Goal: Information Seeking & Learning: Learn about a topic

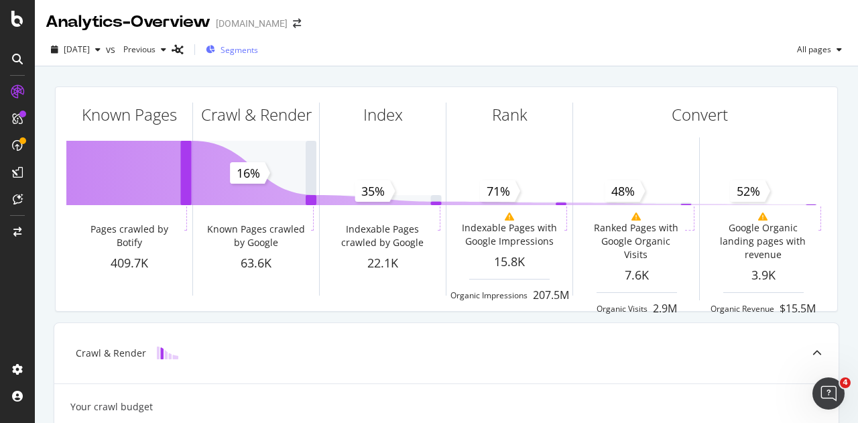
click at [258, 48] on span "Segments" at bounding box center [239, 49] width 38 height 11
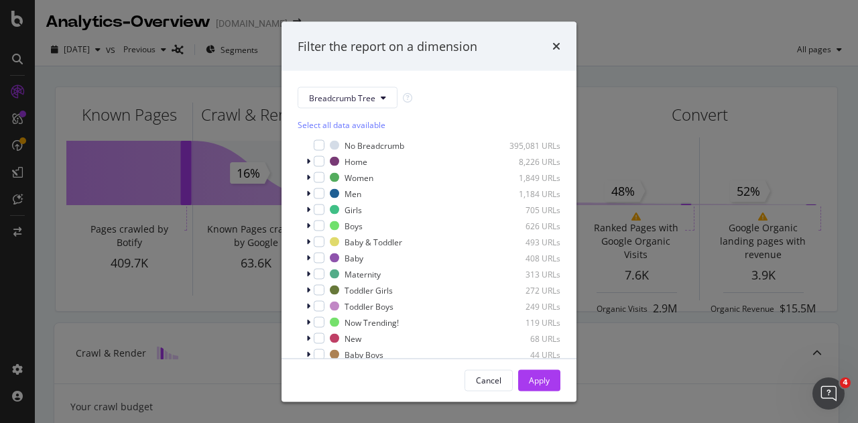
click at [725, 57] on div "Filter the report on a dimension Breadcrumb Tree Select all data available No B…" at bounding box center [429, 211] width 858 height 423
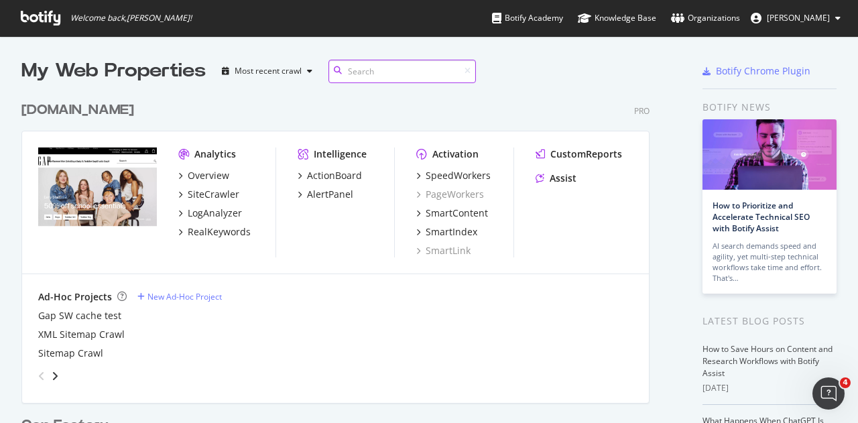
scroll to position [1533, 628]
click at [236, 233] on div "RealKeywords" at bounding box center [219, 231] width 63 height 13
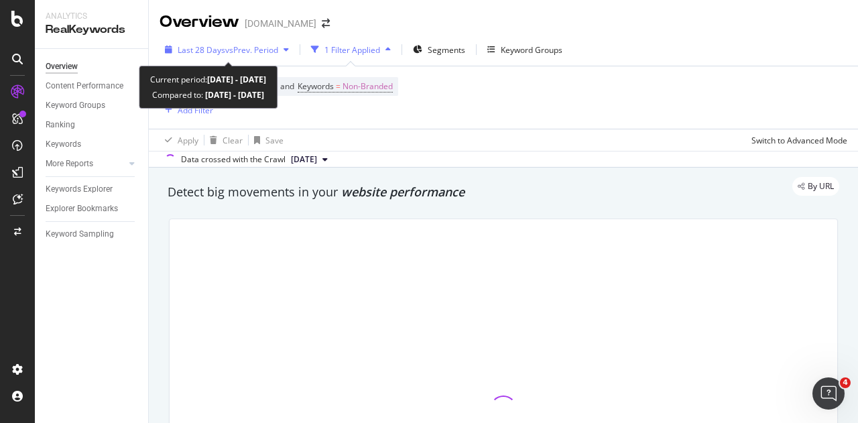
click at [247, 54] on span "vs Prev. Period" at bounding box center [251, 49] width 53 height 11
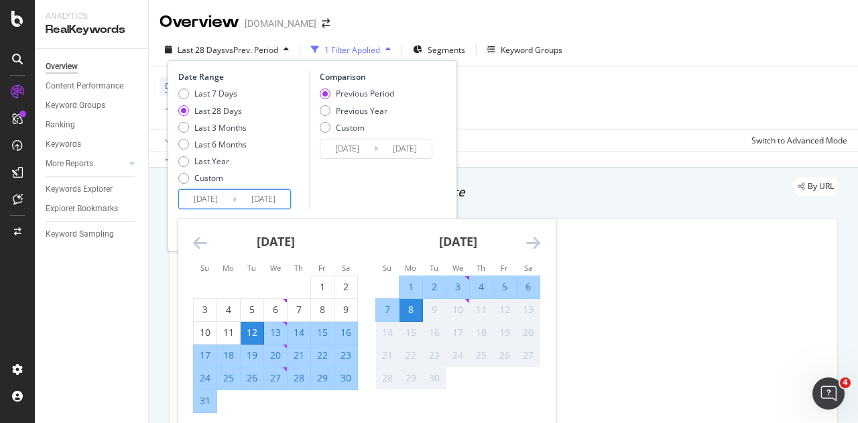
click at [223, 197] on input "[DATE]" at bounding box center [206, 199] width 54 height 19
click at [203, 306] on div "3" at bounding box center [205, 309] width 23 height 13
type input "[DATE]"
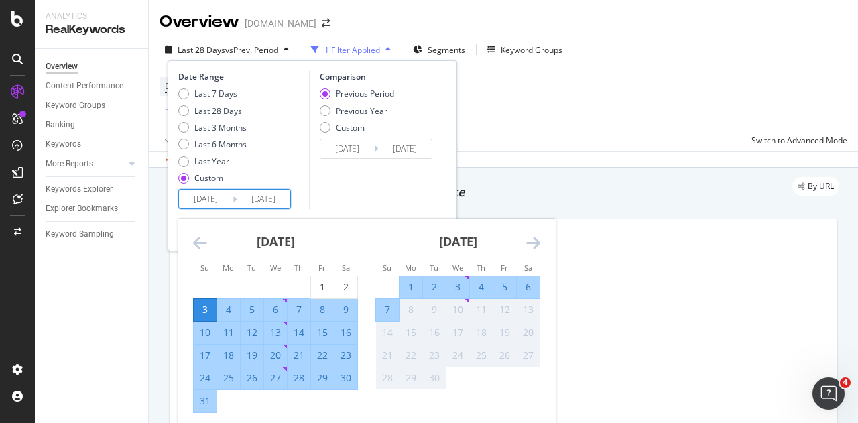
click at [342, 383] on div "30" at bounding box center [345, 377] width 23 height 13
type input "[DATE]"
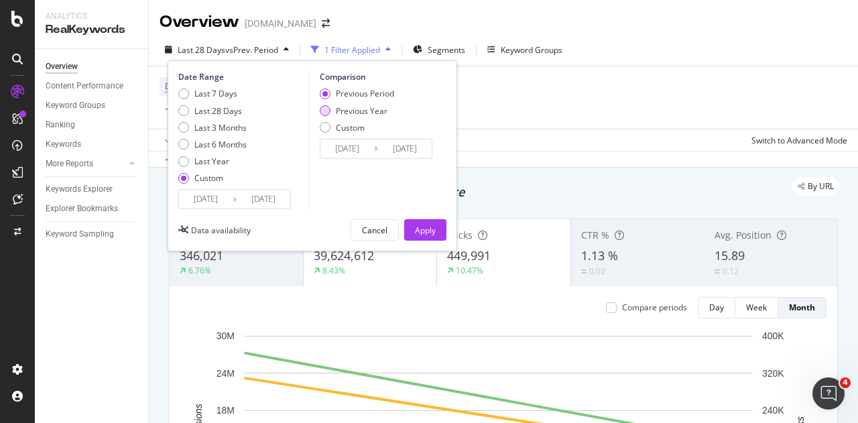
click at [358, 110] on div "Previous Year" at bounding box center [362, 110] width 52 height 11
type input "[DATE]"
click at [434, 231] on div "Apply" at bounding box center [425, 230] width 21 height 11
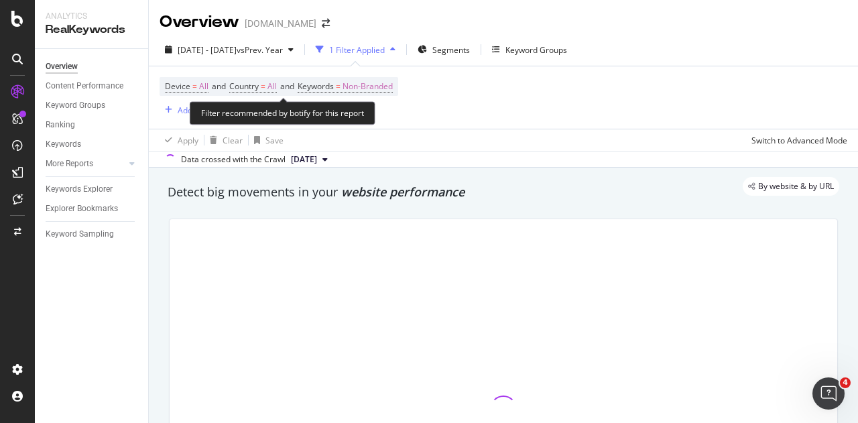
click at [393, 89] on span "Non-Branded" at bounding box center [367, 86] width 50 height 19
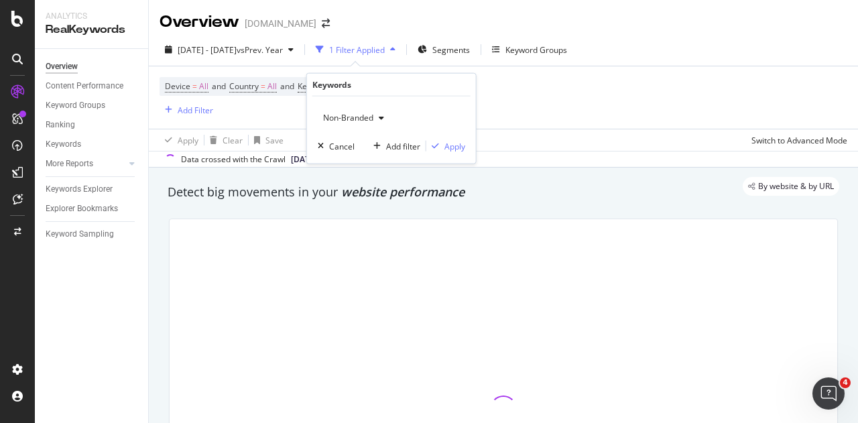
click at [359, 116] on span "Non-Branded" at bounding box center [346, 117] width 56 height 11
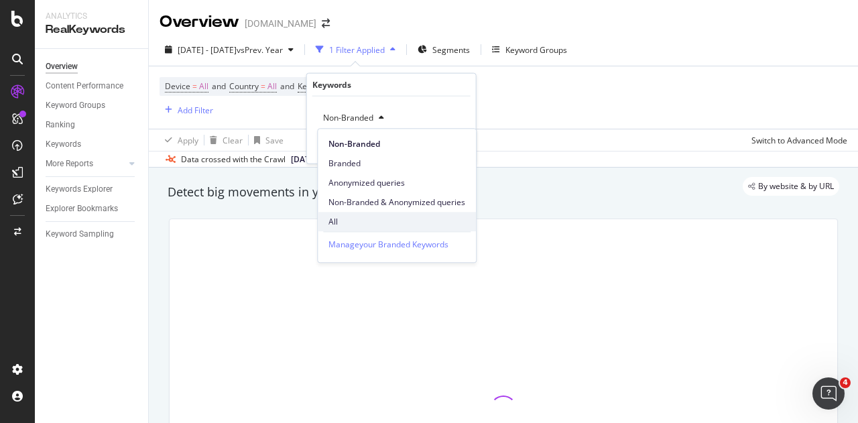
click at [351, 221] on span "All" at bounding box center [396, 222] width 137 height 12
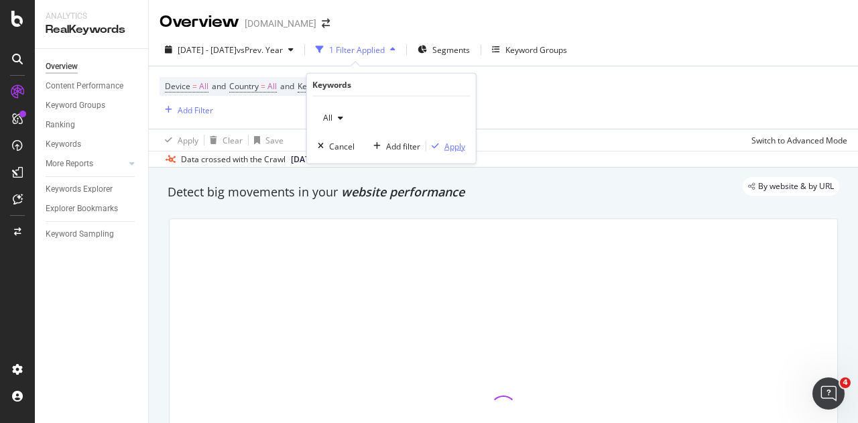
click at [455, 145] on div "Apply" at bounding box center [454, 145] width 21 height 11
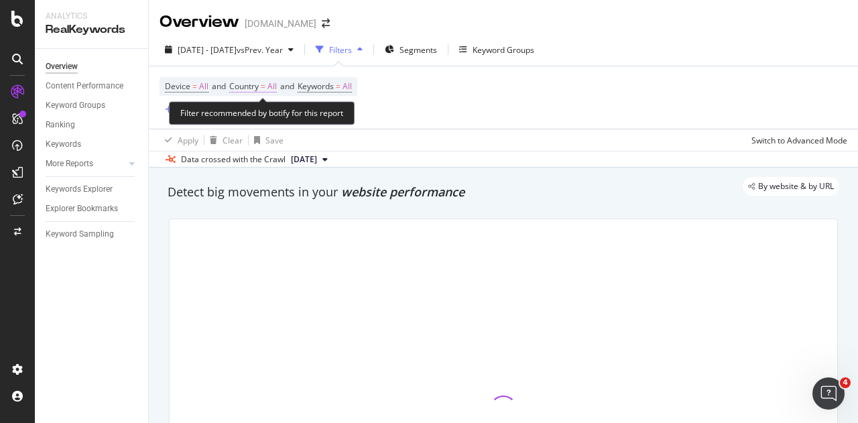
click at [277, 84] on span "All" at bounding box center [271, 86] width 9 height 19
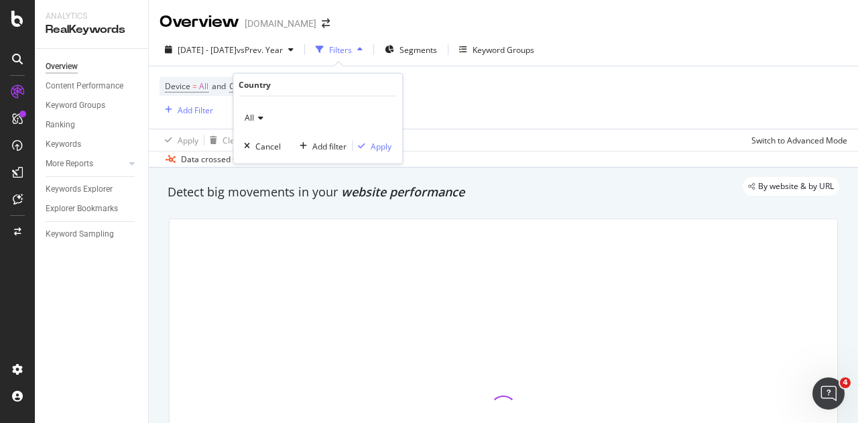
click at [251, 117] on span "All" at bounding box center [249, 117] width 9 height 11
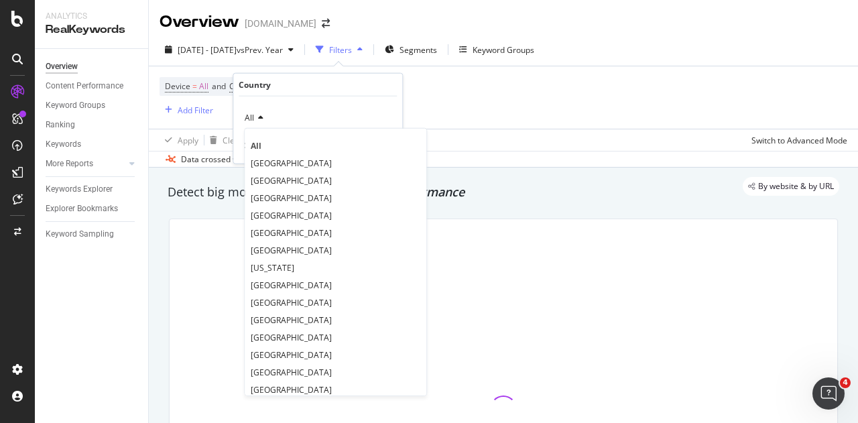
click at [257, 160] on span "[GEOGRAPHIC_DATA]" at bounding box center [291, 162] width 81 height 11
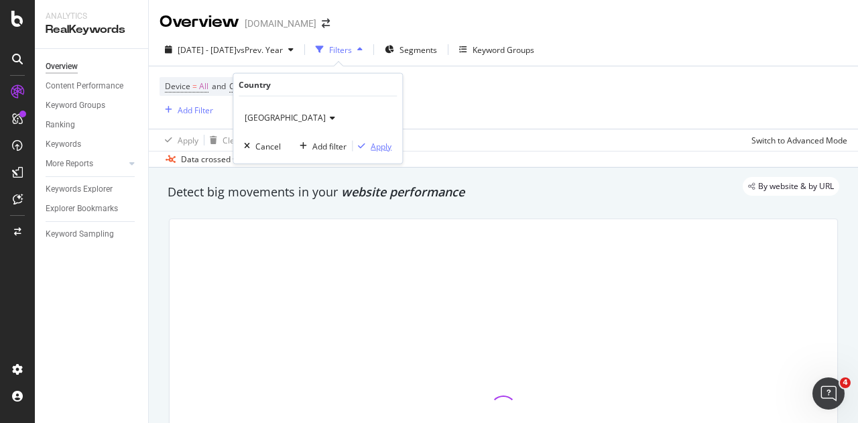
click at [383, 145] on div "Apply" at bounding box center [381, 145] width 21 height 11
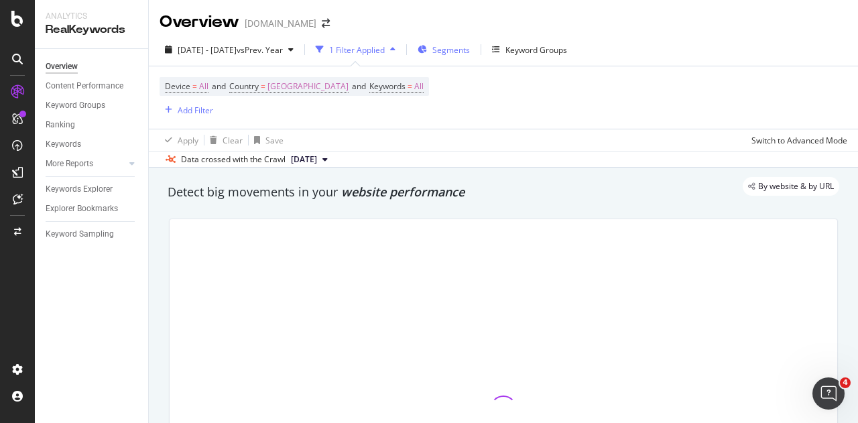
click at [470, 54] on span "Segments" at bounding box center [451, 49] width 38 height 11
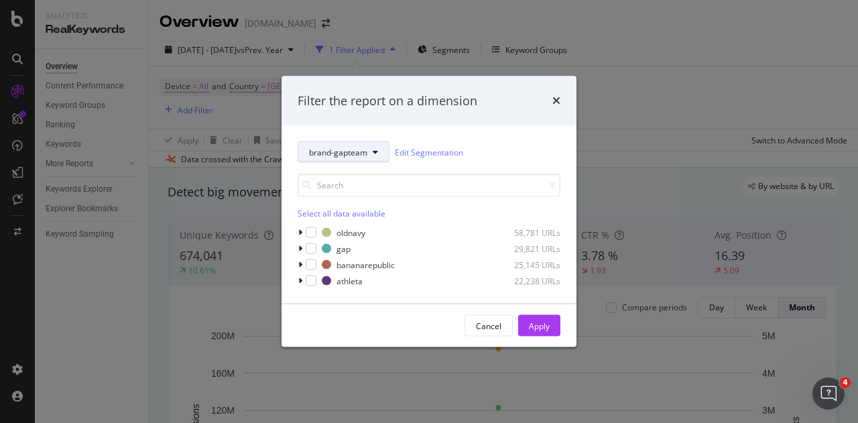
click at [365, 153] on span "brand-gapteam" at bounding box center [338, 151] width 58 height 11
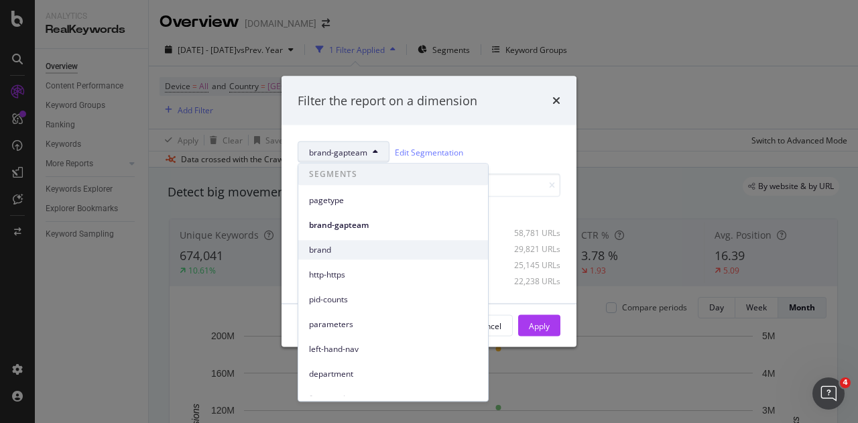
click at [360, 241] on div "brand" at bounding box center [393, 249] width 190 height 19
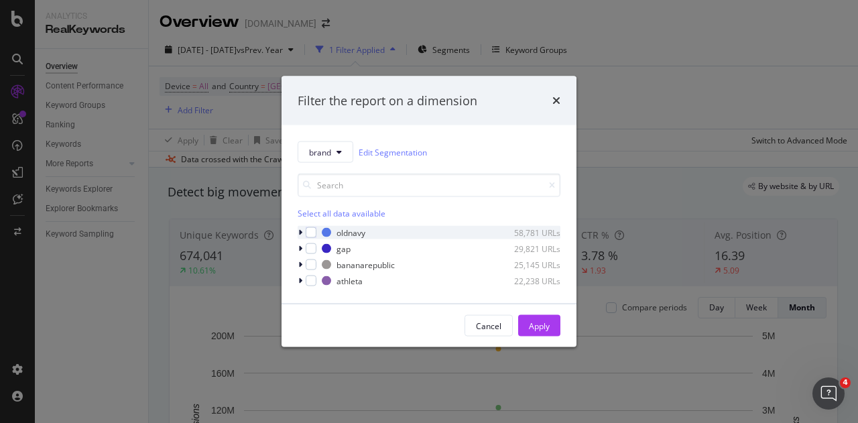
click at [299, 230] on icon "modal" at bounding box center [300, 233] width 4 height 8
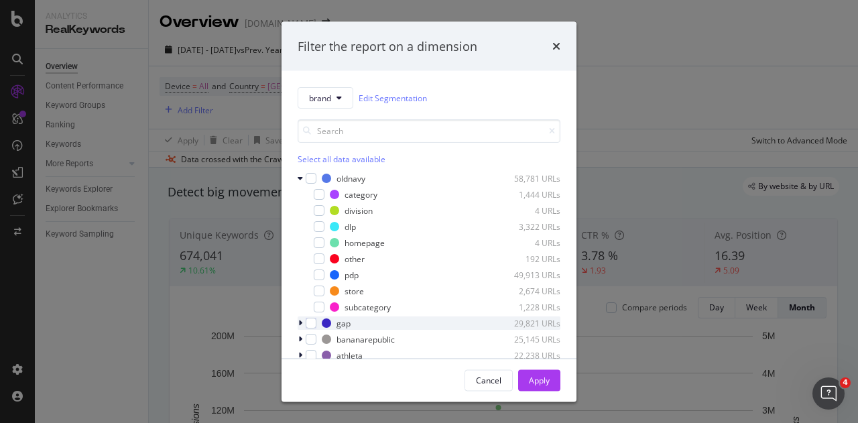
click at [300, 322] on icon "modal" at bounding box center [300, 323] width 4 height 8
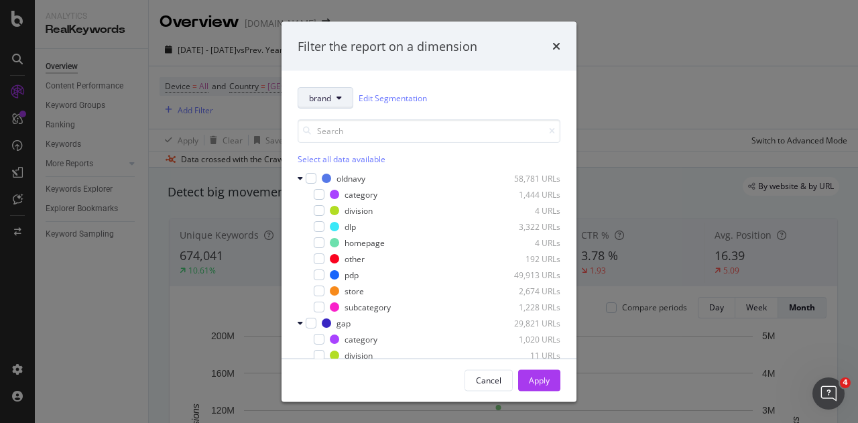
click at [336, 104] on button "brand" at bounding box center [326, 97] width 56 height 21
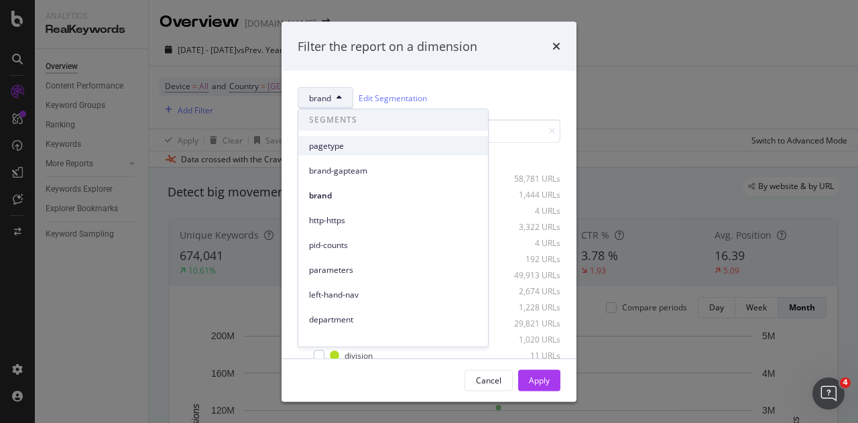
click at [340, 143] on span "pagetype" at bounding box center [393, 146] width 168 height 12
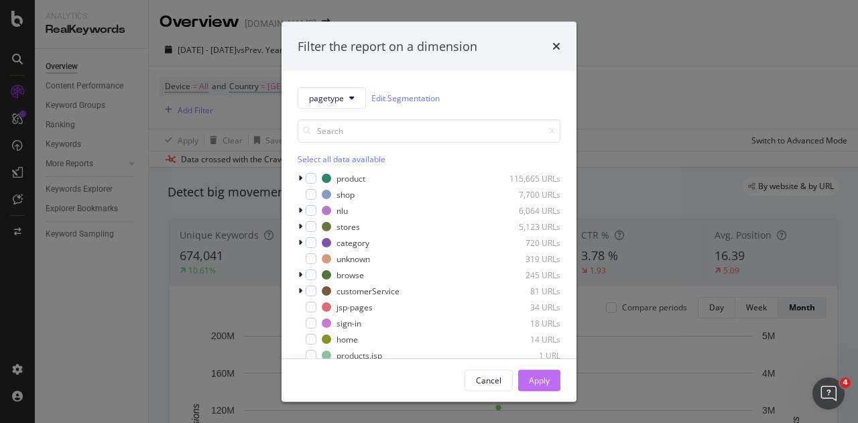
click at [541, 381] on div "Apply" at bounding box center [539, 379] width 21 height 11
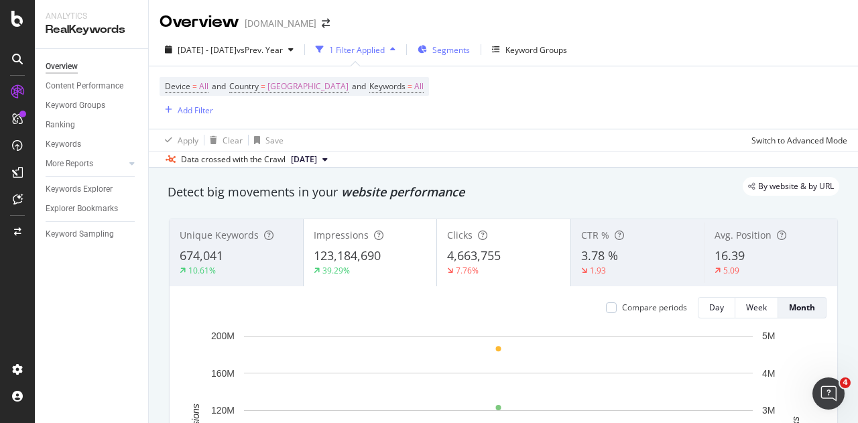
click at [470, 44] on span "Segments" at bounding box center [451, 49] width 38 height 11
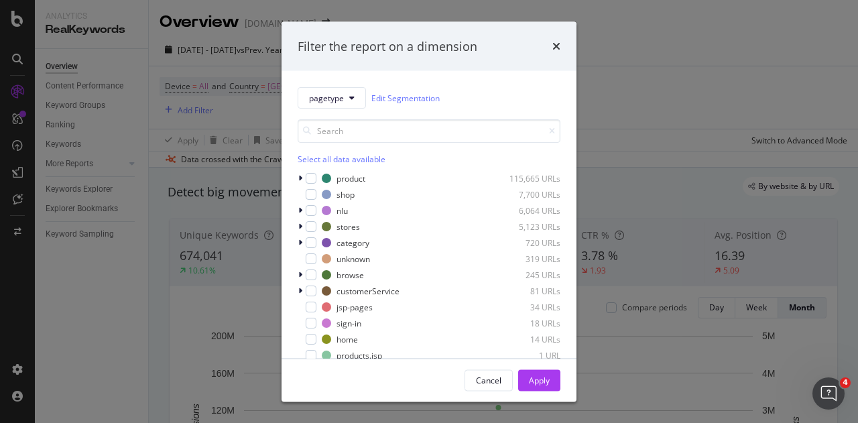
click at [612, 88] on div "Filter the report on a dimension pagetype Edit Segmentation Select all data ava…" at bounding box center [429, 211] width 858 height 423
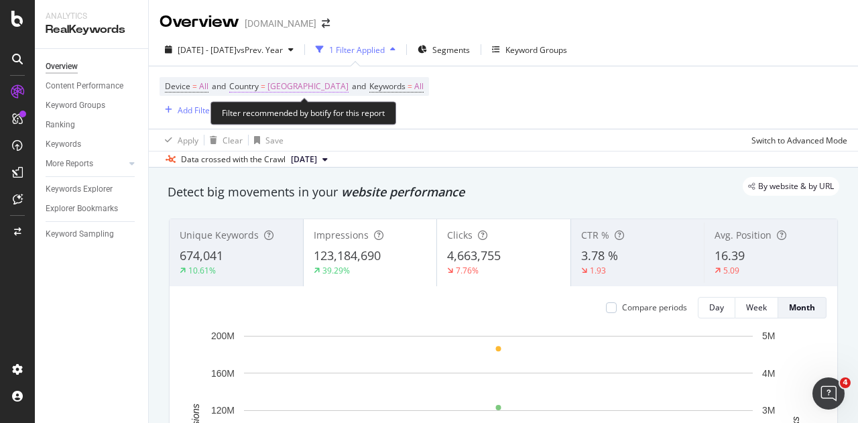
click at [334, 88] on span "[GEOGRAPHIC_DATA]" at bounding box center [307, 86] width 81 height 19
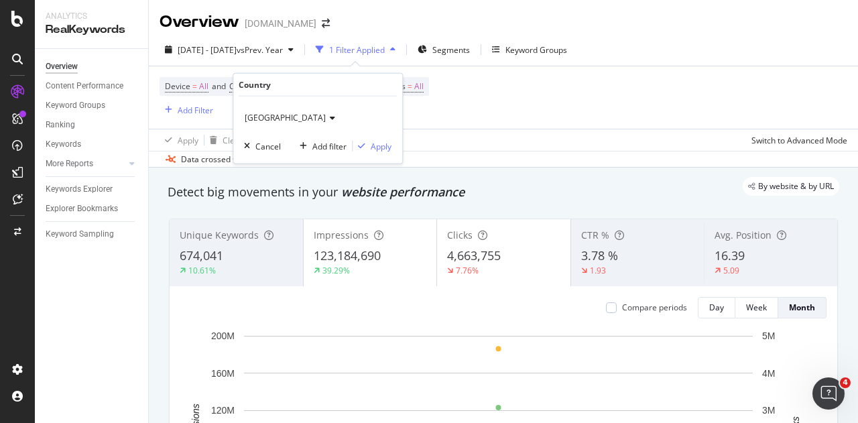
click at [326, 119] on span "[GEOGRAPHIC_DATA]" at bounding box center [285, 117] width 81 height 11
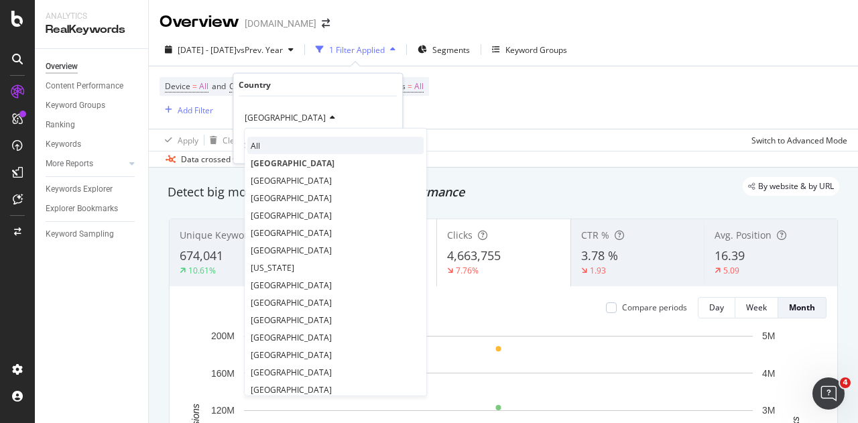
click at [330, 139] on div "All" at bounding box center [335, 145] width 176 height 17
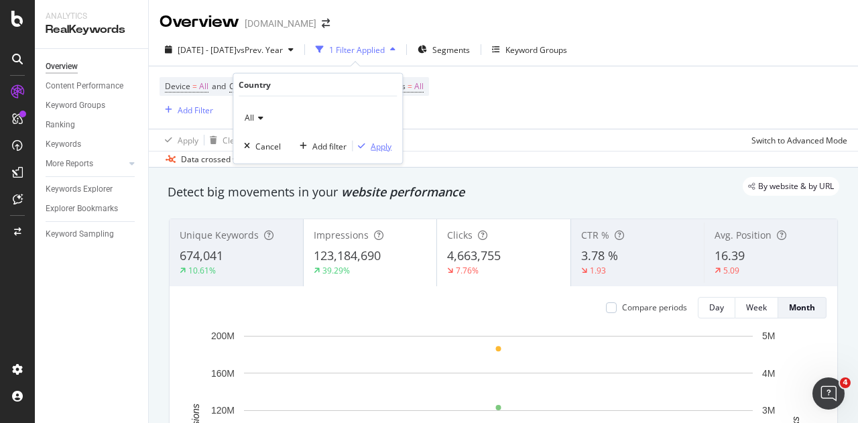
click at [369, 140] on div "Apply" at bounding box center [372, 146] width 39 height 12
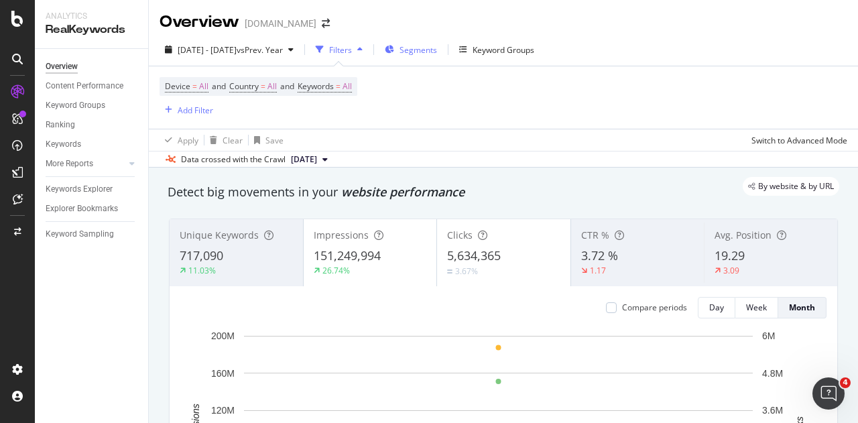
click at [434, 49] on div "Segments" at bounding box center [411, 50] width 52 height 20
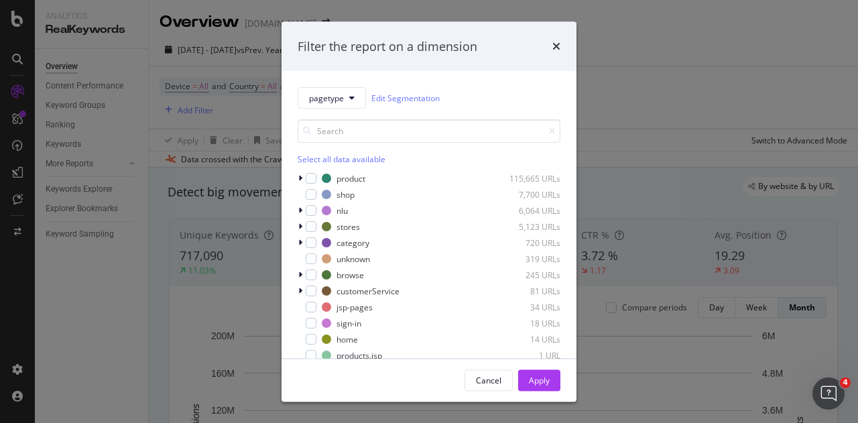
click at [320, 159] on div "Select all data available" at bounding box center [429, 158] width 263 height 11
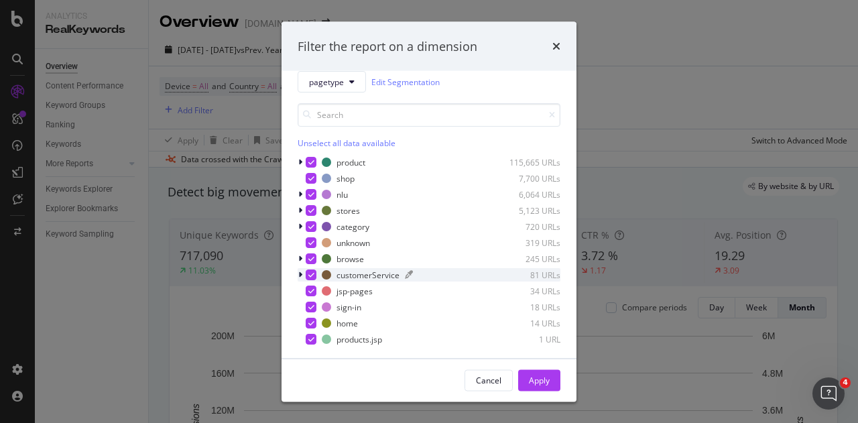
scroll to position [19, 0]
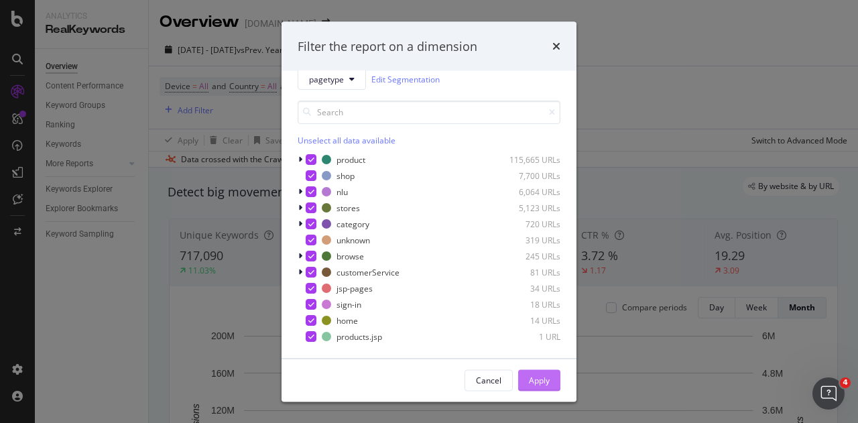
click at [540, 378] on div "Apply" at bounding box center [539, 379] width 21 height 11
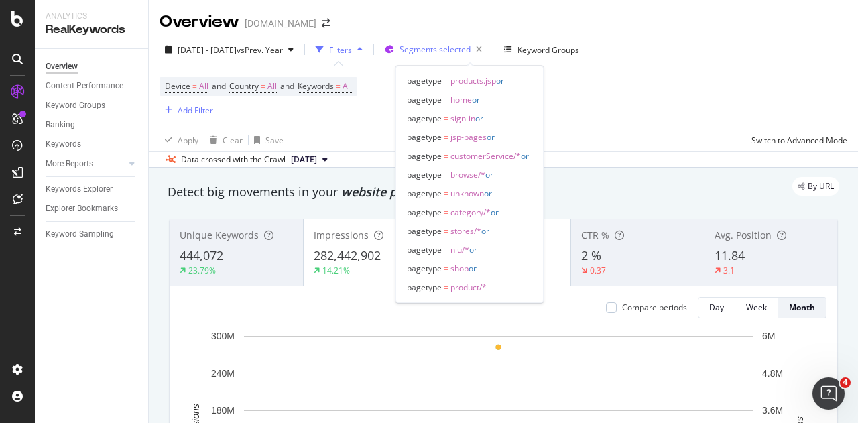
click at [470, 46] on span "Segments selected" at bounding box center [434, 49] width 71 height 11
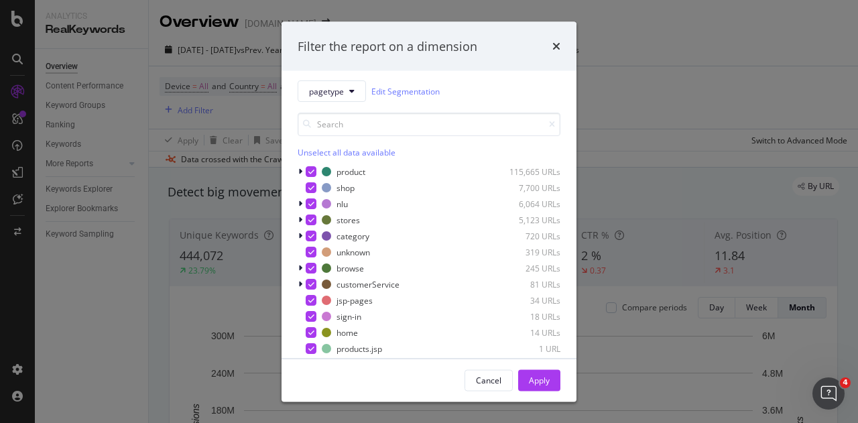
scroll to position [8, 0]
click at [370, 147] on div "Unselect all data available" at bounding box center [429, 150] width 263 height 11
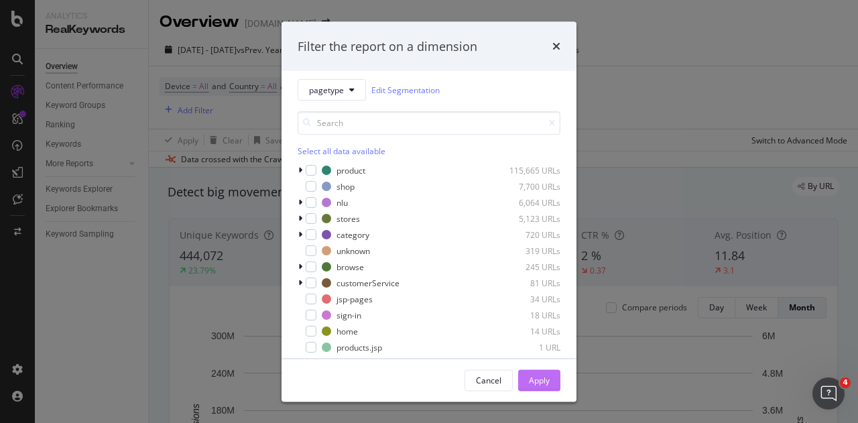
click at [548, 380] on div "Apply" at bounding box center [539, 379] width 21 height 11
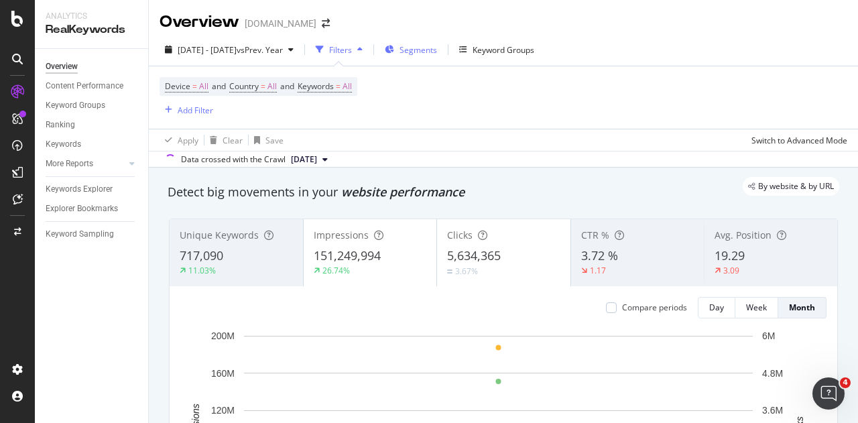
click at [437, 52] on span "Segments" at bounding box center [418, 49] width 38 height 11
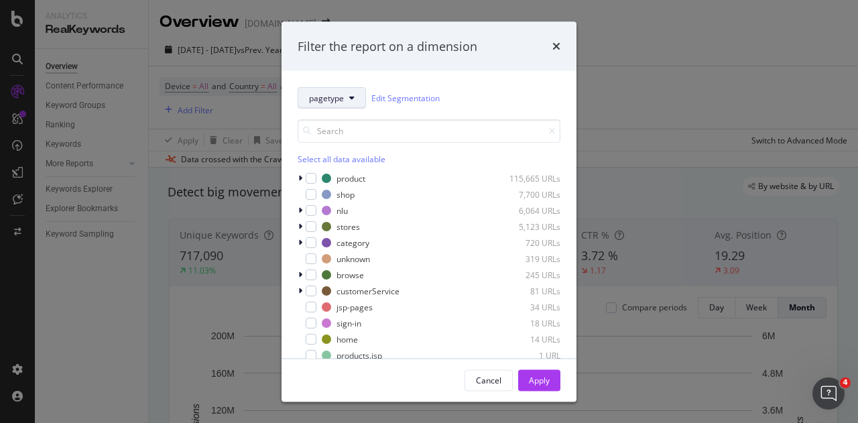
click at [341, 101] on span "pagetype" at bounding box center [326, 97] width 35 height 11
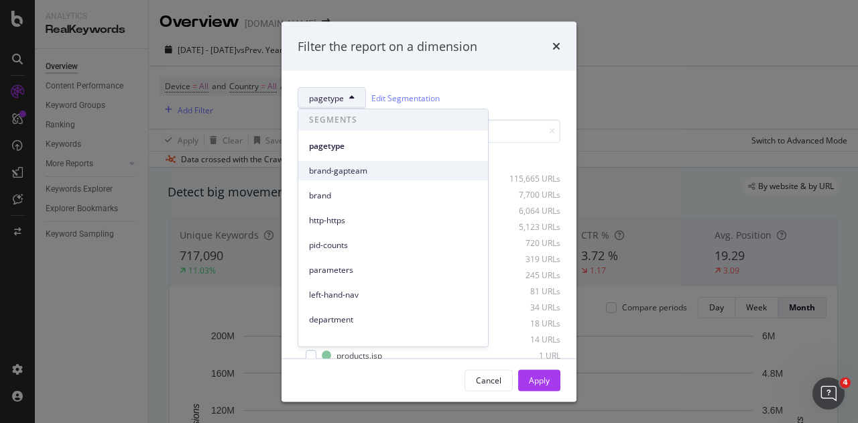
click at [334, 174] on span "brand-gapteam" at bounding box center [393, 171] width 168 height 12
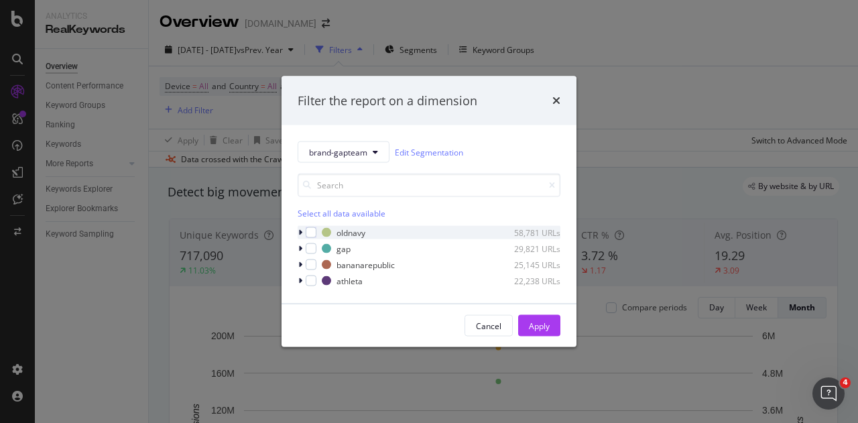
click at [302, 232] on div "modal" at bounding box center [302, 232] width 8 height 13
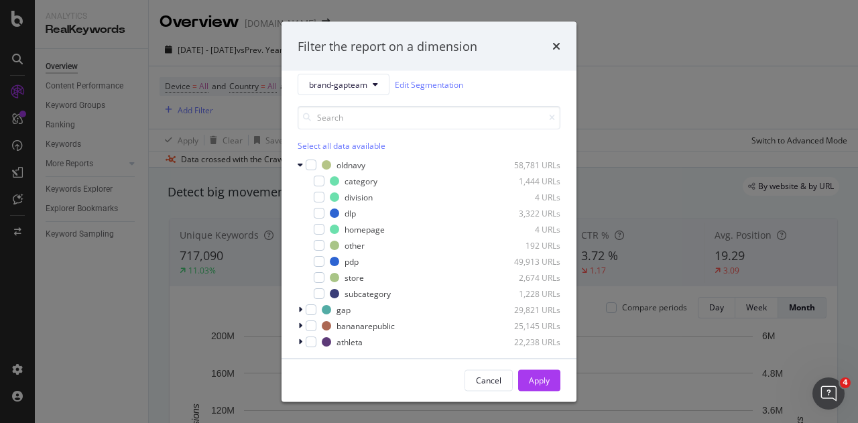
scroll to position [19, 0]
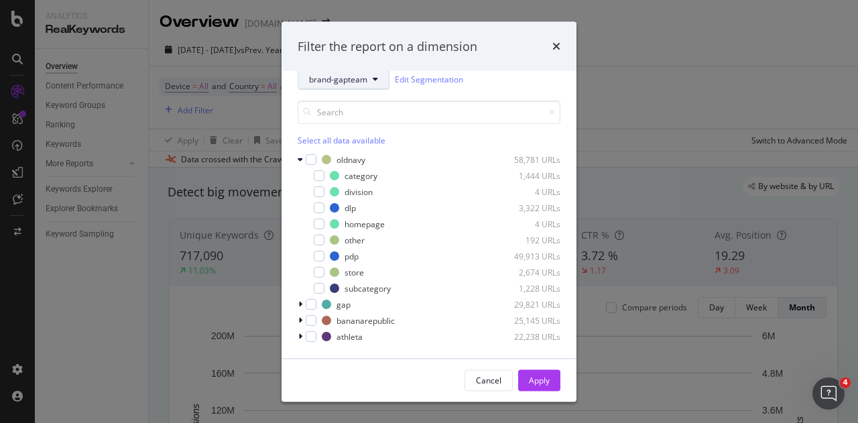
click at [367, 82] on span "brand-gapteam" at bounding box center [338, 78] width 58 height 11
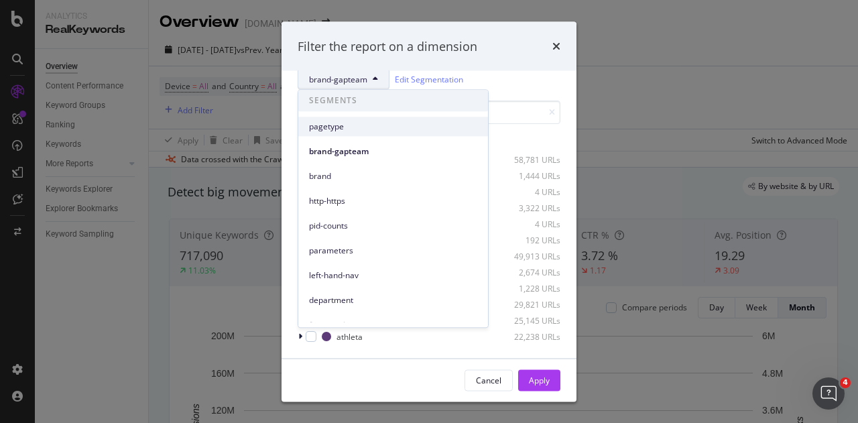
click at [340, 133] on div "pagetype" at bounding box center [393, 126] width 190 height 19
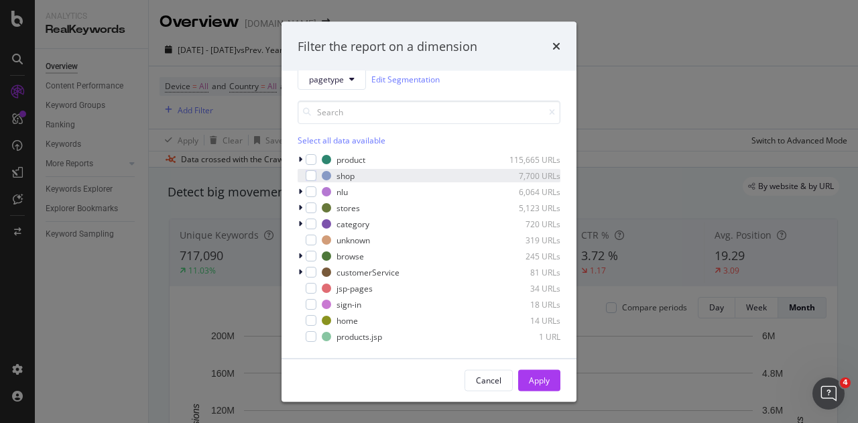
scroll to position [0, 0]
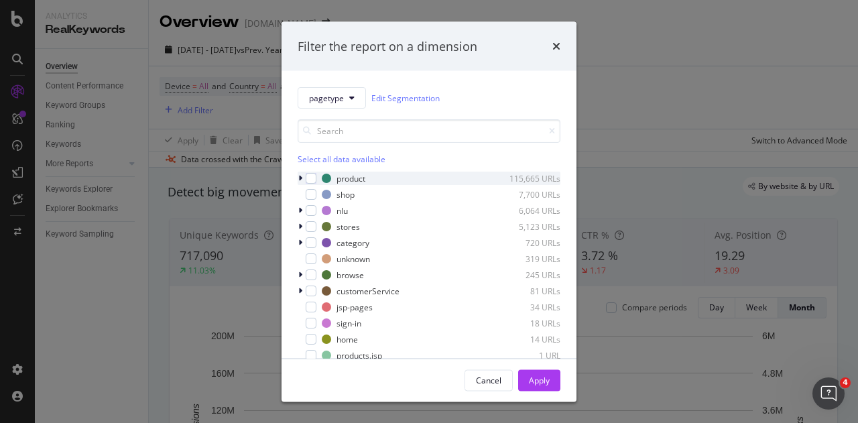
click at [299, 178] on icon "modal" at bounding box center [300, 178] width 4 height 8
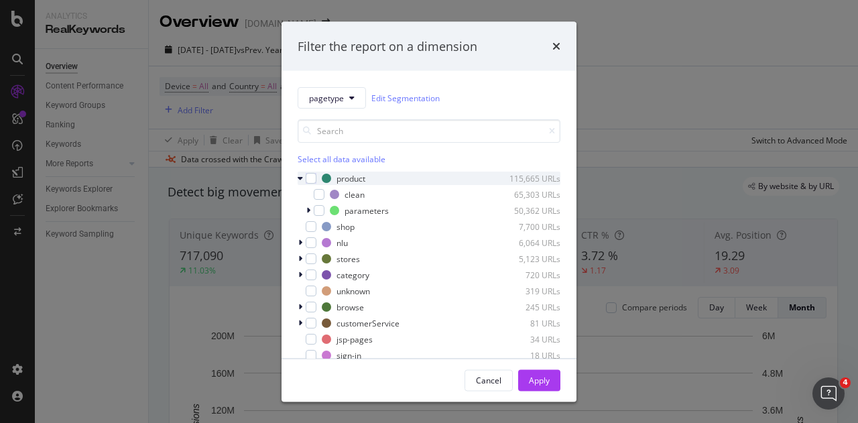
click at [299, 178] on icon "modal" at bounding box center [300, 178] width 5 height 8
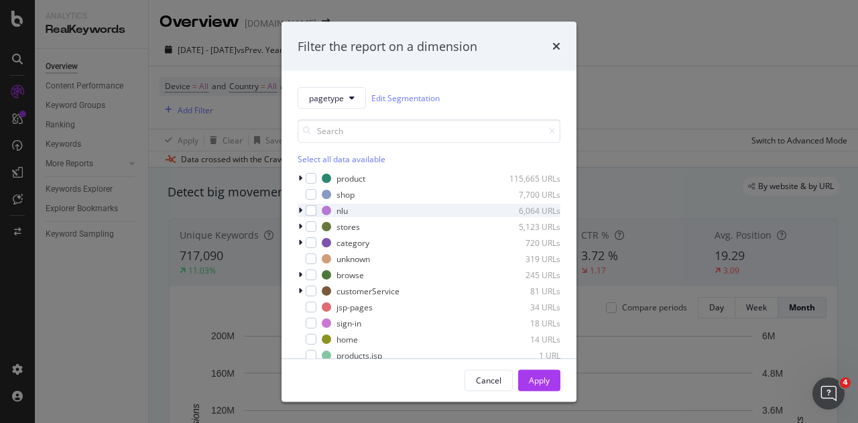
click at [302, 207] on icon "modal" at bounding box center [300, 210] width 4 height 8
click at [301, 207] on icon "modal" at bounding box center [300, 210] width 5 height 8
click at [300, 176] on icon "modal" at bounding box center [300, 178] width 4 height 8
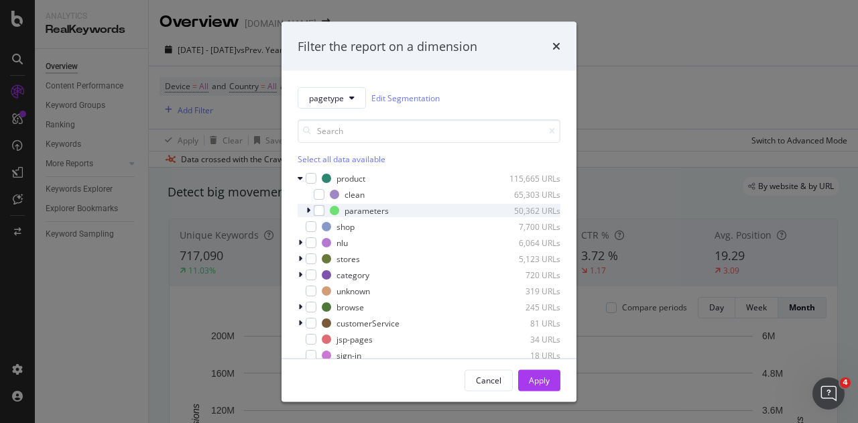
click at [308, 211] on icon "modal" at bounding box center [308, 210] width 4 height 8
click at [308, 211] on icon "modal" at bounding box center [308, 210] width 5 height 8
click at [297, 242] on div "pagetype Edit Segmentation Select all data available product 115,665 URLs clean…" at bounding box center [428, 214] width 295 height 287
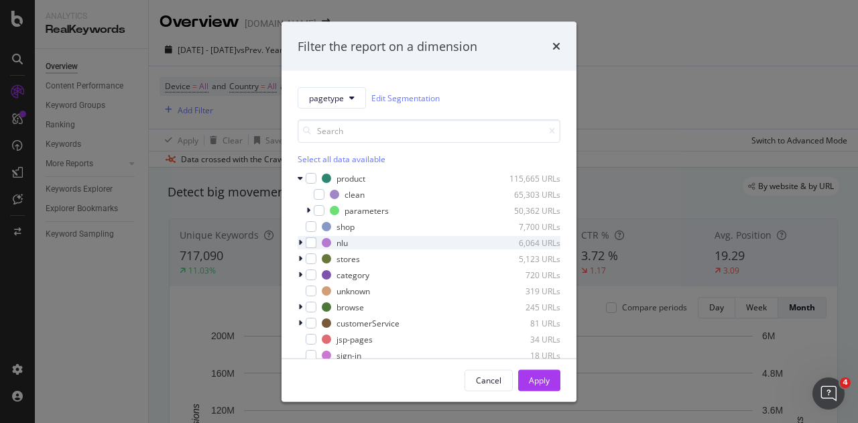
click at [300, 242] on icon "modal" at bounding box center [300, 243] width 4 height 8
click at [300, 241] on icon "modal" at bounding box center [300, 243] width 5 height 8
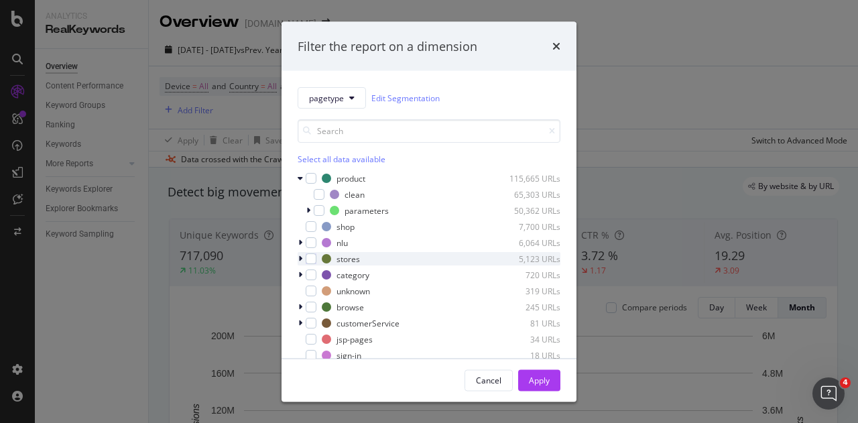
click at [302, 258] on icon "modal" at bounding box center [300, 259] width 4 height 8
click at [302, 258] on icon "modal" at bounding box center [300, 259] width 5 height 8
click at [300, 273] on icon "modal" at bounding box center [300, 275] width 4 height 8
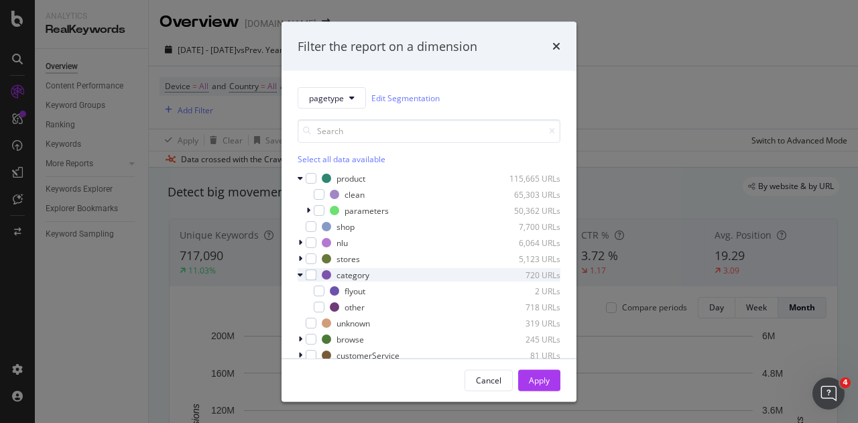
click at [300, 273] on icon "modal" at bounding box center [300, 275] width 5 height 8
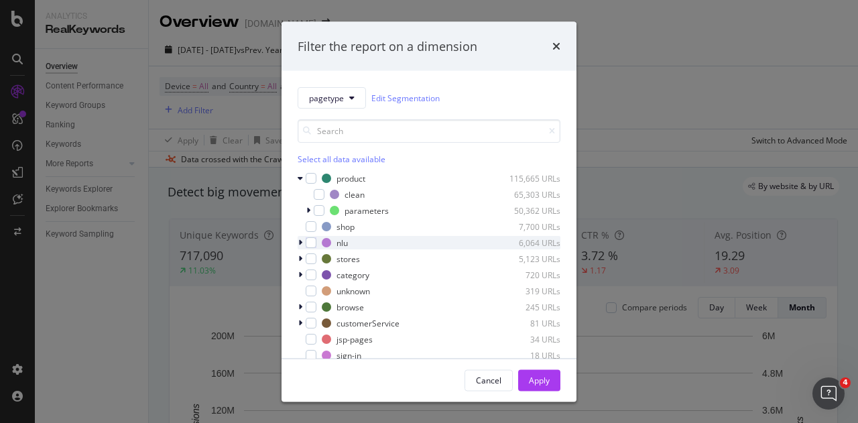
click at [302, 243] on icon "modal" at bounding box center [300, 243] width 4 height 8
click at [302, 243] on icon "modal" at bounding box center [300, 243] width 5 height 8
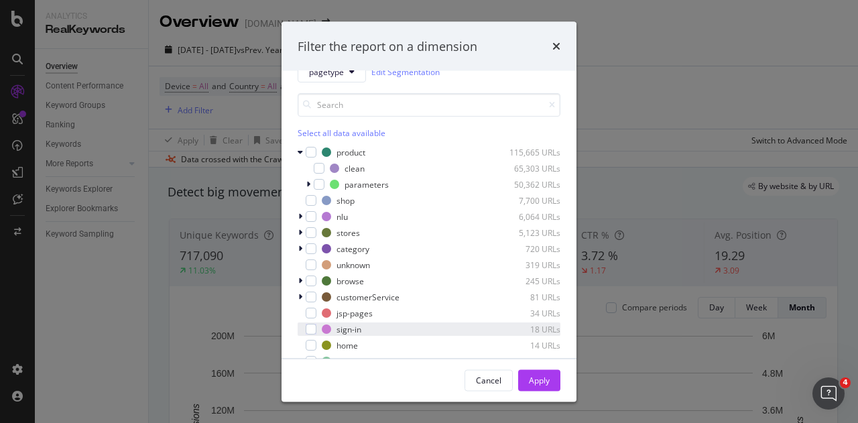
scroll to position [51, 0]
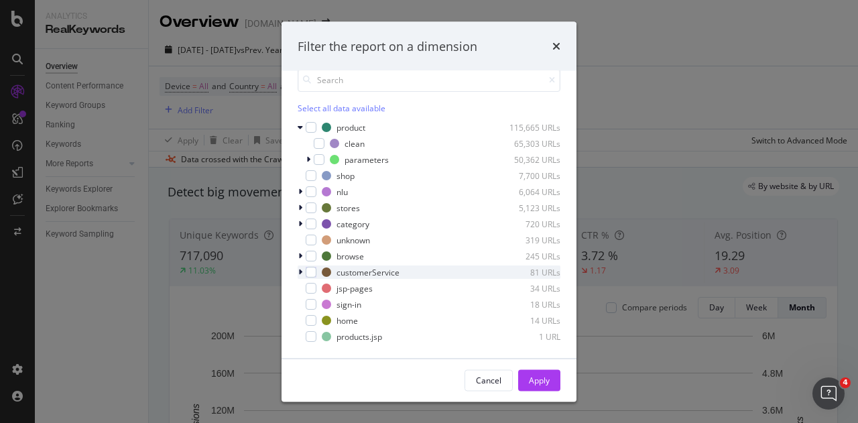
click at [299, 271] on icon "modal" at bounding box center [300, 272] width 4 height 8
click at [299, 271] on icon "modal" at bounding box center [300, 272] width 5 height 8
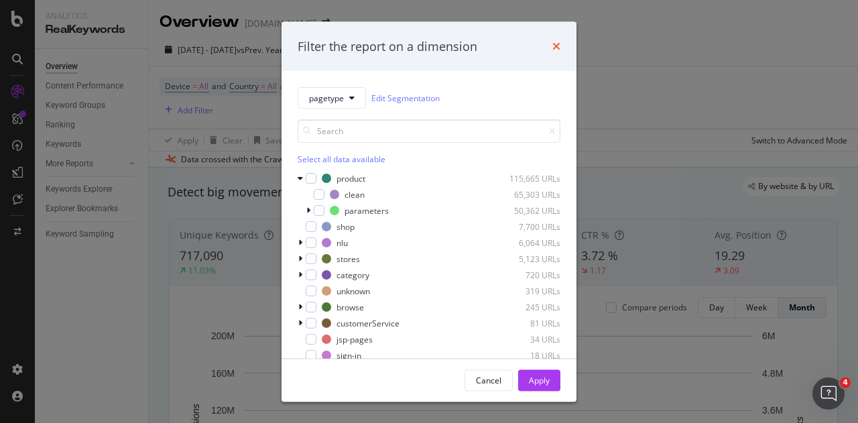
click at [556, 44] on icon "times" at bounding box center [556, 46] width 8 height 11
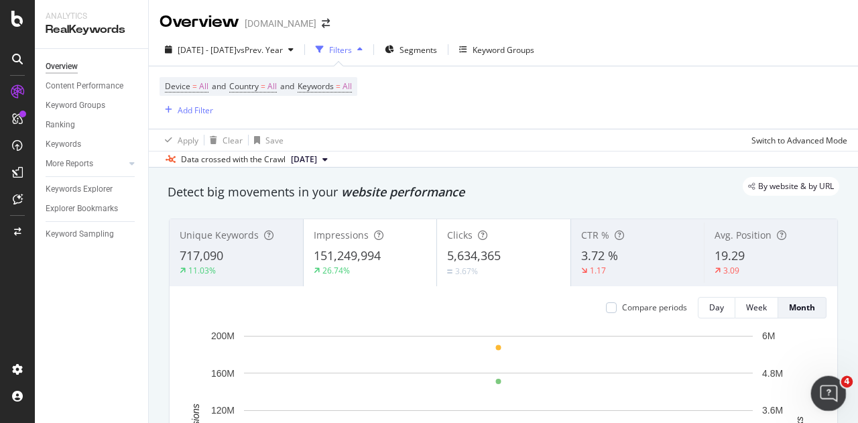
click at [818, 393] on icon "Open Intercom Messenger" at bounding box center [827, 392] width 22 height 22
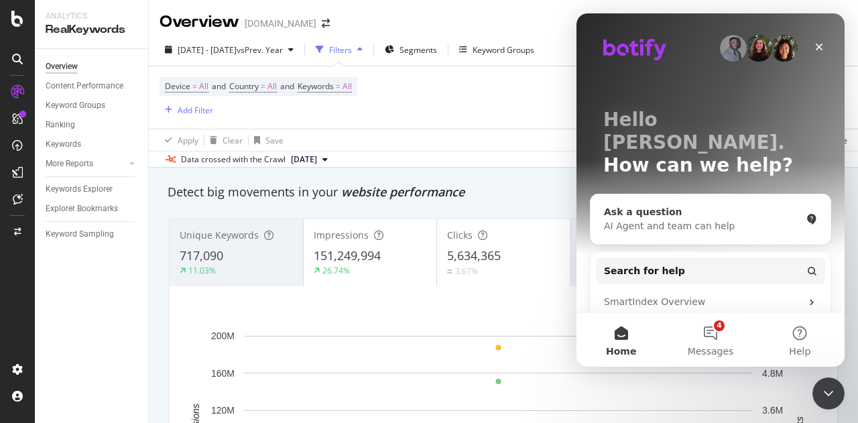
click at [661, 205] on div "Ask a question" at bounding box center [702, 212] width 197 height 14
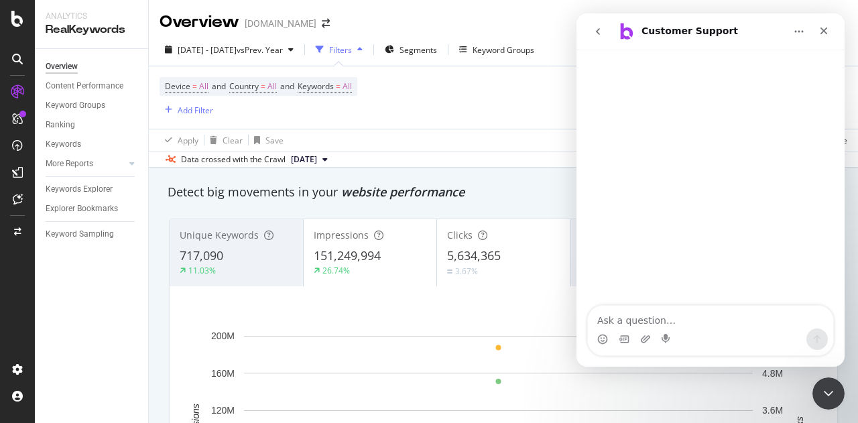
click at [597, 32] on icon "go back" at bounding box center [598, 31] width 4 height 7
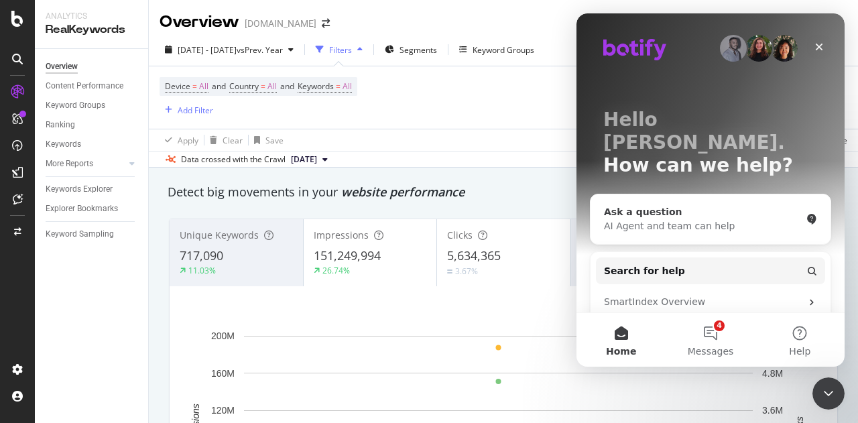
scroll to position [67, 0]
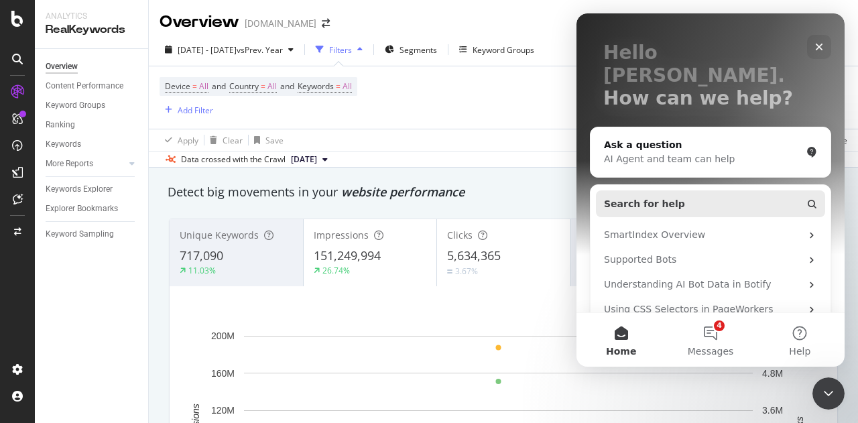
click at [728, 190] on button "Search for help" at bounding box center [710, 203] width 229 height 27
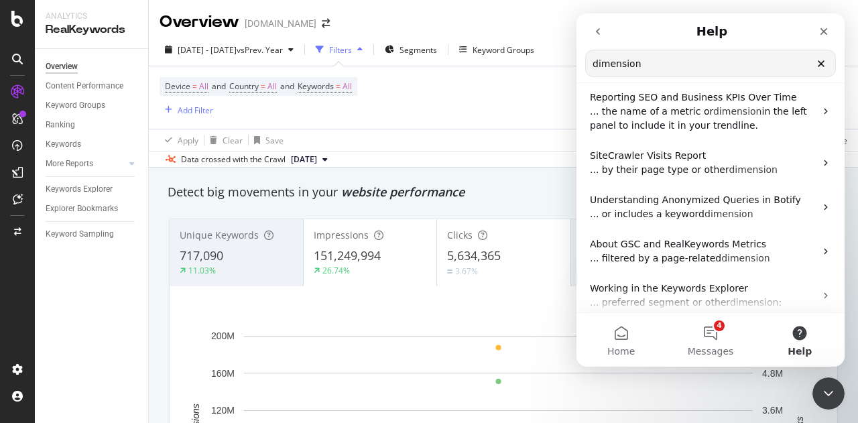
scroll to position [264, 0]
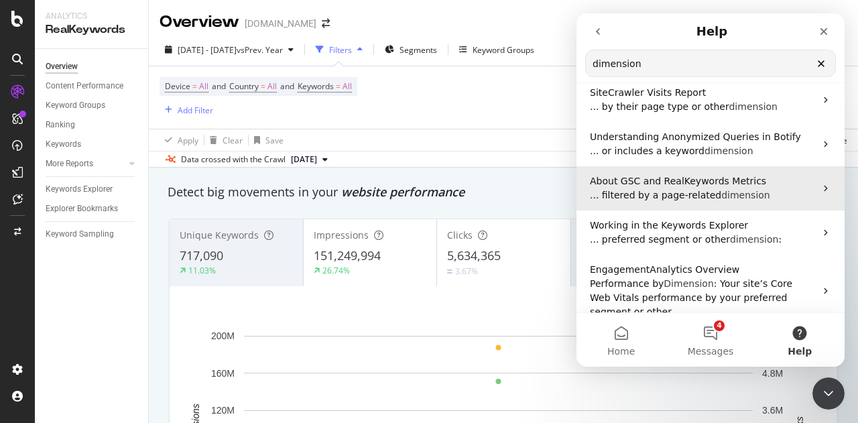
type input "dimension"
click at [721, 190] on span "dimension" at bounding box center [745, 195] width 49 height 11
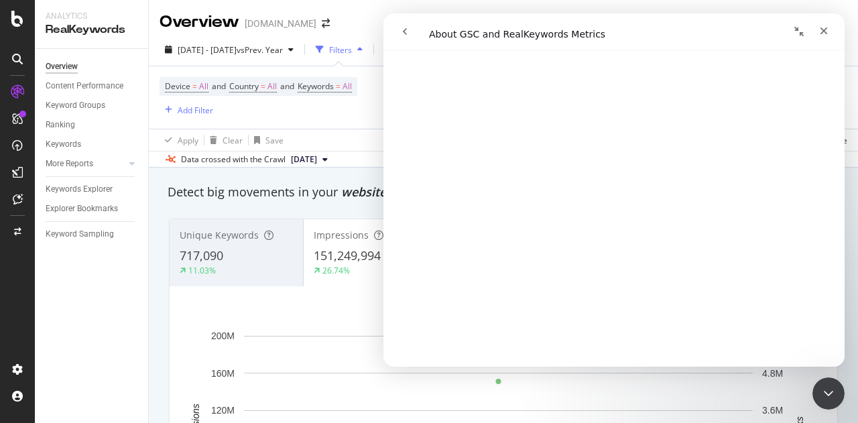
scroll to position [201, 0]
click at [828, 29] on icon "Close" at bounding box center [823, 30] width 11 height 11
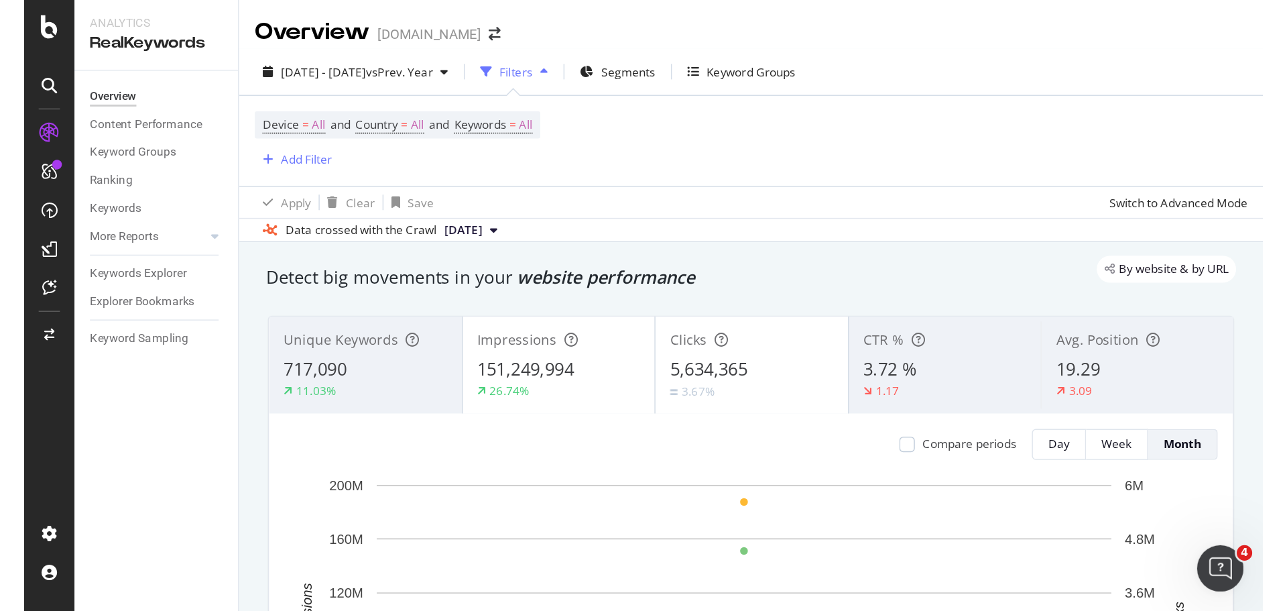
scroll to position [0, 0]
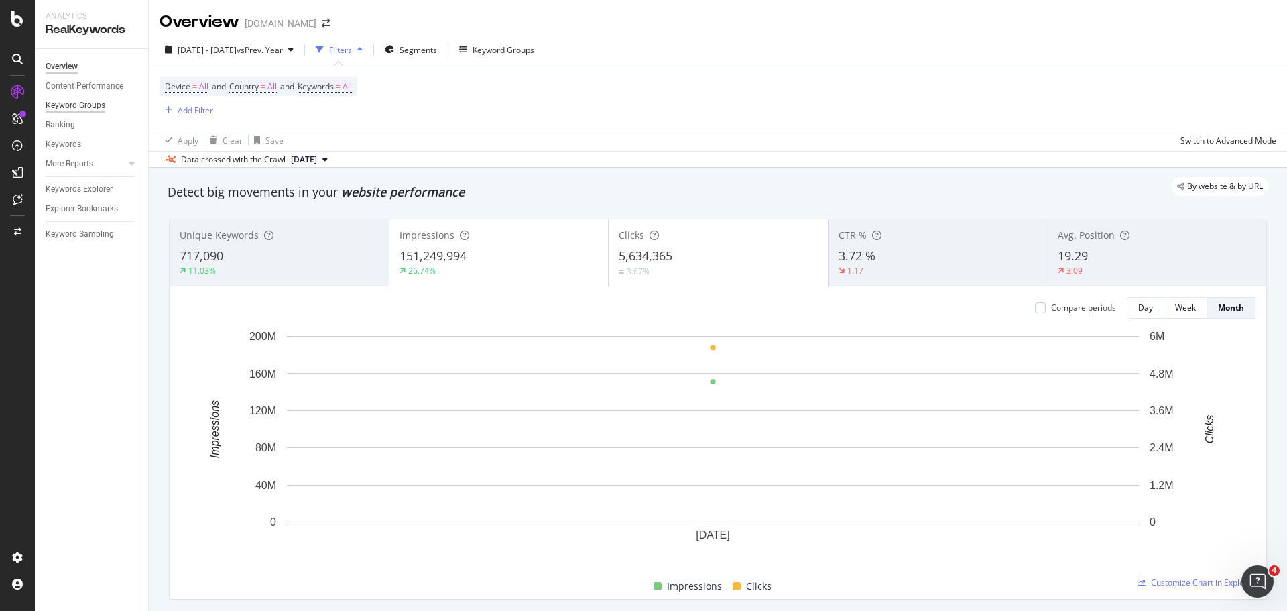
click at [74, 105] on div "Keyword Groups" at bounding box center [76, 106] width 60 height 14
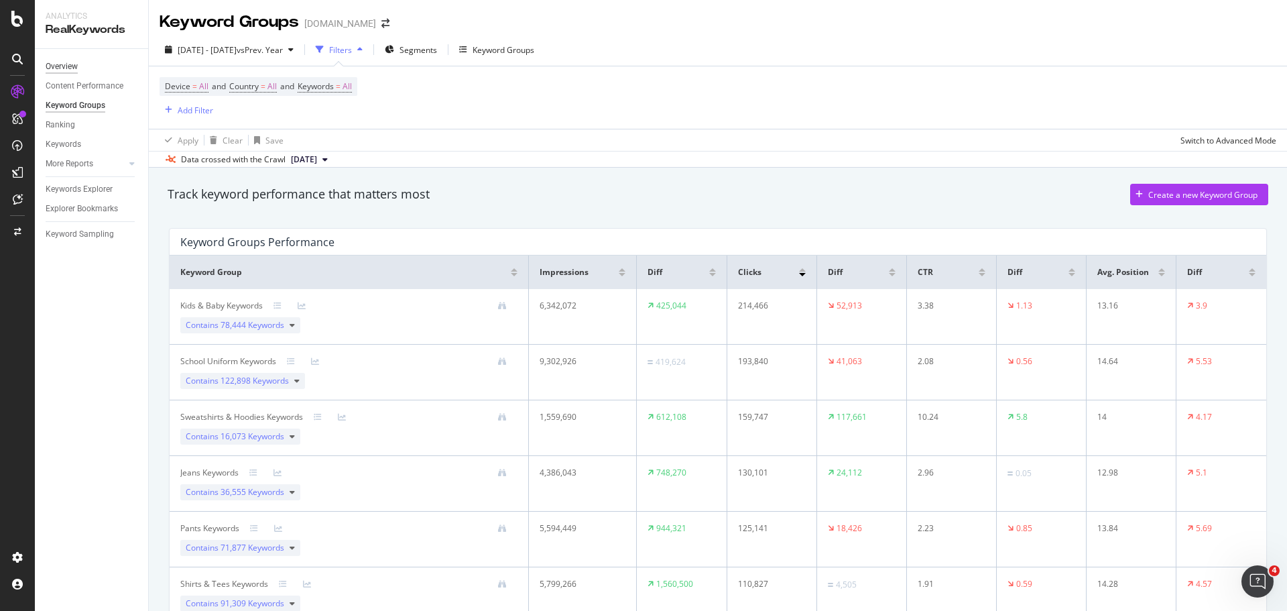
click at [68, 68] on div "Overview" at bounding box center [62, 67] width 32 height 14
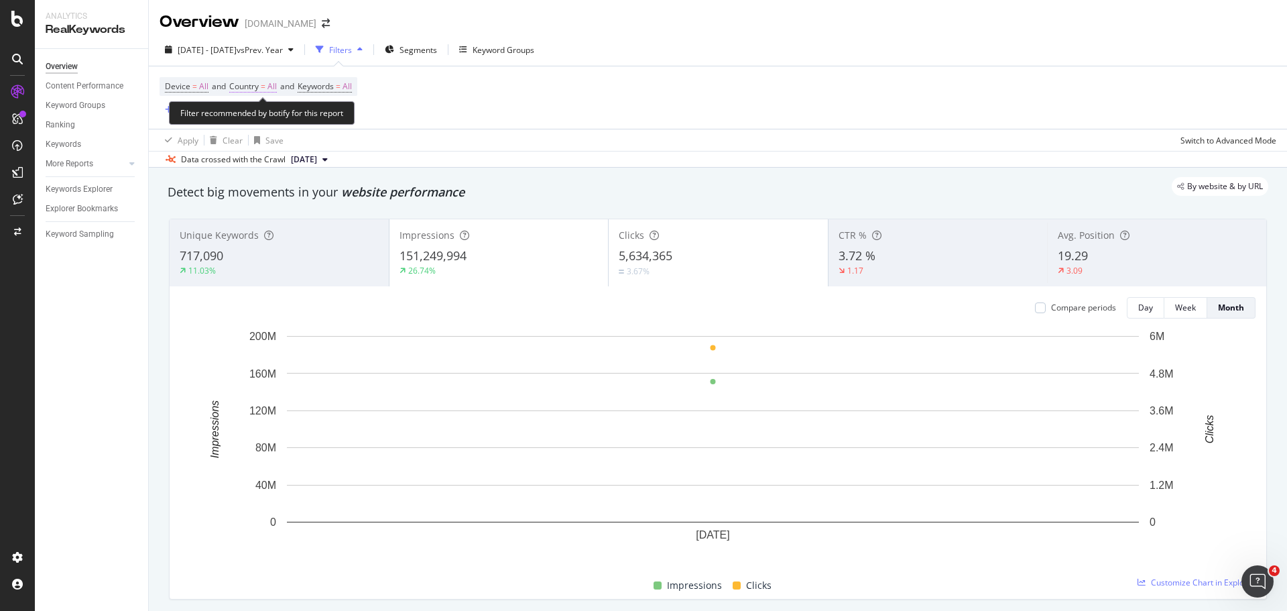
click at [277, 83] on span "All" at bounding box center [271, 86] width 9 height 19
click at [253, 117] on span "All" at bounding box center [249, 117] width 9 height 11
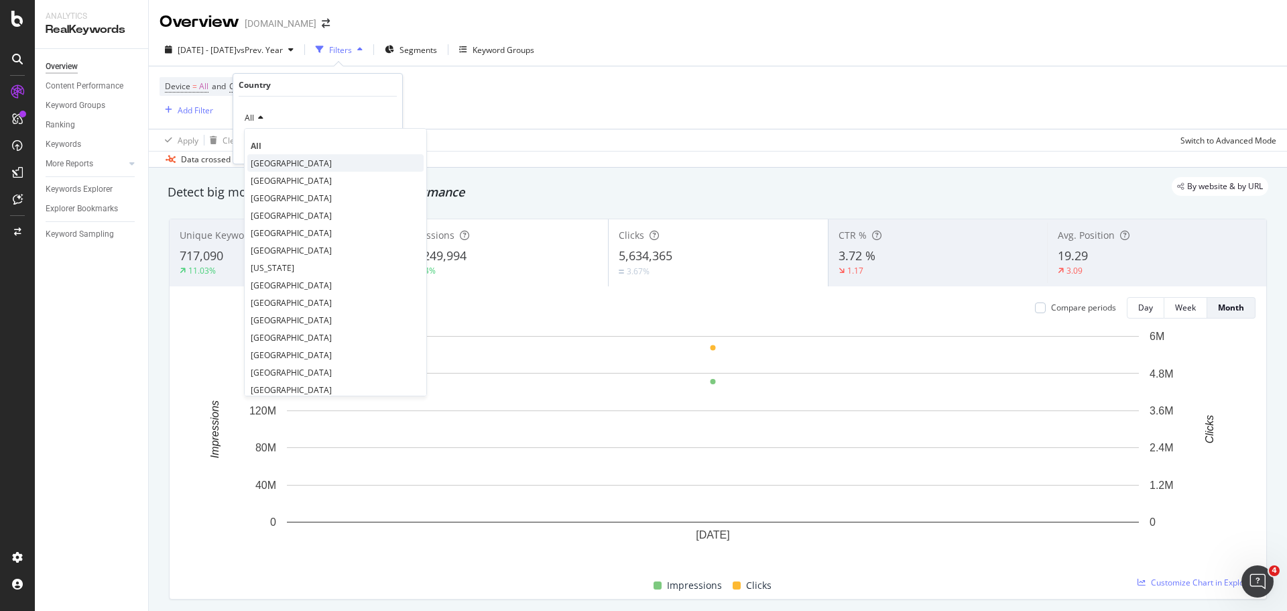
click at [277, 166] on span "[GEOGRAPHIC_DATA]" at bounding box center [291, 162] width 81 height 11
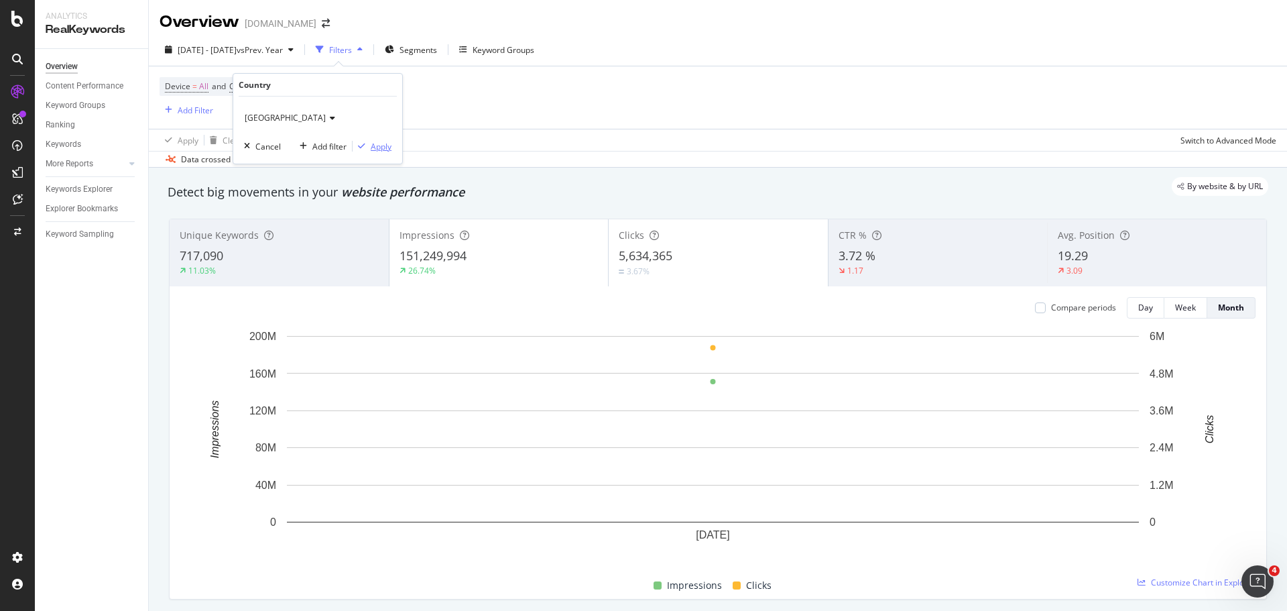
click at [389, 151] on div "Apply" at bounding box center [381, 146] width 21 height 11
click at [470, 51] on span "Segments" at bounding box center [451, 49] width 38 height 11
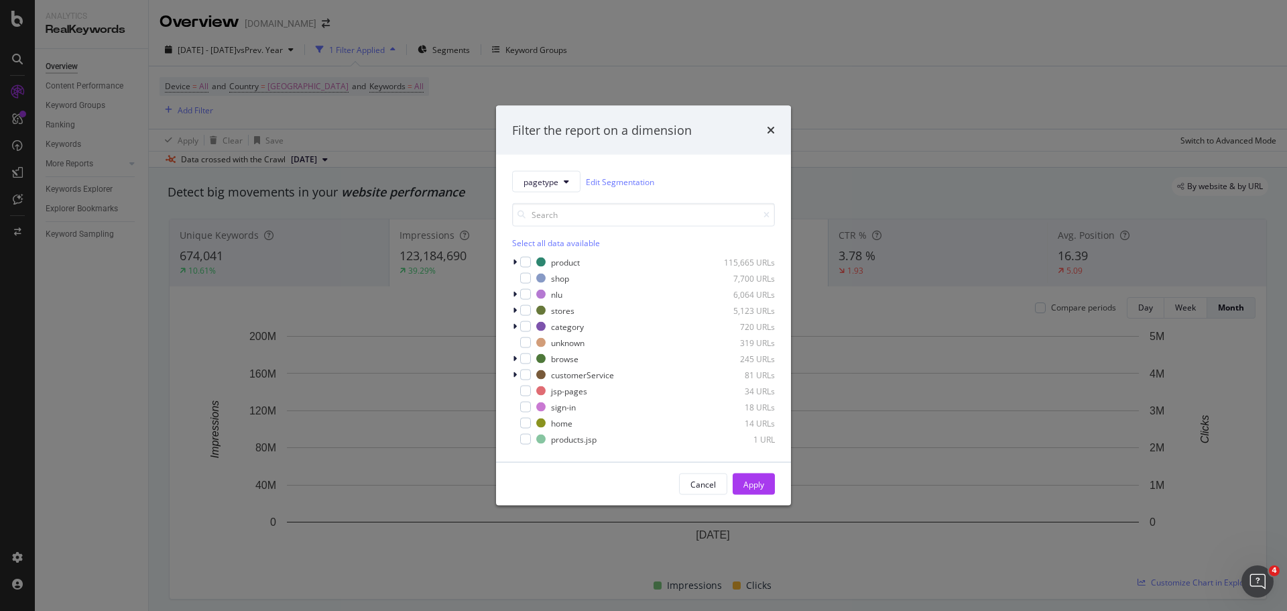
click at [652, 82] on div "Filter the report on a dimension pagetype Edit Segmentation Select all data ava…" at bounding box center [643, 305] width 1287 height 611
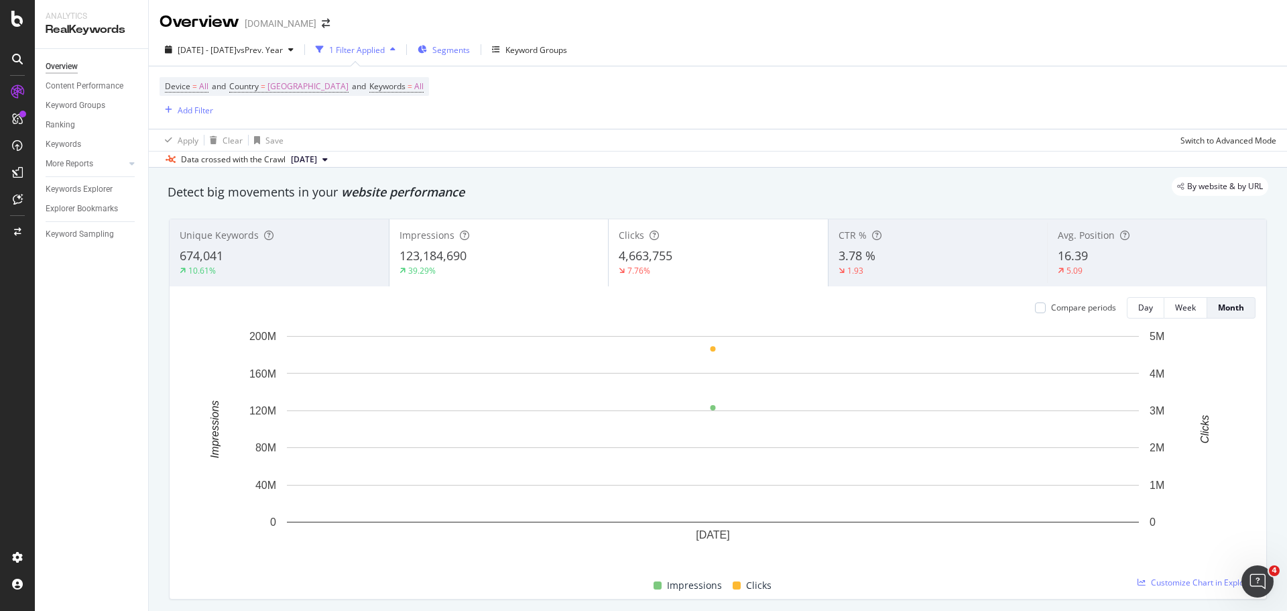
click at [470, 50] on span "Segments" at bounding box center [451, 49] width 38 height 11
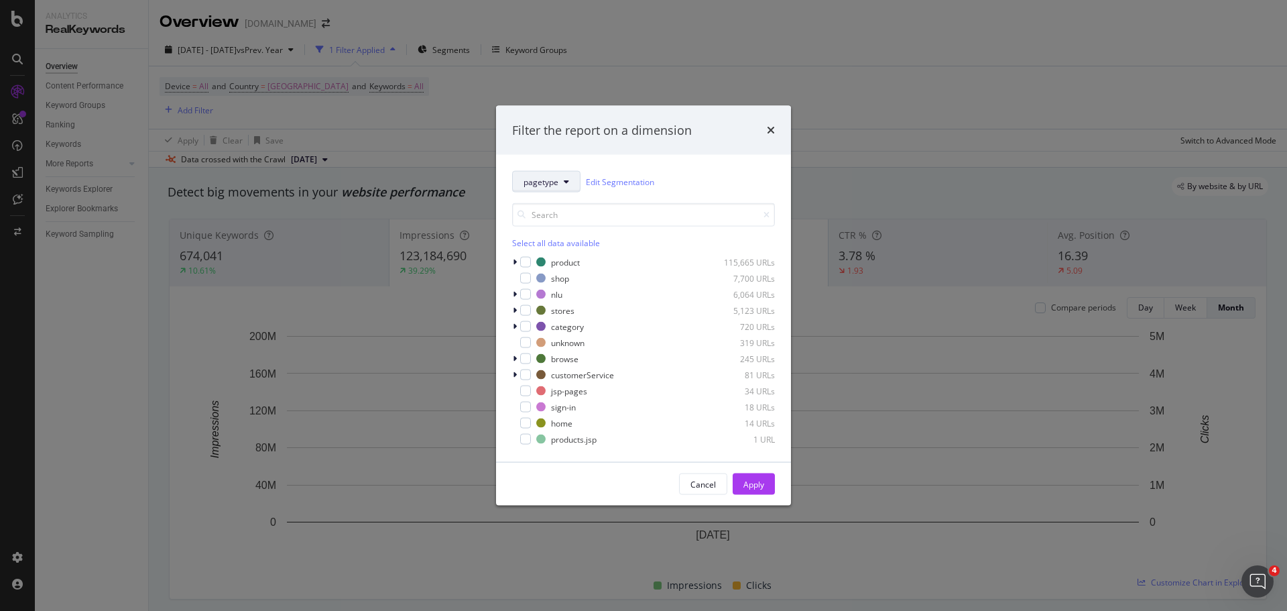
click at [544, 184] on span "pagetype" at bounding box center [540, 181] width 35 height 11
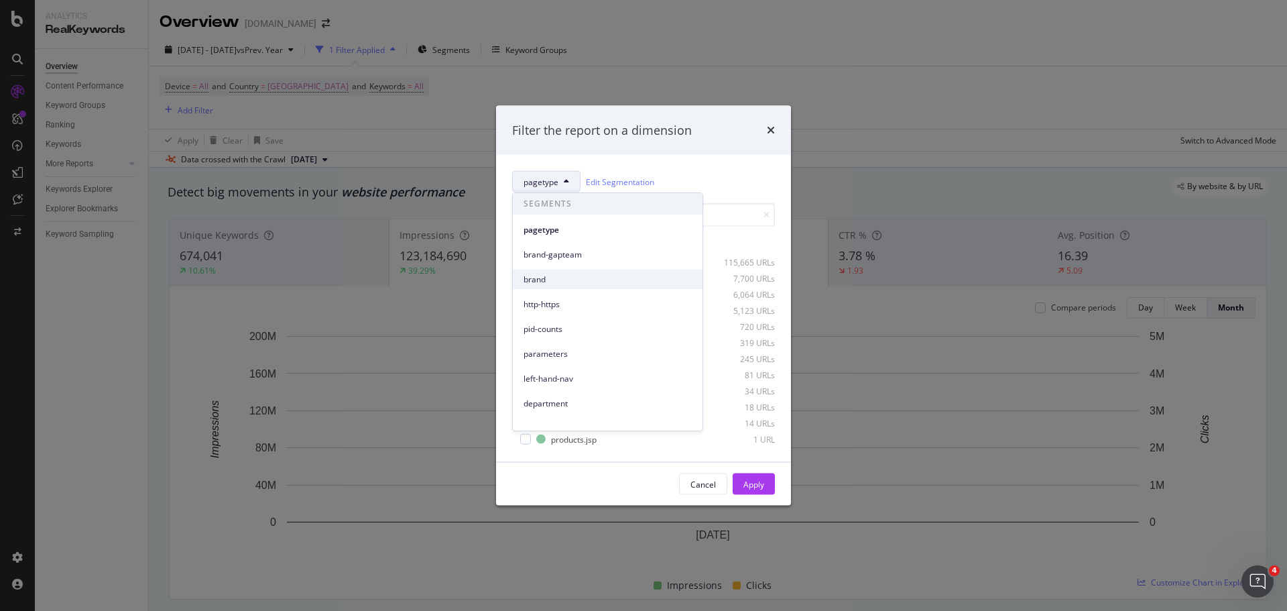
click at [546, 283] on span "brand" at bounding box center [607, 279] width 168 height 12
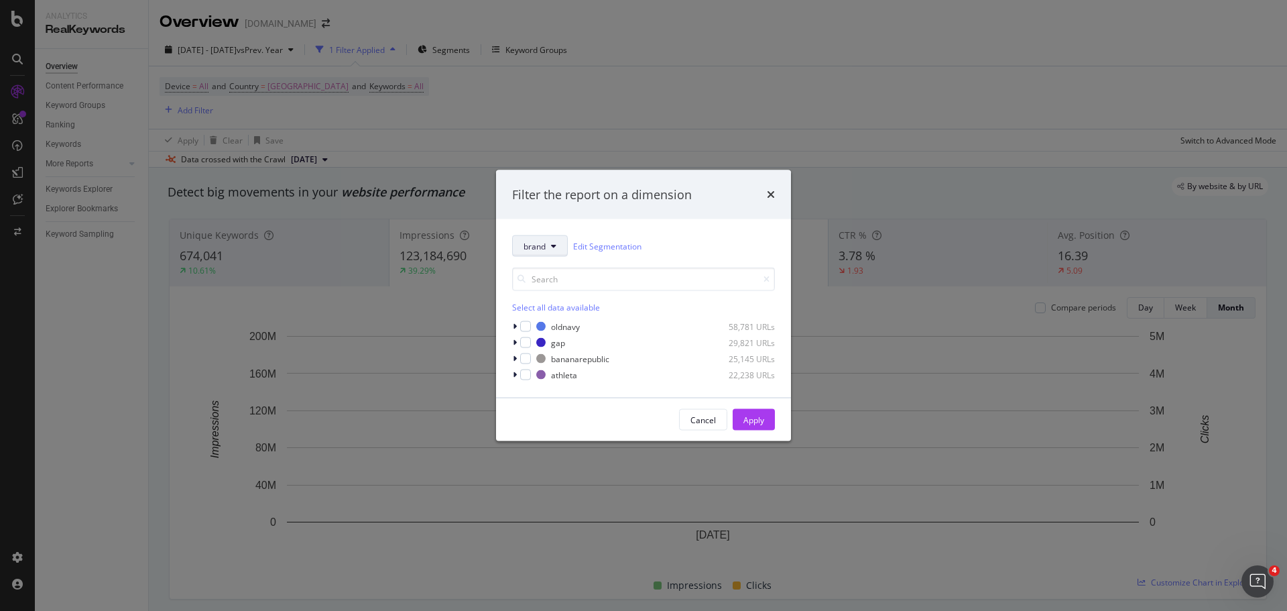
click at [550, 245] on button "brand" at bounding box center [540, 245] width 56 height 21
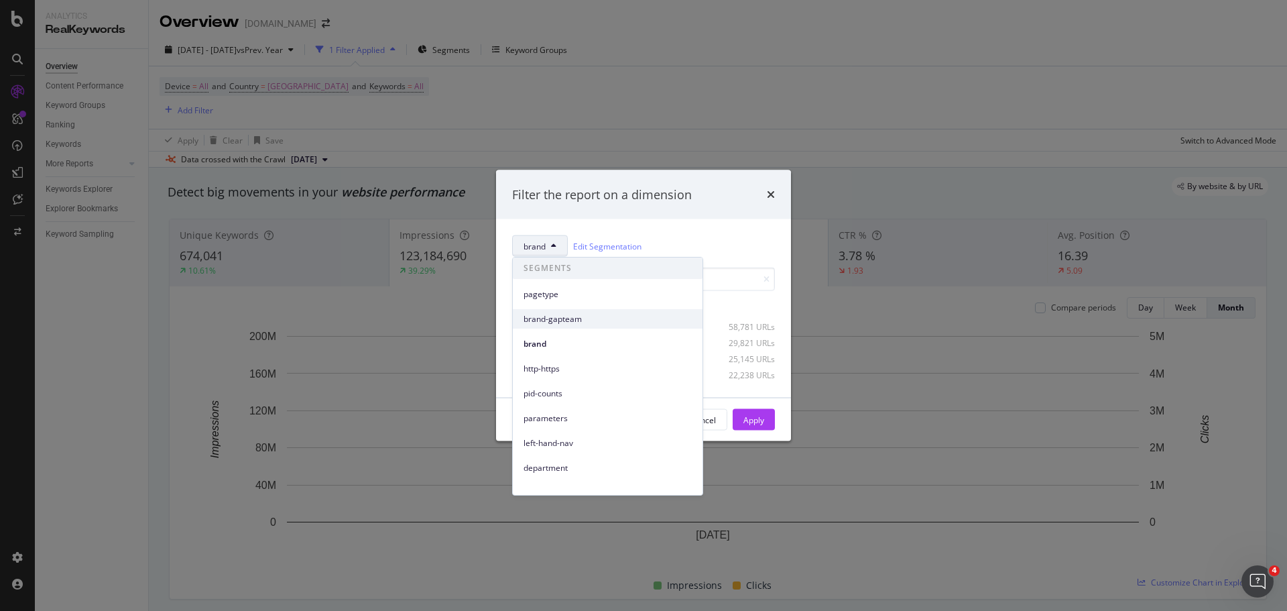
click at [570, 319] on span "brand-gapteam" at bounding box center [607, 319] width 168 height 12
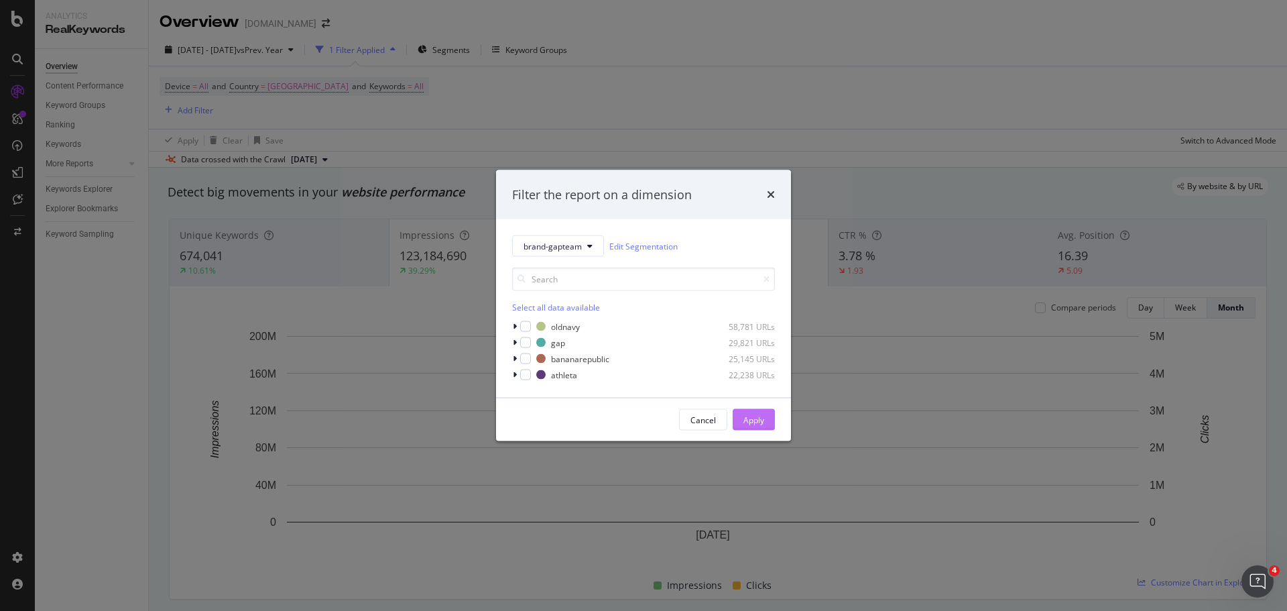
click at [749, 417] on div "Apply" at bounding box center [753, 419] width 21 height 11
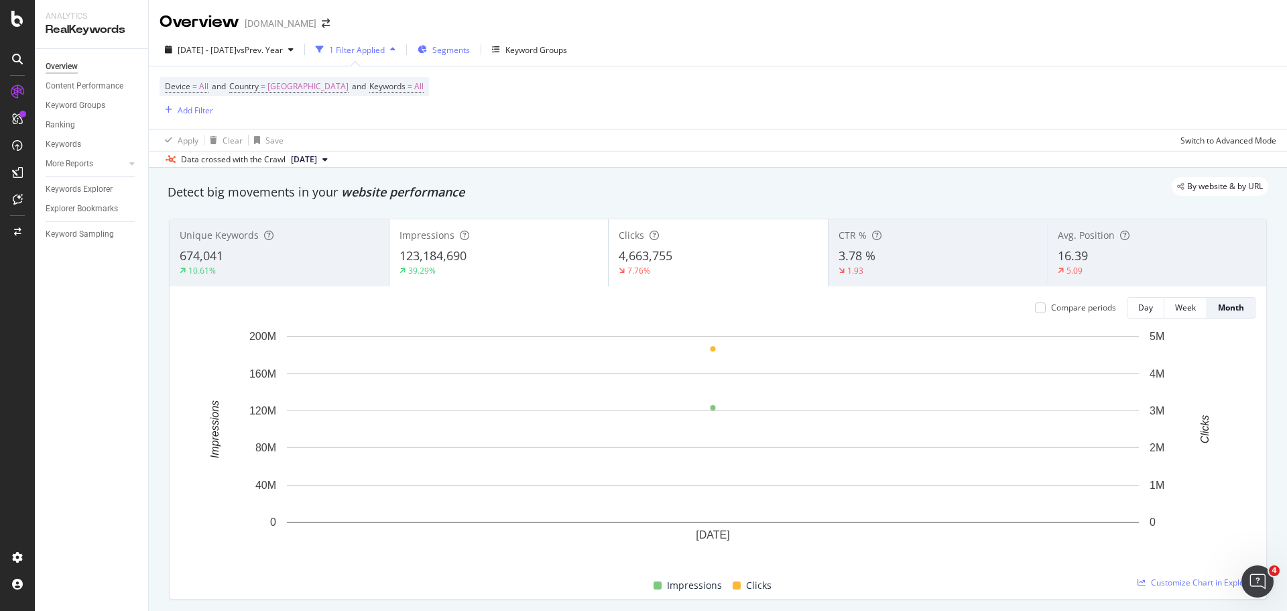
click at [470, 50] on span "Segments" at bounding box center [451, 49] width 38 height 11
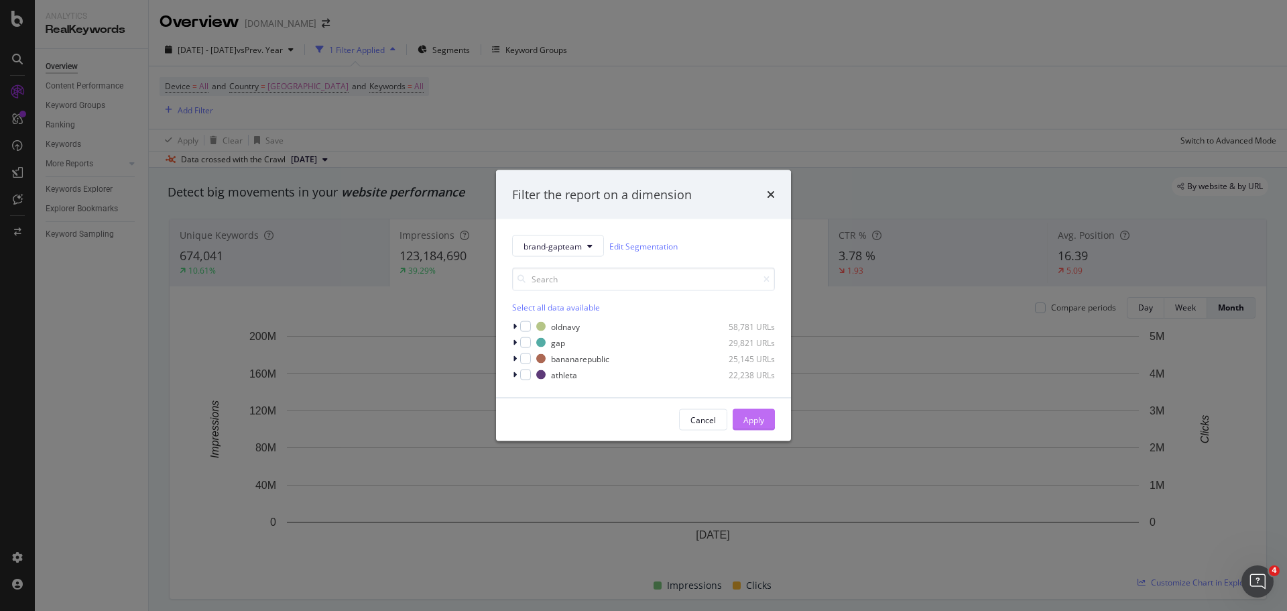
click at [765, 422] on button "Apply" at bounding box center [754, 419] width 42 height 21
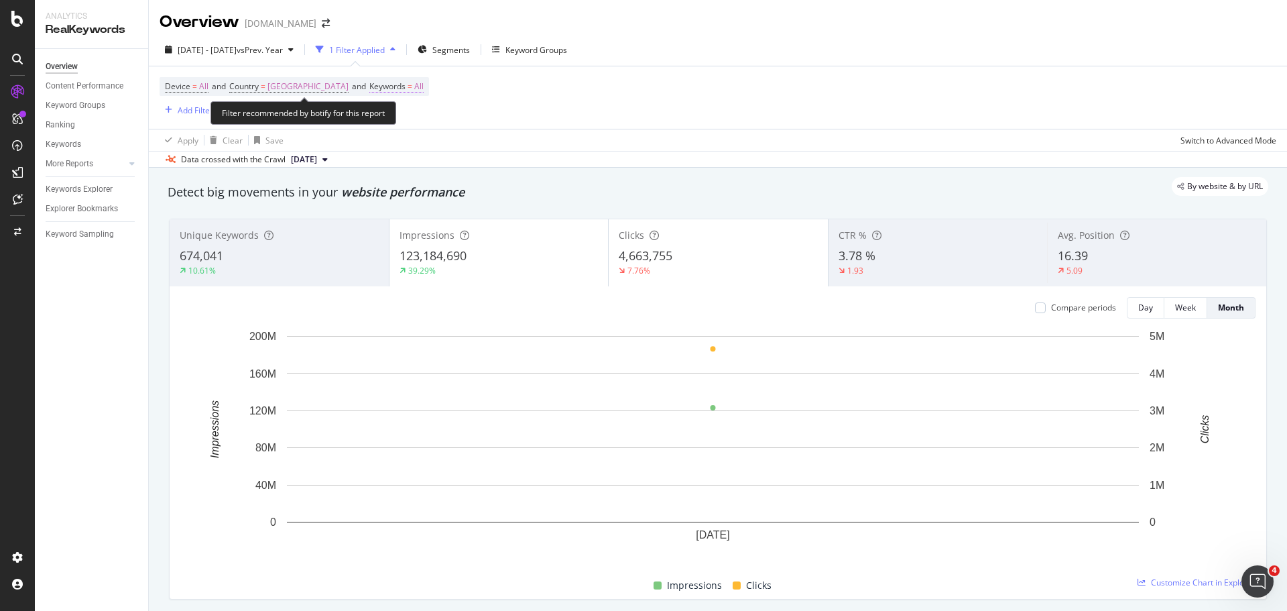
click at [424, 85] on span "All" at bounding box center [418, 86] width 9 height 19
click at [421, 119] on icon "button" at bounding box center [423, 118] width 5 height 8
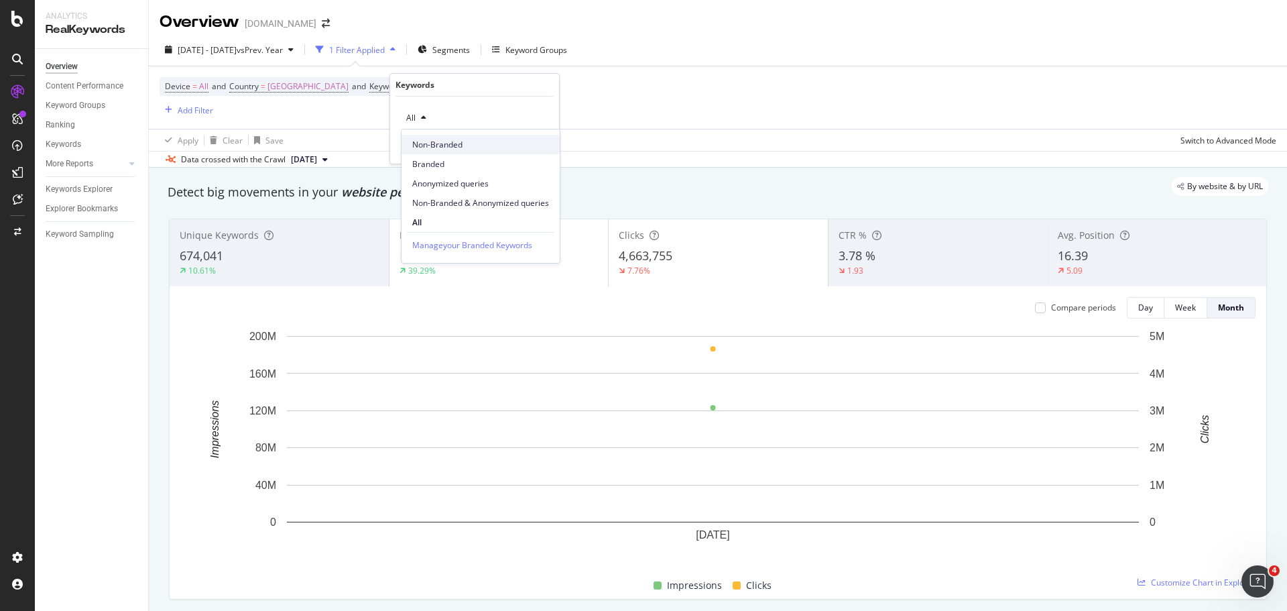
click at [441, 143] on span "Non-Branded" at bounding box center [480, 145] width 137 height 12
click at [542, 145] on div "Apply" at bounding box center [537, 146] width 21 height 11
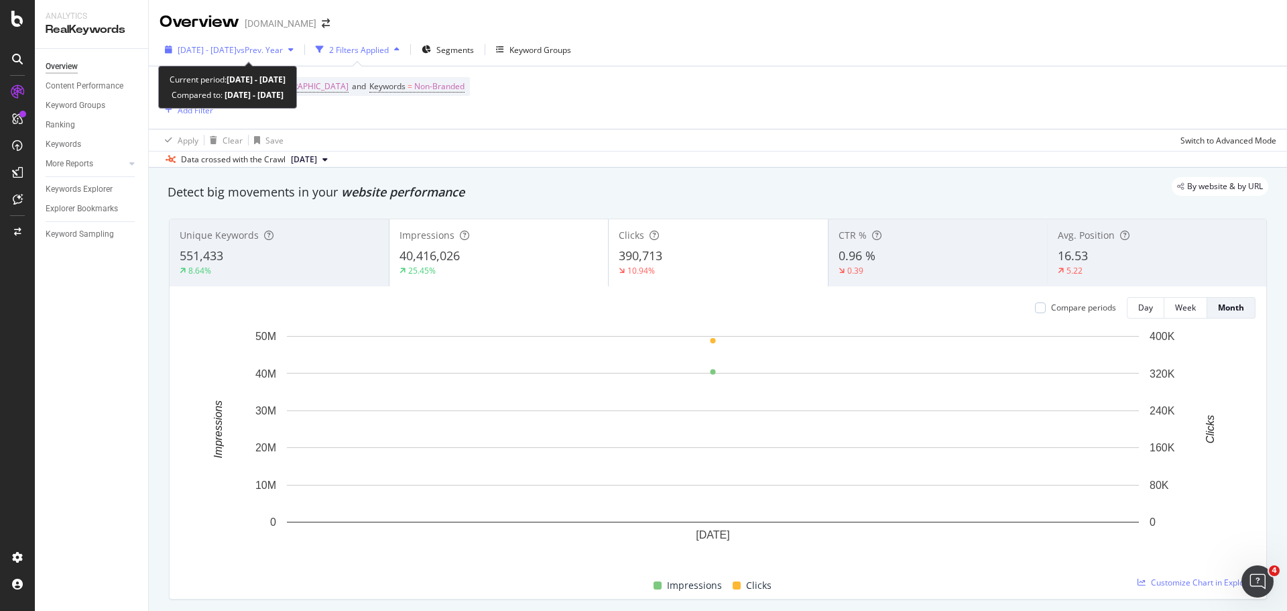
click at [237, 49] on span "[DATE] - [DATE]" at bounding box center [207, 49] width 59 height 11
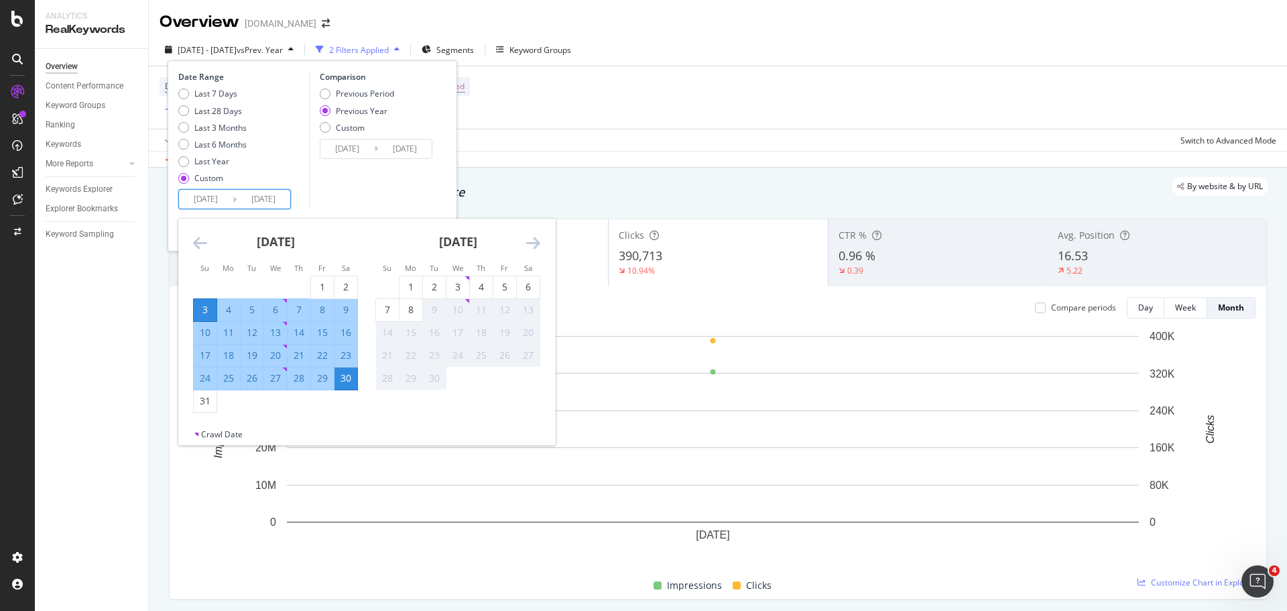
click at [239, 195] on input "[DATE]" at bounding box center [264, 199] width 54 height 19
click at [552, 165] on div "Data crossed with the Crawl [DATE]" at bounding box center [718, 159] width 1138 height 16
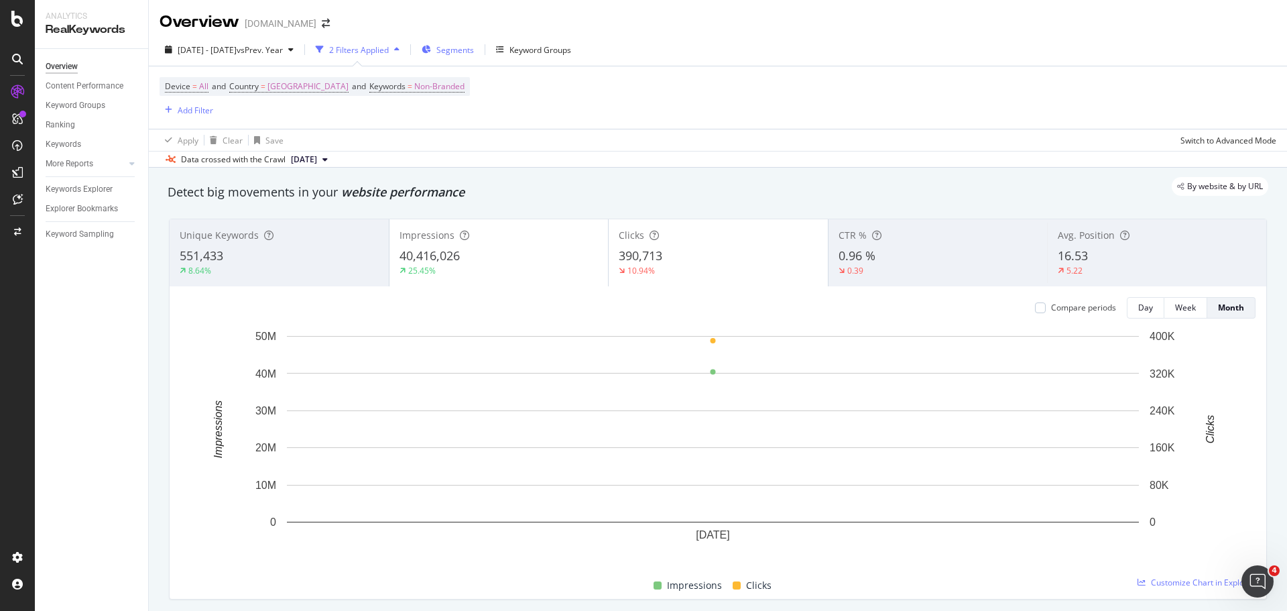
click at [474, 45] on span "Segments" at bounding box center [455, 49] width 38 height 11
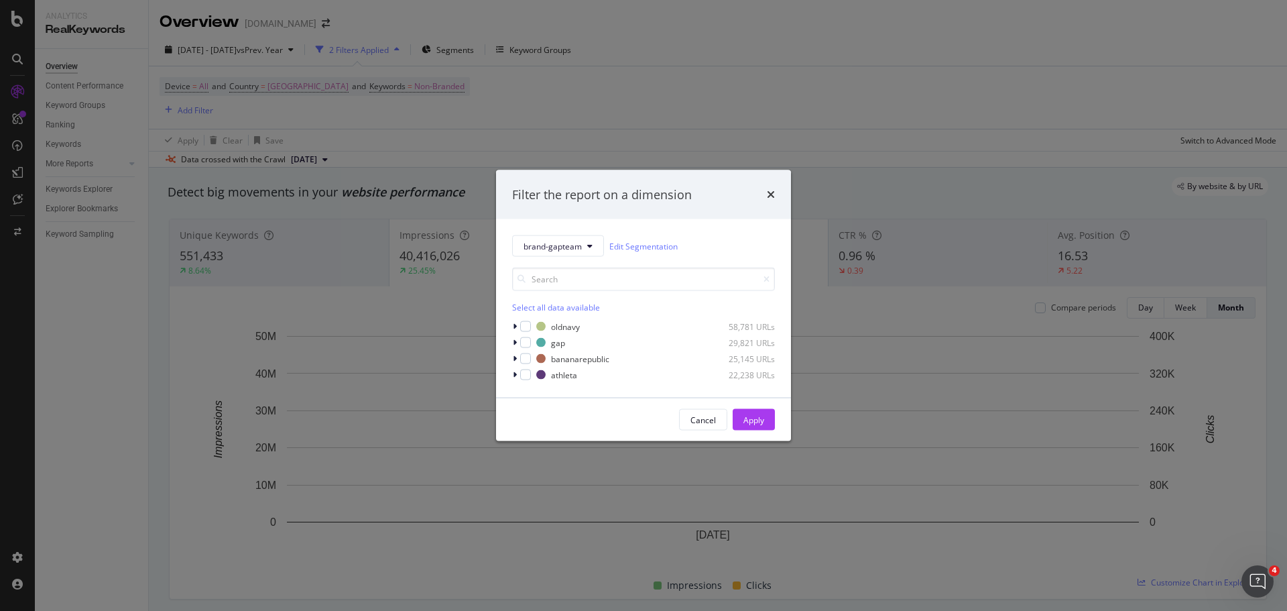
click at [525, 304] on div "Select all data available" at bounding box center [643, 307] width 263 height 11
click at [757, 419] on div "Apply" at bounding box center [753, 419] width 21 height 11
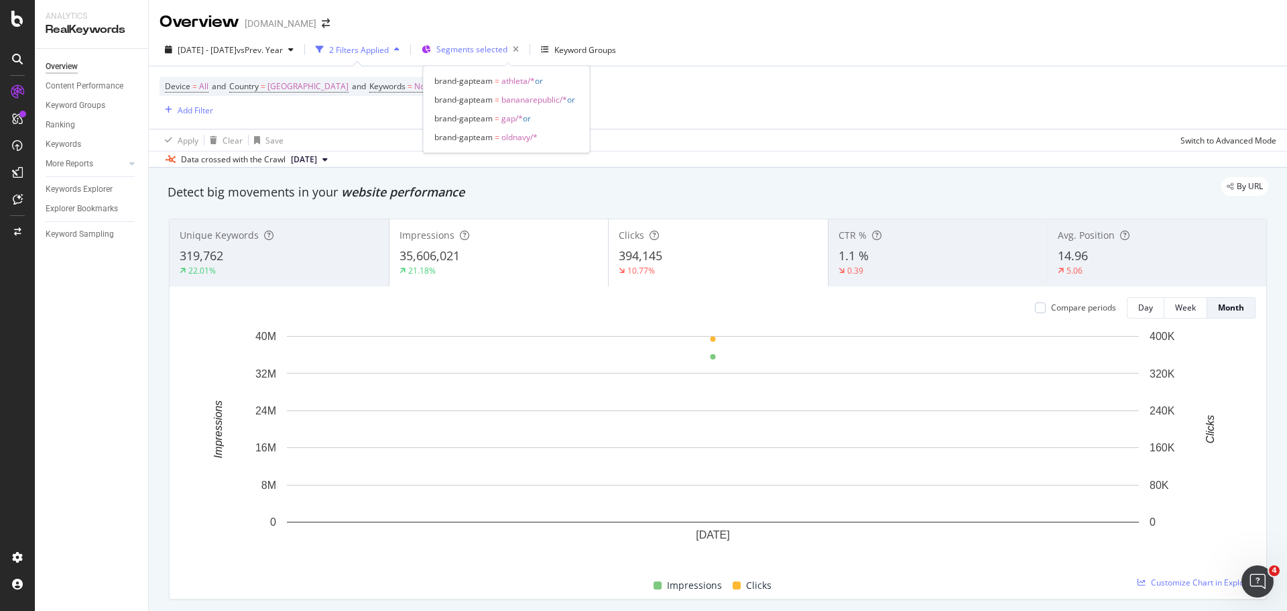
click at [499, 48] on span "Segments selected" at bounding box center [471, 49] width 71 height 11
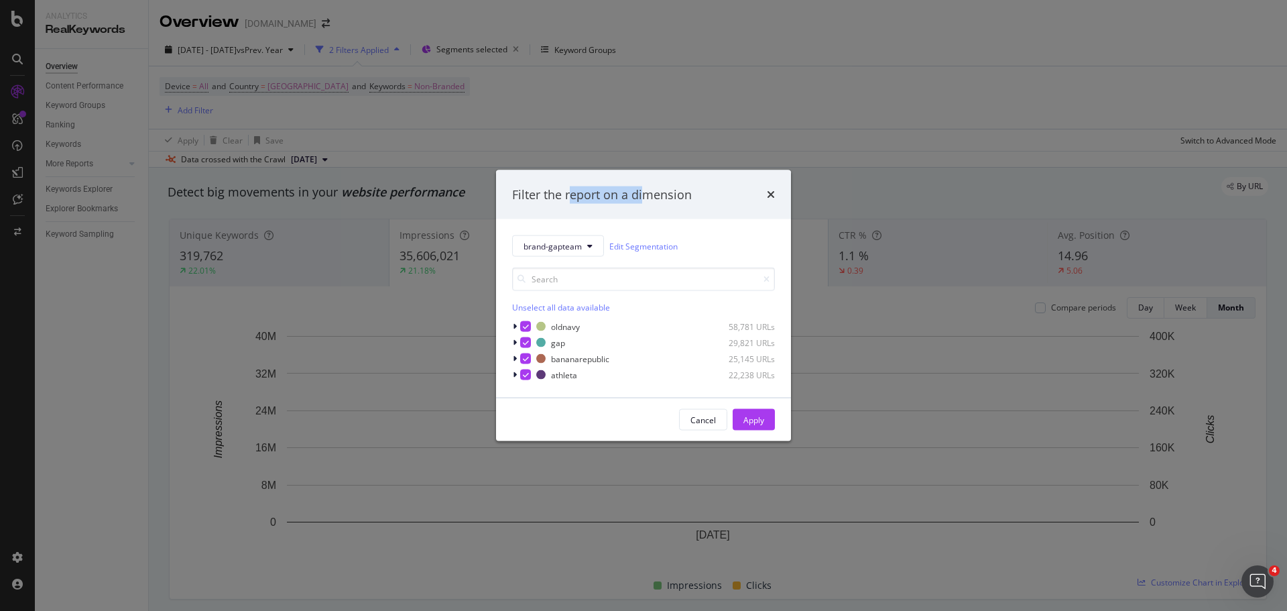
drag, startPoint x: 642, startPoint y: 196, endPoint x: 557, endPoint y: 220, distance: 88.3
click at [560, 199] on div "Filter the report on a dimension" at bounding box center [602, 194] width 180 height 17
click at [761, 422] on div "Apply" at bounding box center [753, 419] width 21 height 11
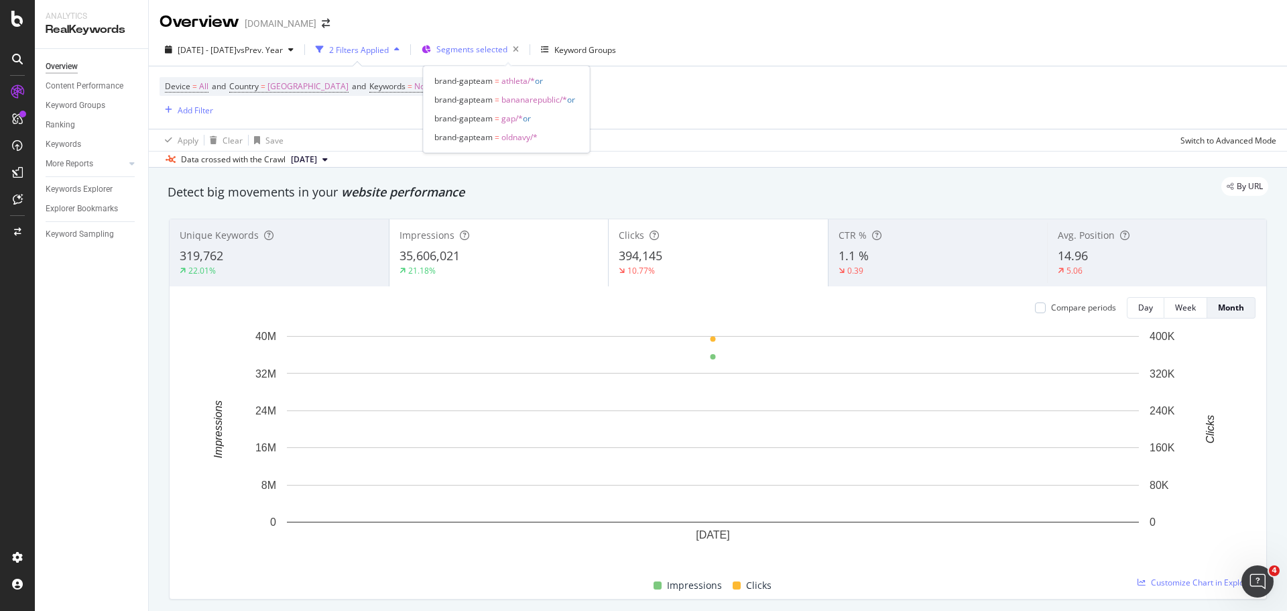
click at [501, 45] on span "Segments selected" at bounding box center [471, 49] width 71 height 11
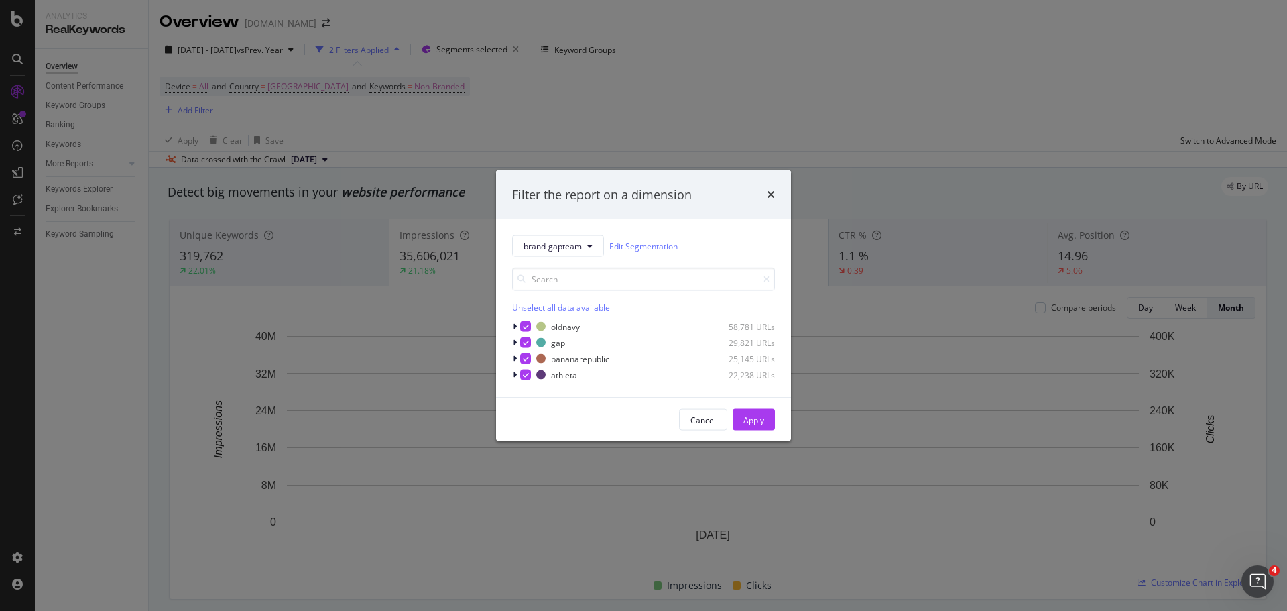
click at [545, 304] on div "Unselect all data available" at bounding box center [643, 307] width 263 height 11
click at [756, 418] on div "Apply" at bounding box center [753, 419] width 21 height 11
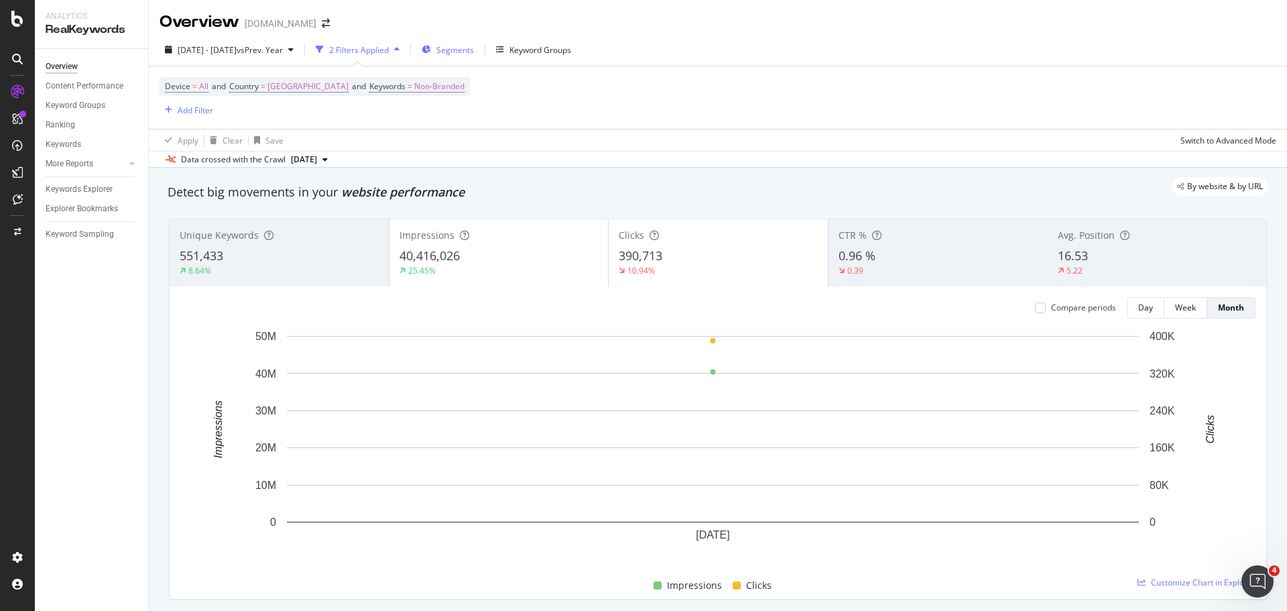
click at [474, 55] on span "Segments" at bounding box center [455, 49] width 38 height 11
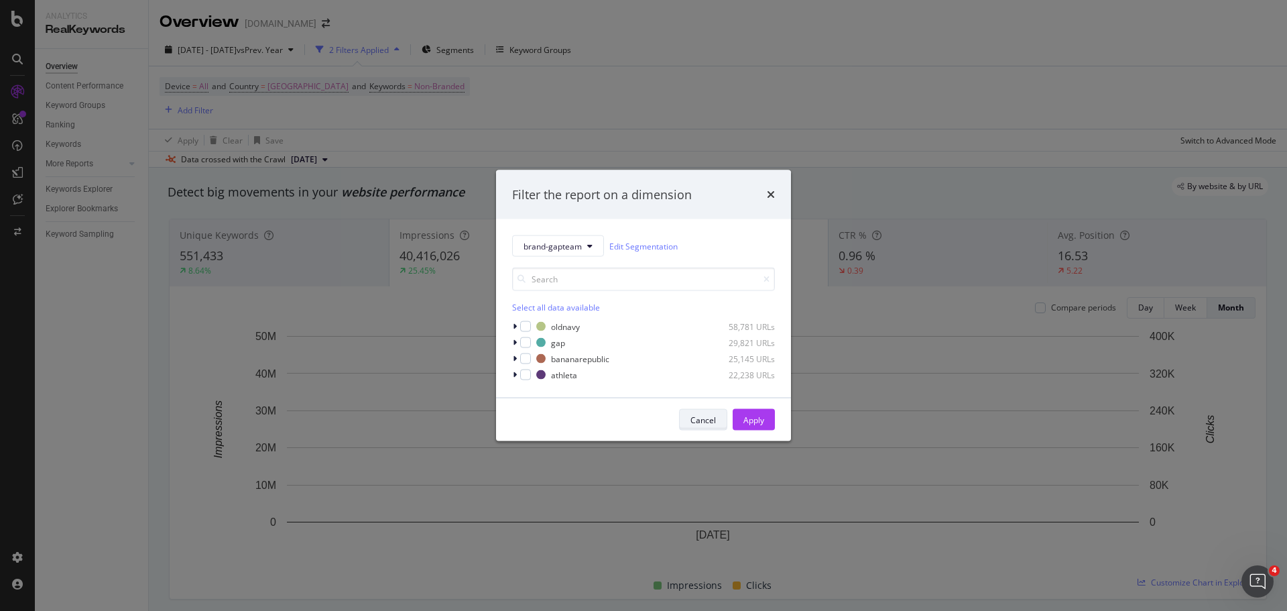
click at [698, 421] on div "Cancel" at bounding box center [702, 419] width 25 height 11
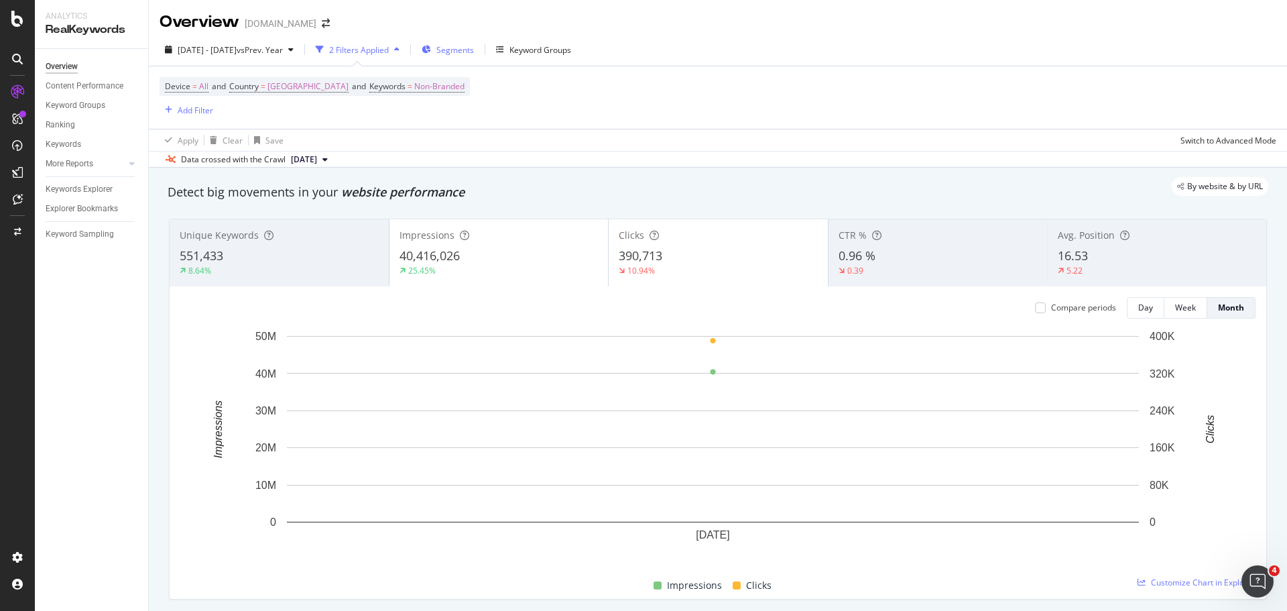
click at [474, 46] on span "Segments" at bounding box center [455, 49] width 38 height 11
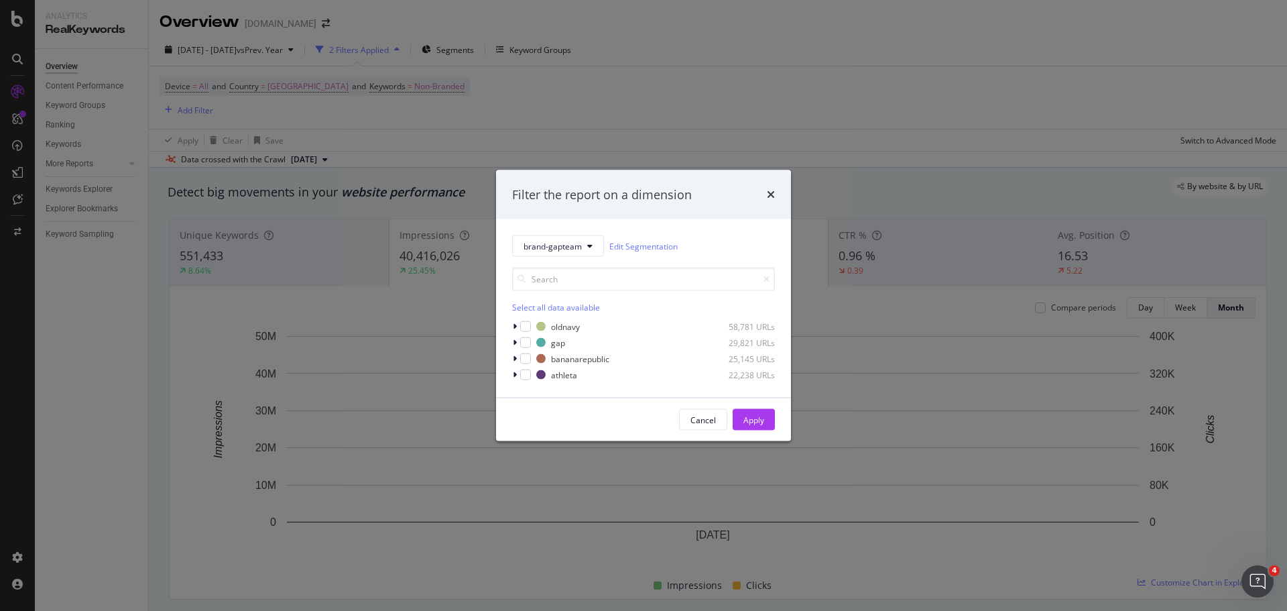
click at [793, 161] on div "Filter the report on a dimension brand-gapteam Edit Segmentation Select all dat…" at bounding box center [643, 305] width 1287 height 611
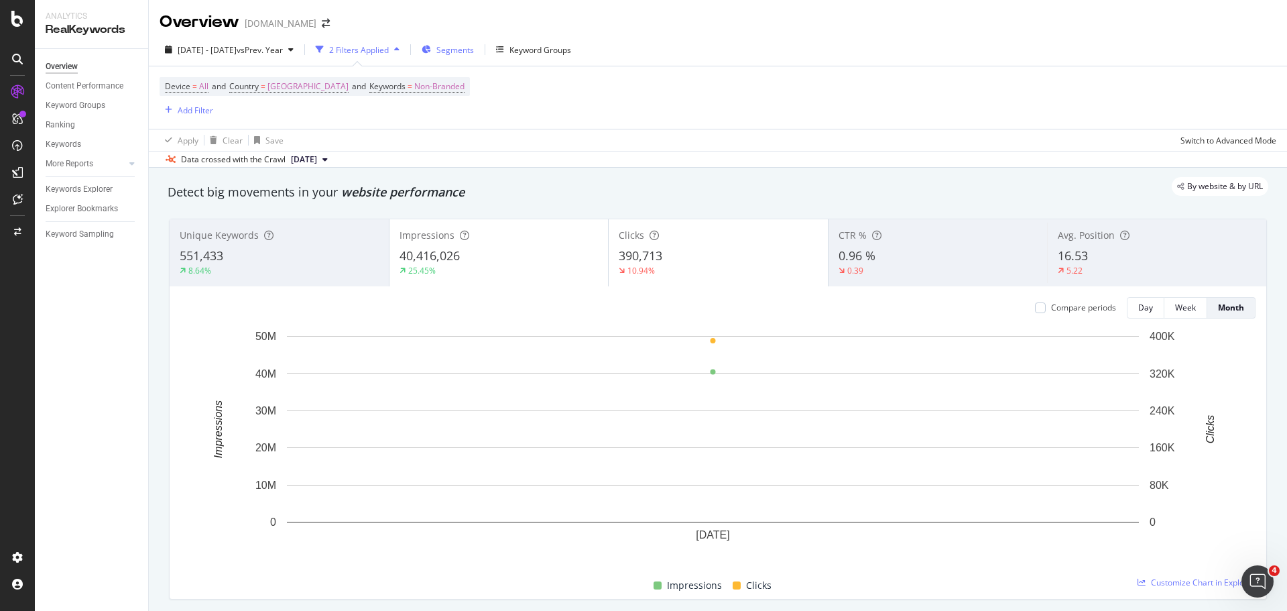
click at [474, 50] on span "Segments" at bounding box center [455, 49] width 38 height 11
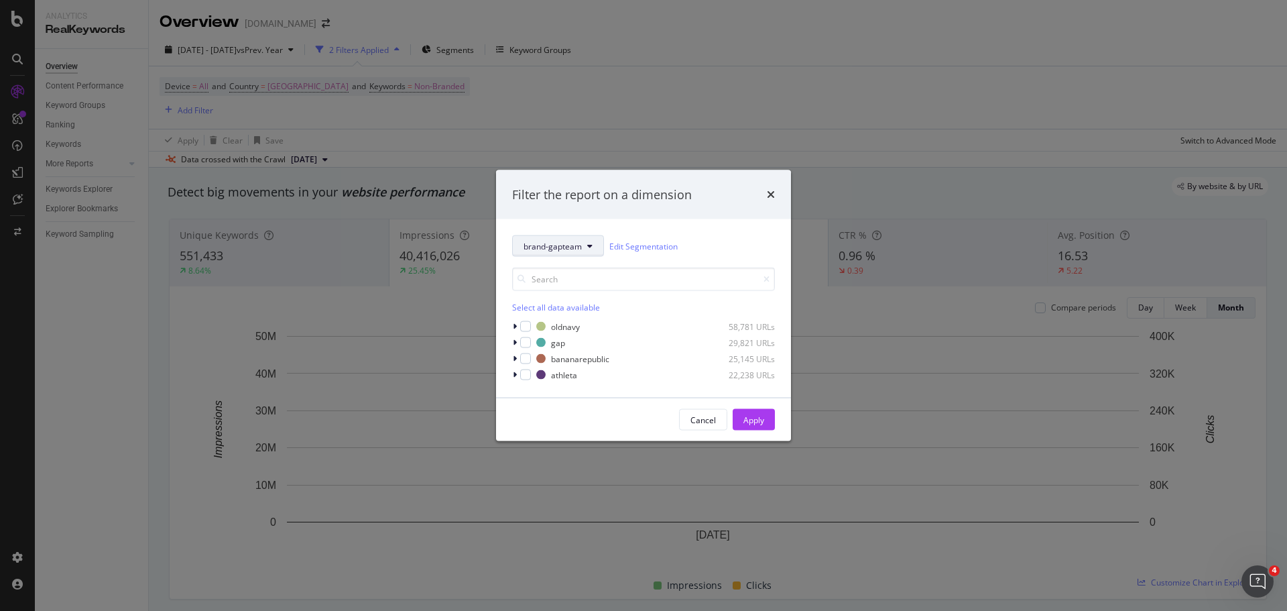
click at [592, 243] on button "brand-gapteam" at bounding box center [558, 245] width 92 height 21
click at [712, 223] on div "brand-gapteam Edit Segmentation Select all data available oldnavy 58,781 URLs g…" at bounding box center [643, 308] width 295 height 178
click at [513, 323] on icon "modal" at bounding box center [515, 326] width 4 height 8
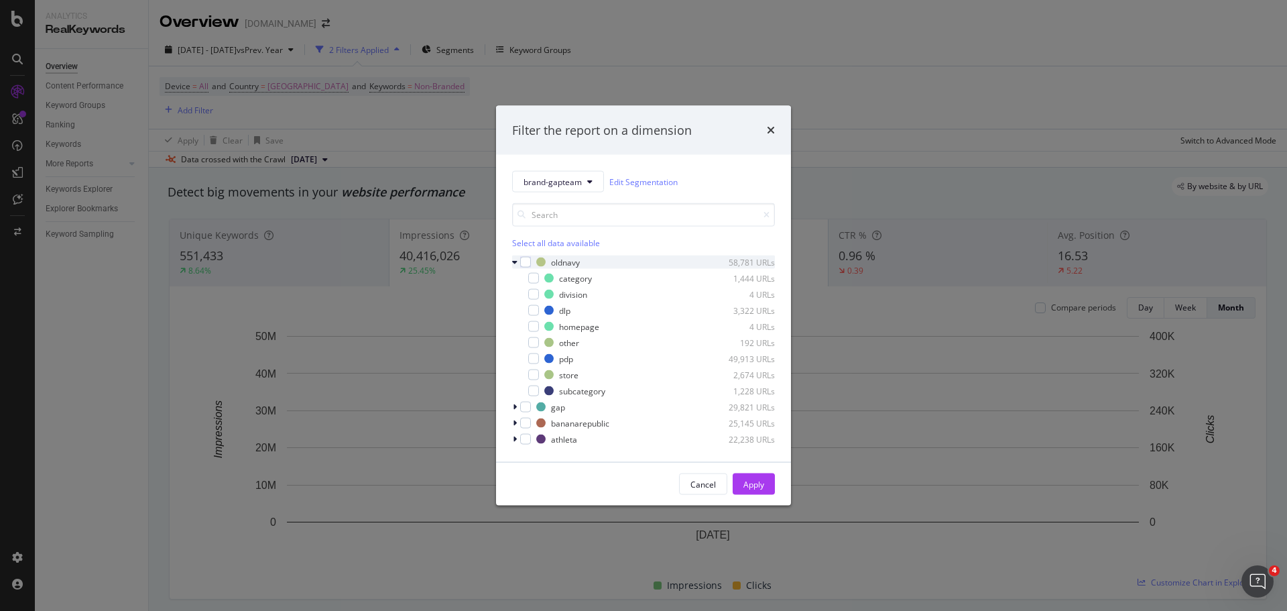
click at [514, 261] on icon "modal" at bounding box center [514, 262] width 5 height 8
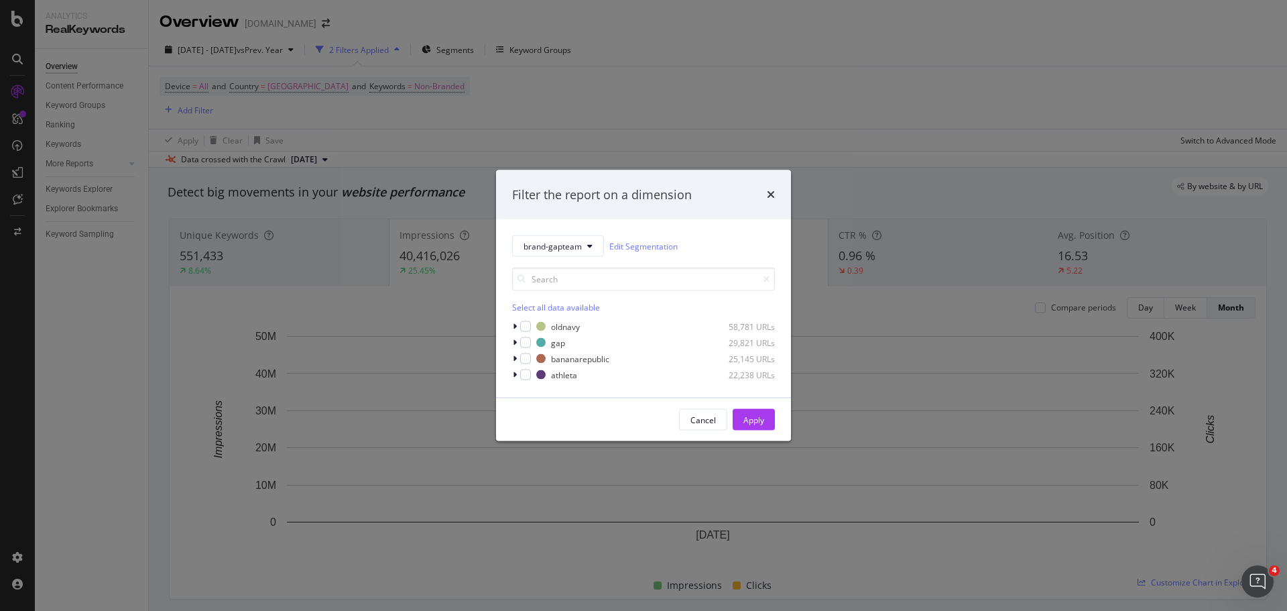
click at [524, 305] on div "Select all data available" at bounding box center [643, 307] width 263 height 11
click at [741, 415] on button "Apply" at bounding box center [754, 419] width 42 height 21
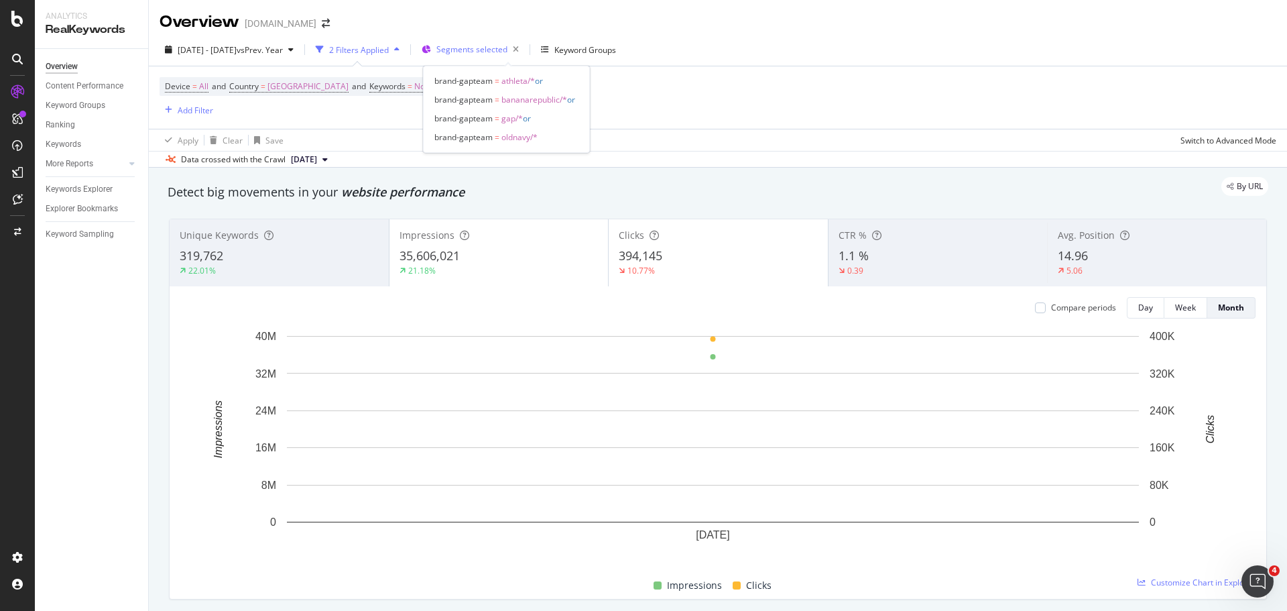
click at [503, 50] on span "Segments selected" at bounding box center [471, 49] width 71 height 11
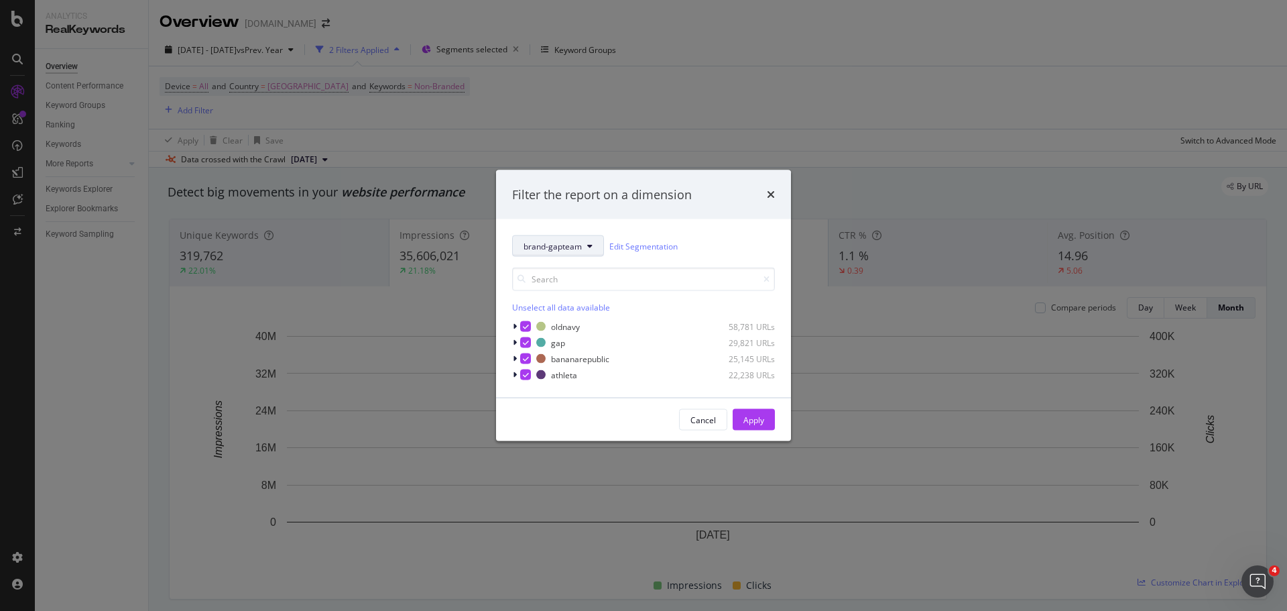
click at [549, 247] on span "brand-gapteam" at bounding box center [552, 245] width 58 height 11
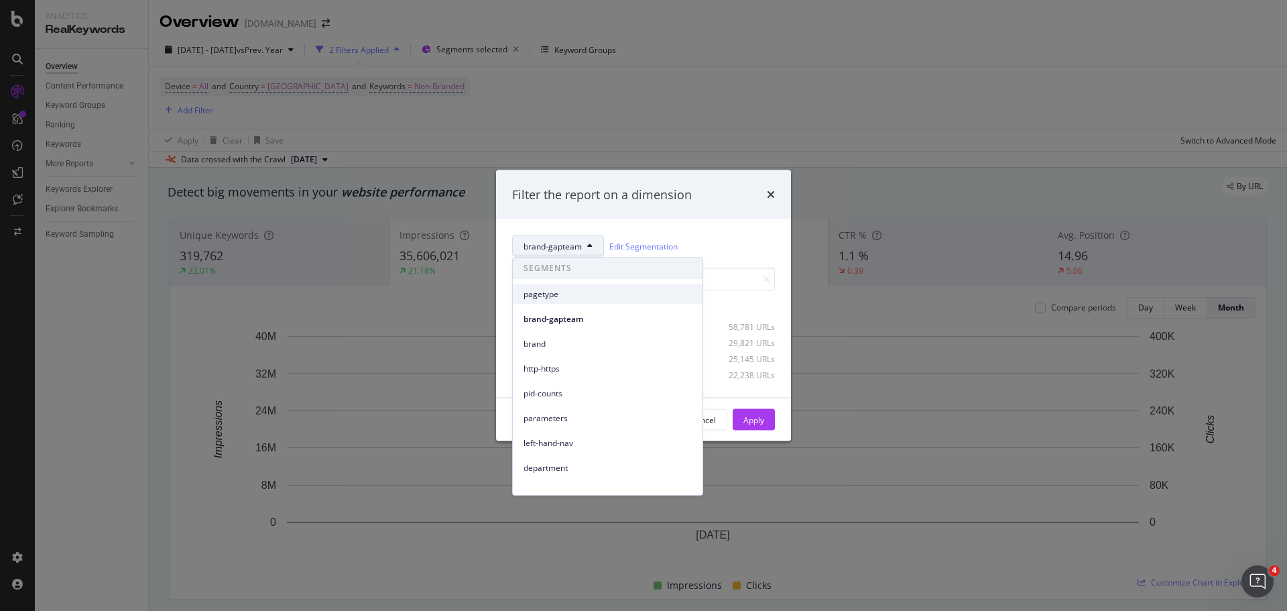
click at [554, 294] on span "pagetype" at bounding box center [607, 294] width 168 height 12
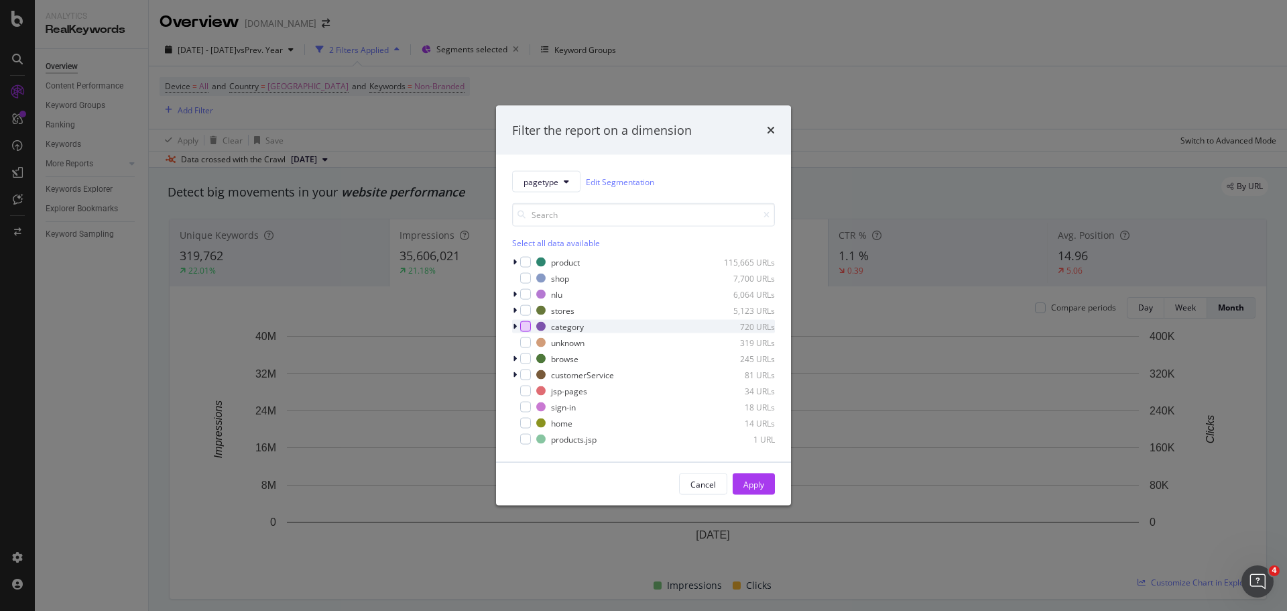
click at [521, 326] on div "modal" at bounding box center [525, 326] width 11 height 11
click at [529, 294] on div "modal" at bounding box center [525, 294] width 11 height 11
click at [753, 422] on div "Apply" at bounding box center [753, 483] width 21 height 11
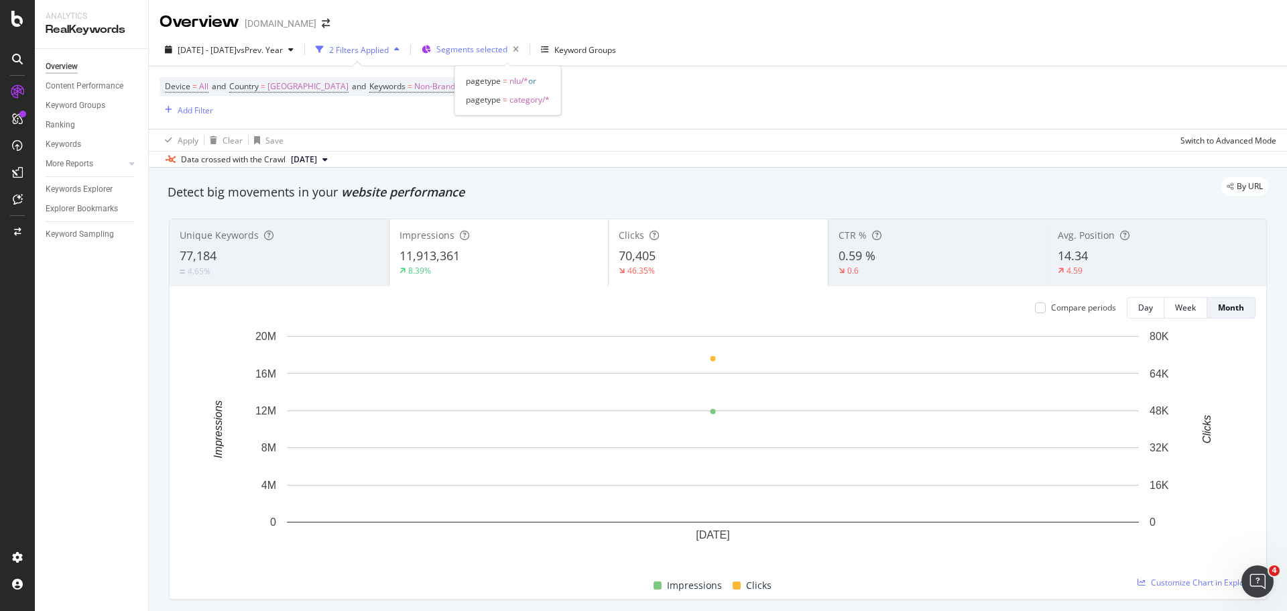
click at [496, 54] on span "Segments selected" at bounding box center [471, 49] width 71 height 11
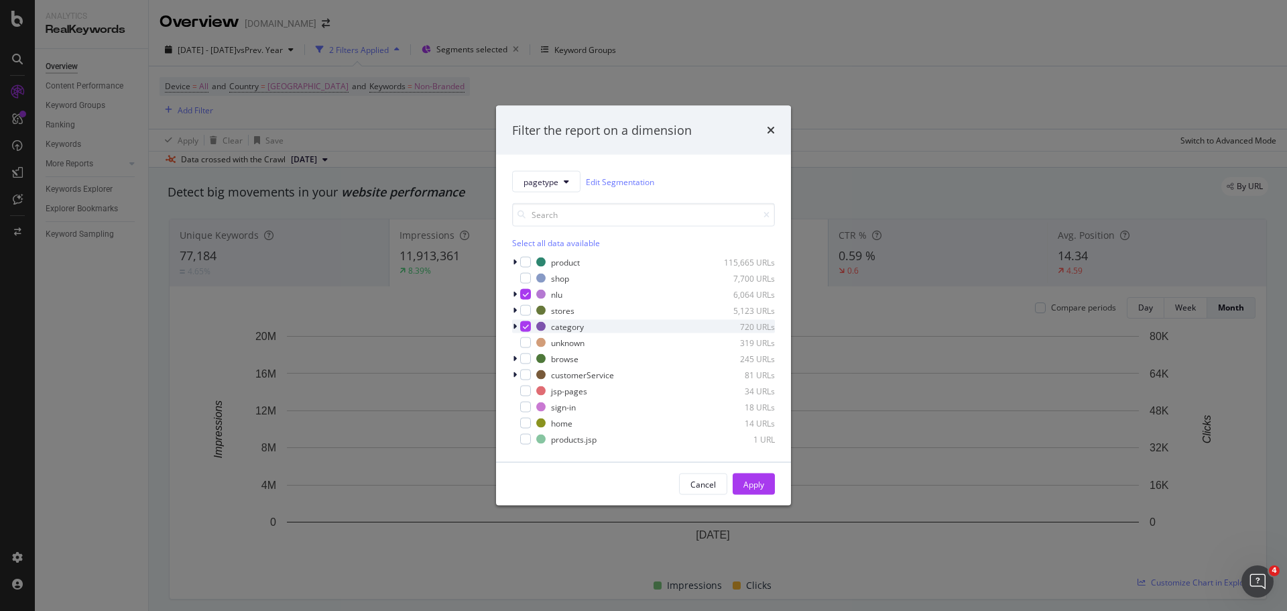
click at [524, 324] on icon "modal" at bounding box center [526, 326] width 6 height 7
click at [524, 296] on icon "modal" at bounding box center [526, 294] width 6 height 7
click at [524, 262] on div "modal" at bounding box center [525, 262] width 11 height 11
click at [749, 422] on div "Apply" at bounding box center [753, 483] width 21 height 11
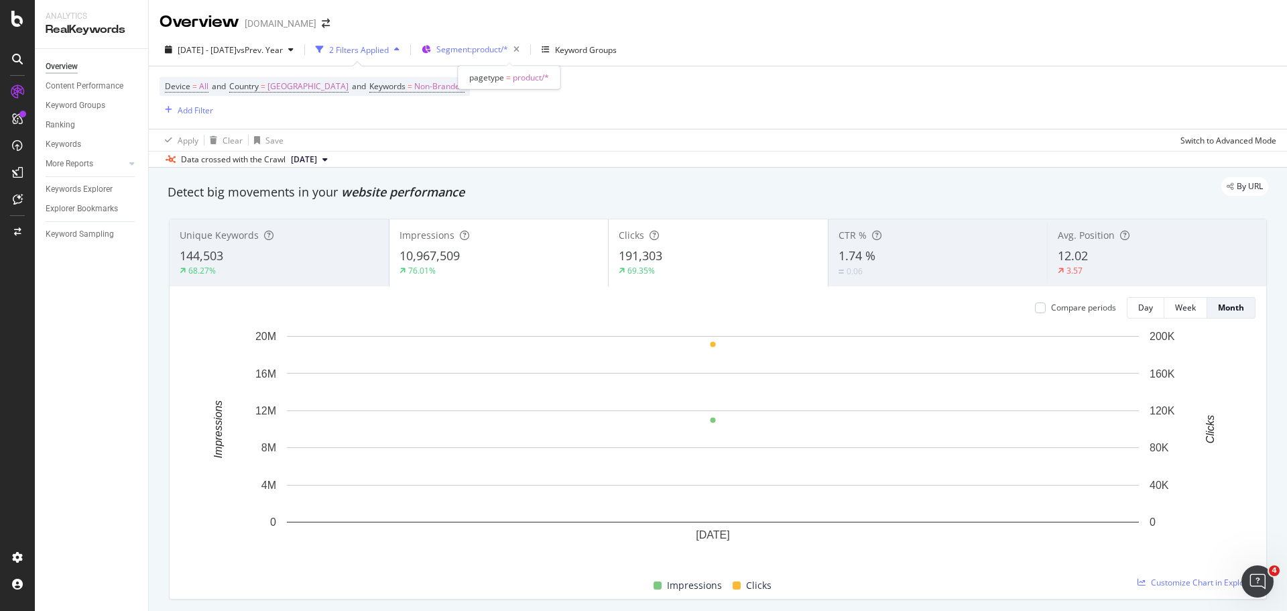
click at [508, 51] on span "Segment: product/*" at bounding box center [472, 49] width 72 height 11
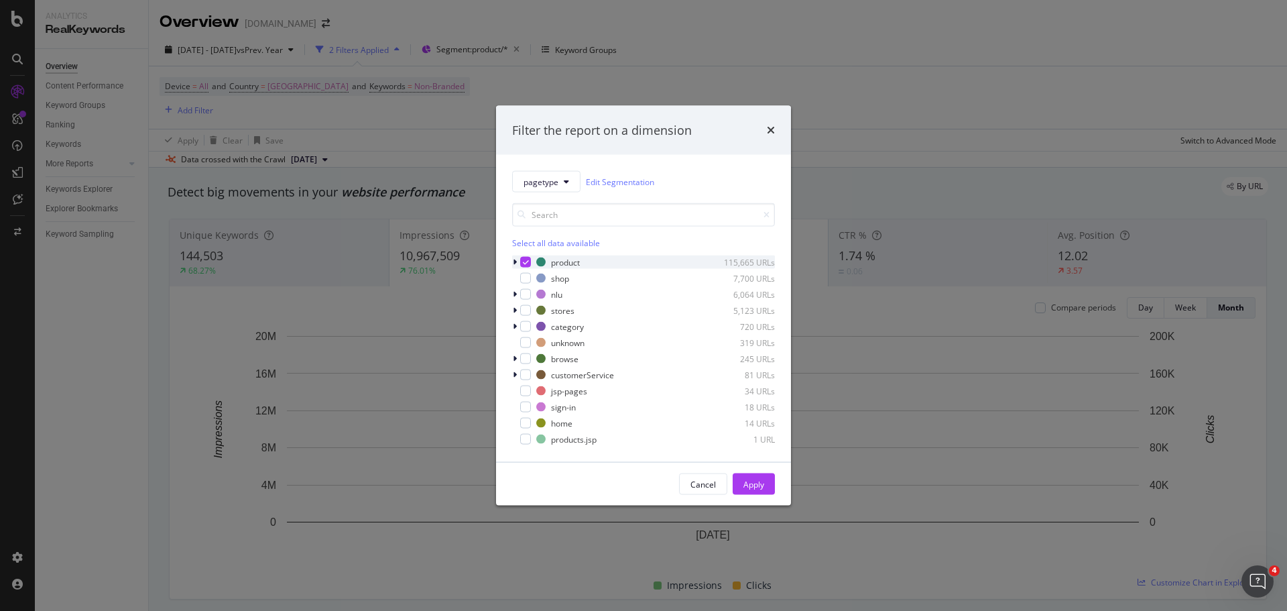
click at [525, 260] on icon "modal" at bounding box center [526, 262] width 6 height 7
click at [537, 178] on span "pagetype" at bounding box center [540, 181] width 35 height 11
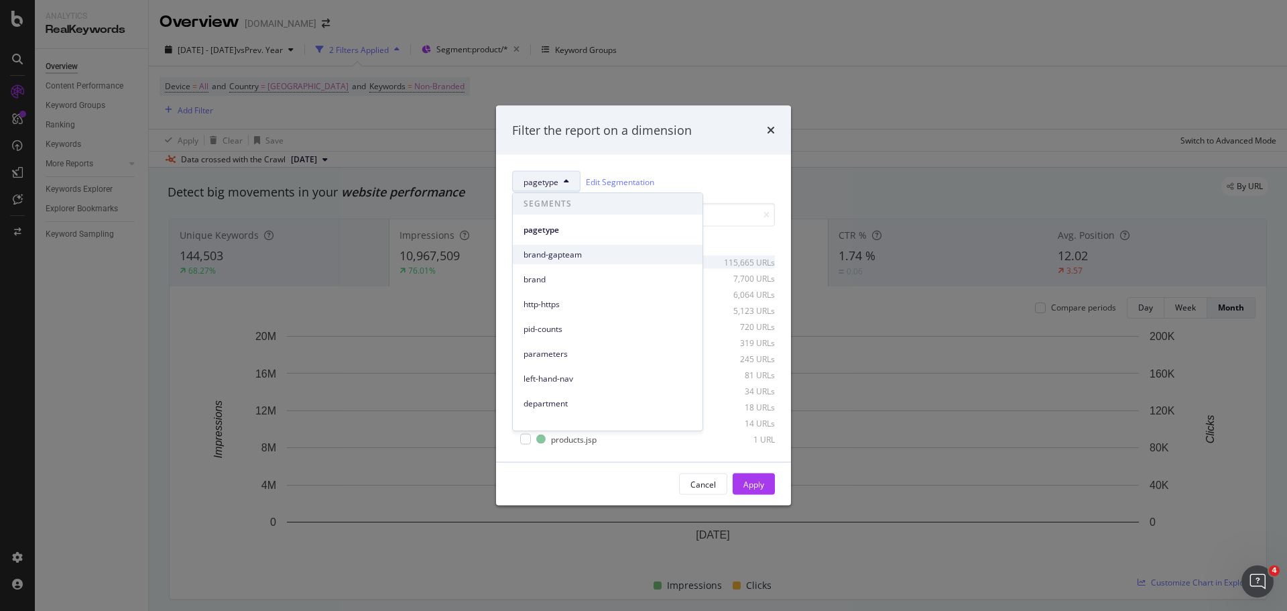
click at [590, 259] on span "brand-gapteam" at bounding box center [607, 255] width 168 height 12
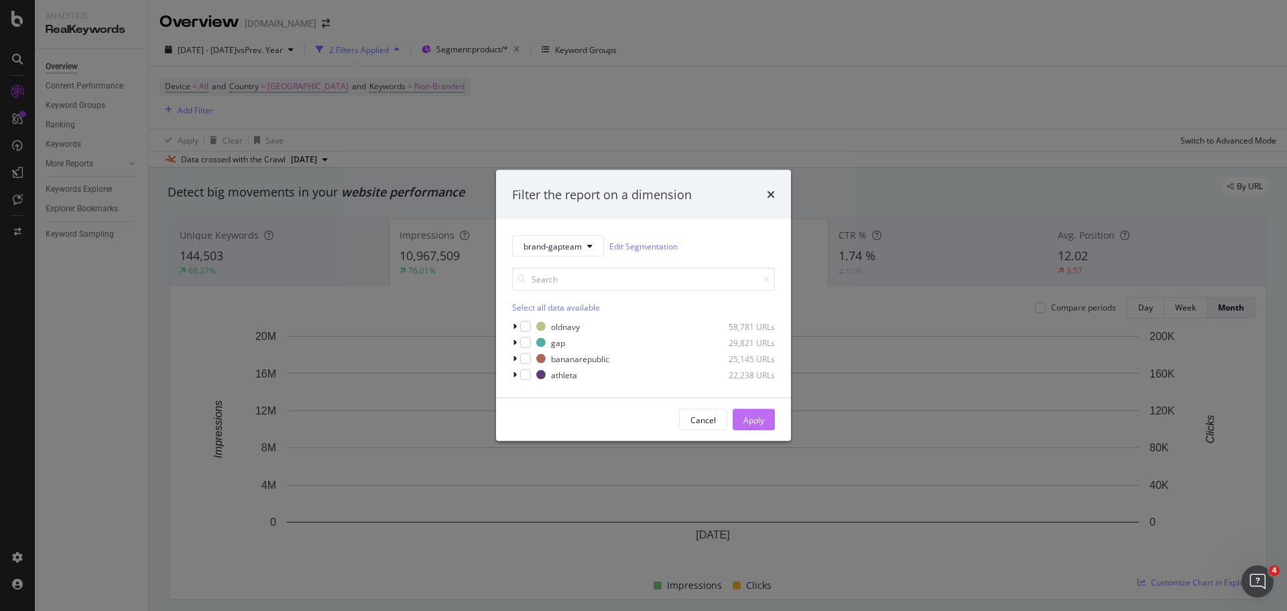
click at [755, 422] on div "Apply" at bounding box center [753, 419] width 21 height 11
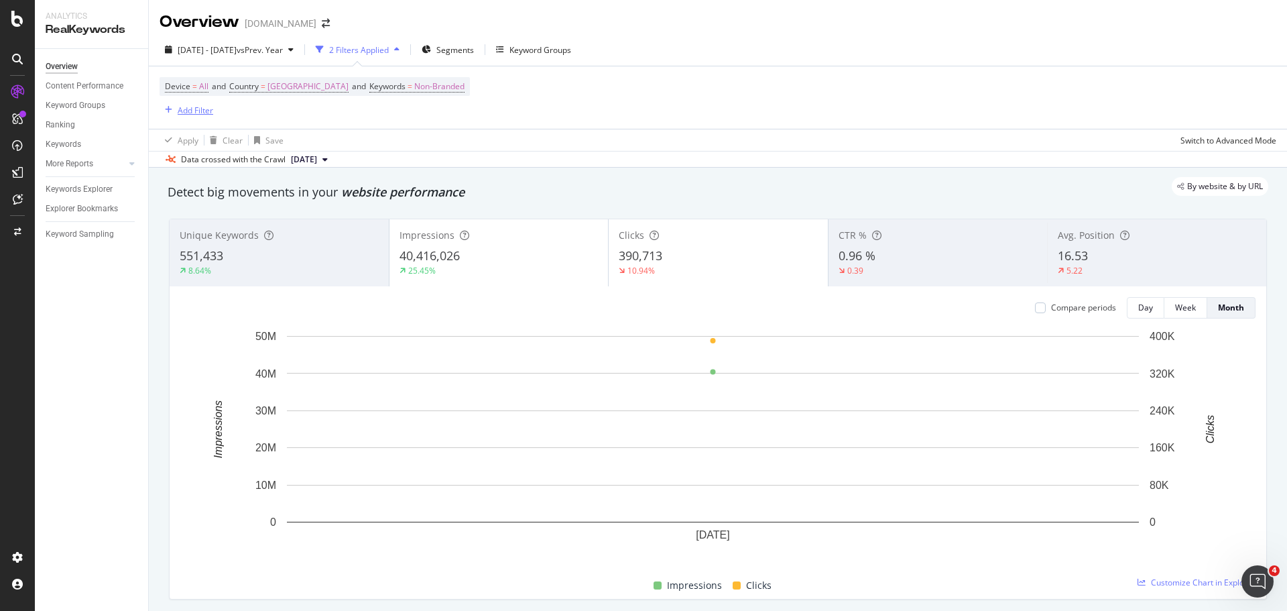
click at [179, 113] on div "Add Filter" at bounding box center [196, 110] width 36 height 11
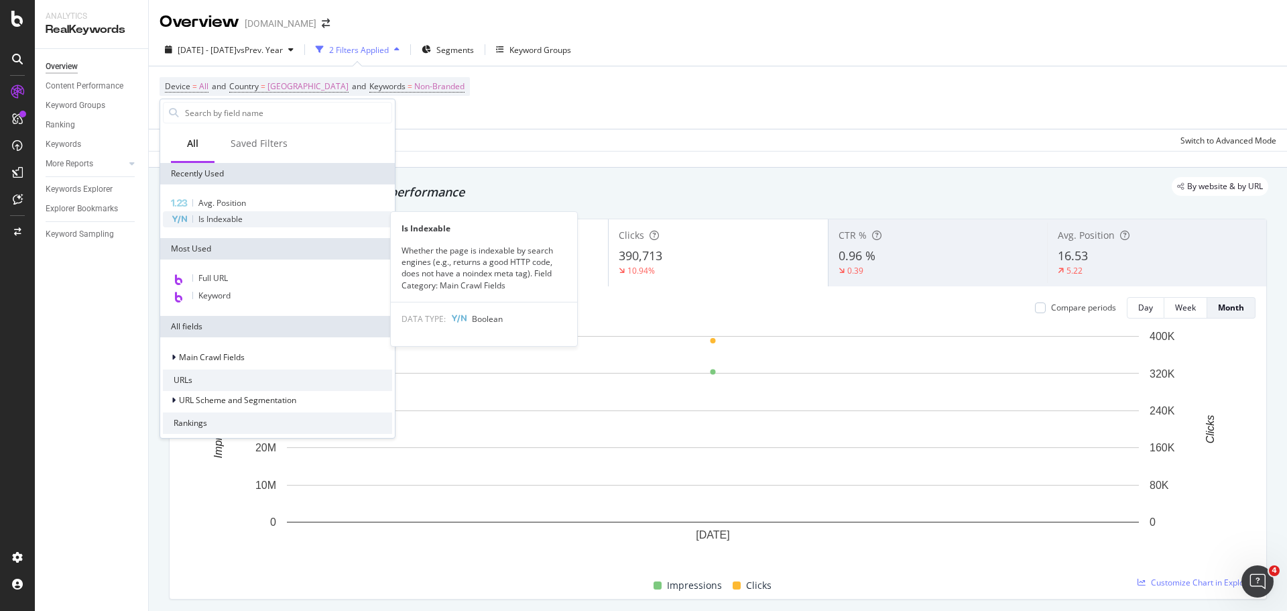
click at [221, 216] on span "Is Indexable" at bounding box center [220, 218] width 44 height 11
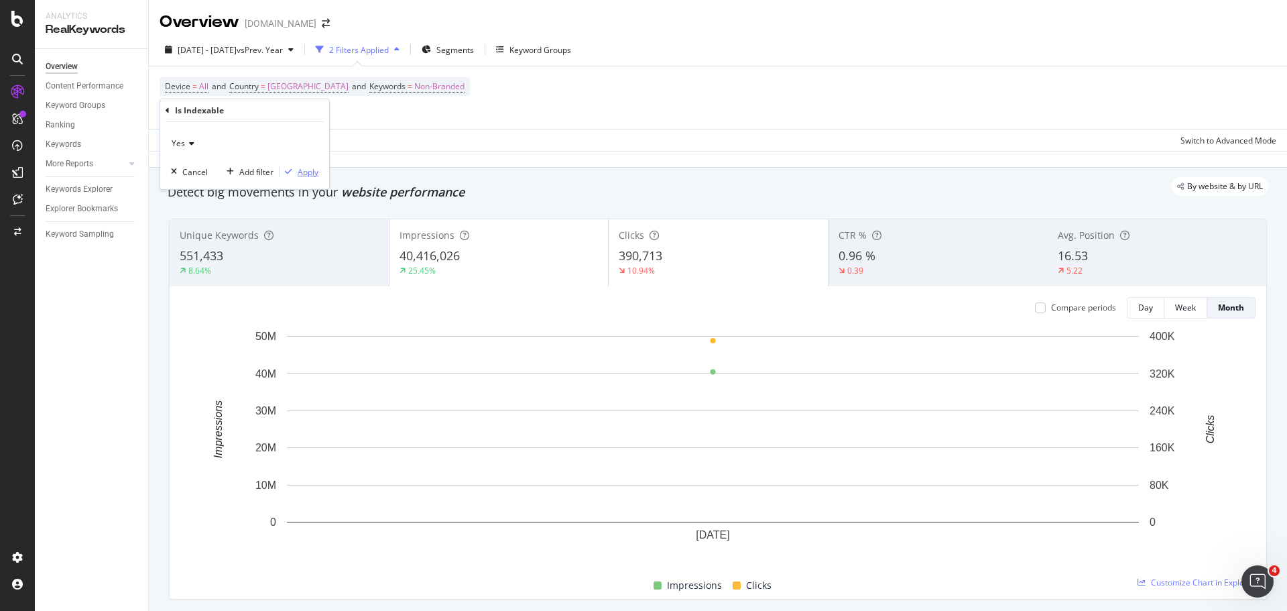
click at [306, 172] on div "Apply" at bounding box center [308, 171] width 21 height 11
click at [485, 46] on span "Segments" at bounding box center [467, 49] width 38 height 11
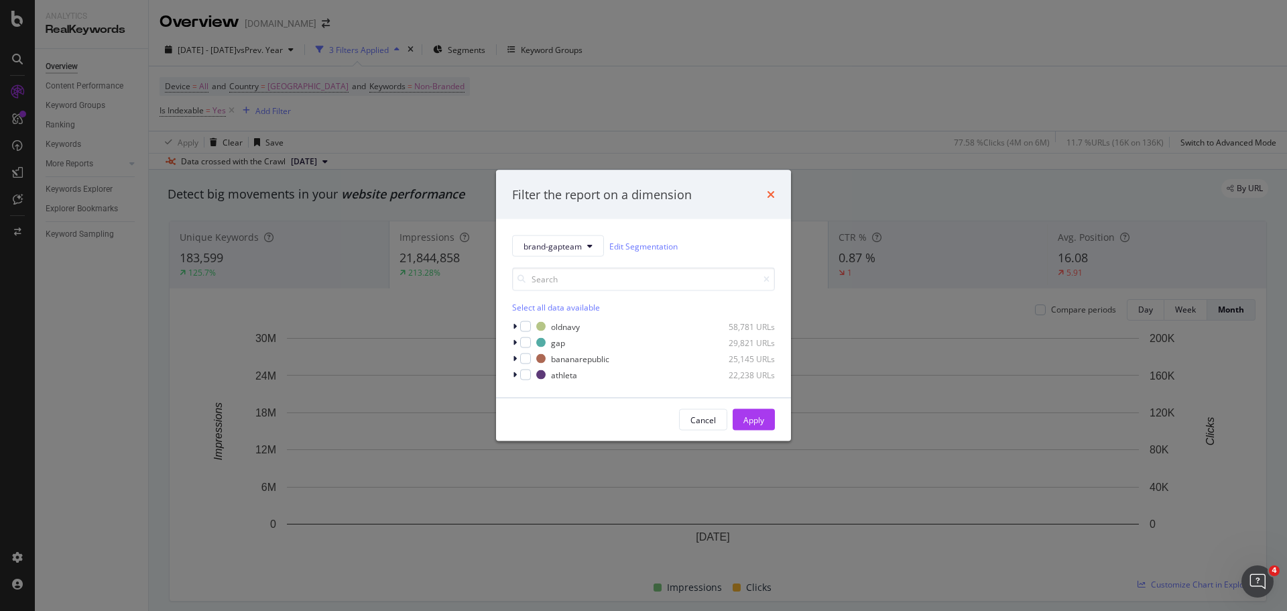
click at [771, 193] on icon "times" at bounding box center [771, 194] width 8 height 11
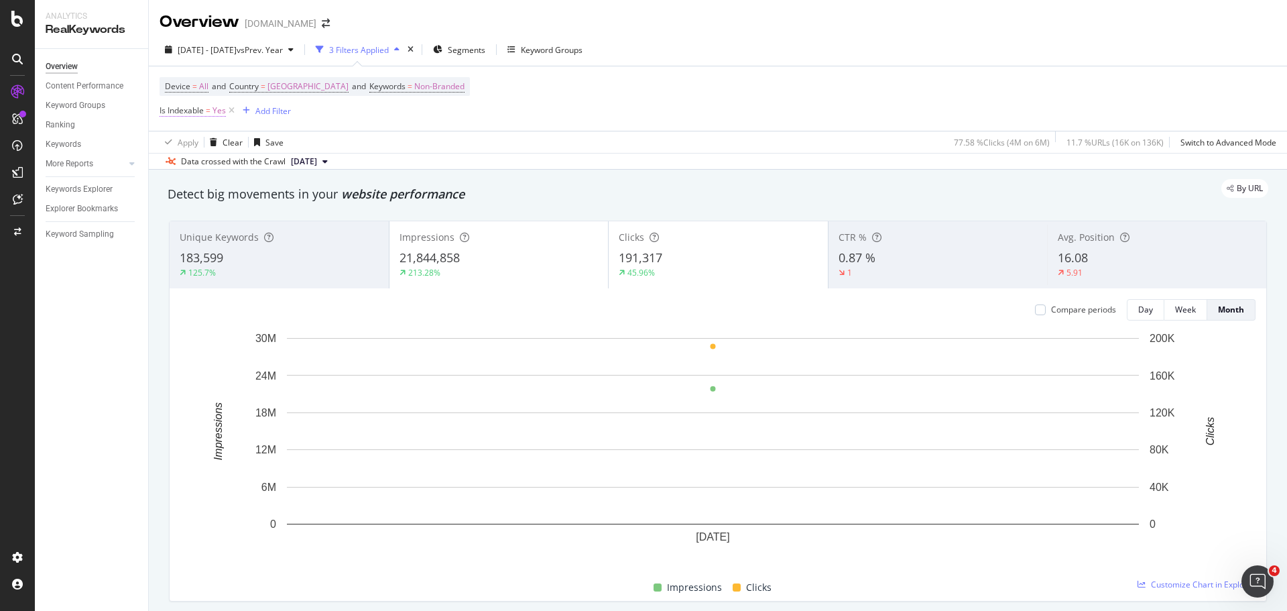
click at [216, 109] on span "Yes" at bounding box center [218, 110] width 13 height 19
click at [178, 145] on span "Yes" at bounding box center [178, 141] width 13 height 11
click at [195, 182] on div "No" at bounding box center [245, 186] width 143 height 17
click at [308, 168] on div "Apply" at bounding box center [308, 170] width 21 height 11
click at [485, 51] on span "Segments" at bounding box center [467, 49] width 38 height 11
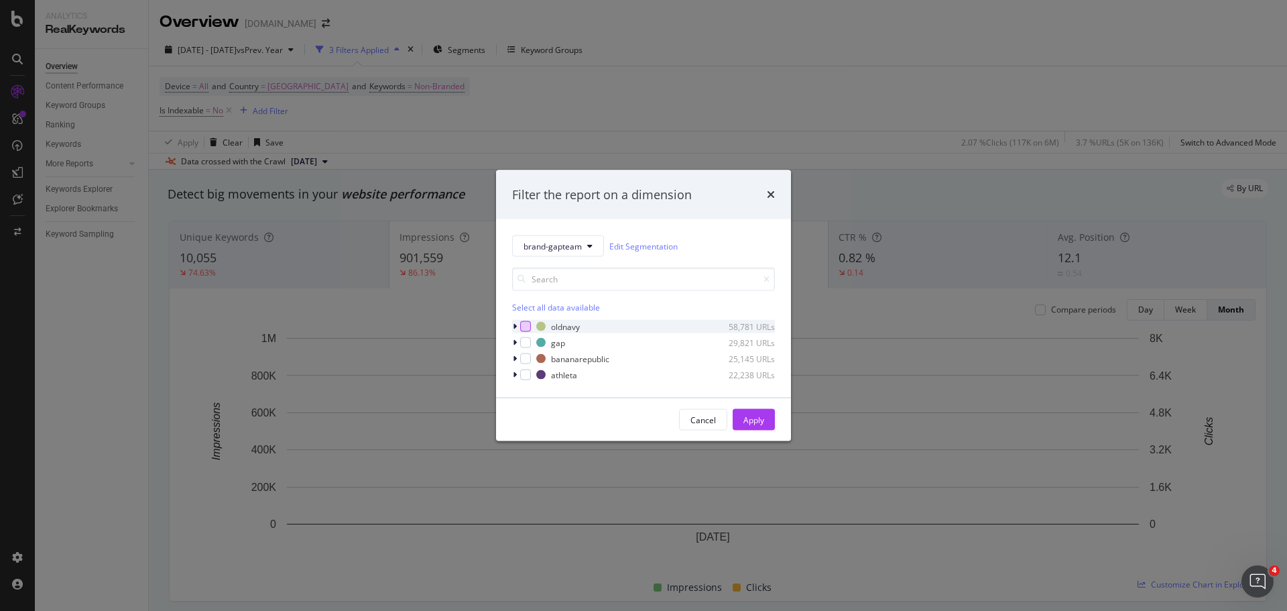
click at [524, 326] on div "modal" at bounding box center [525, 326] width 11 height 11
click at [759, 416] on div "Apply" at bounding box center [753, 419] width 21 height 11
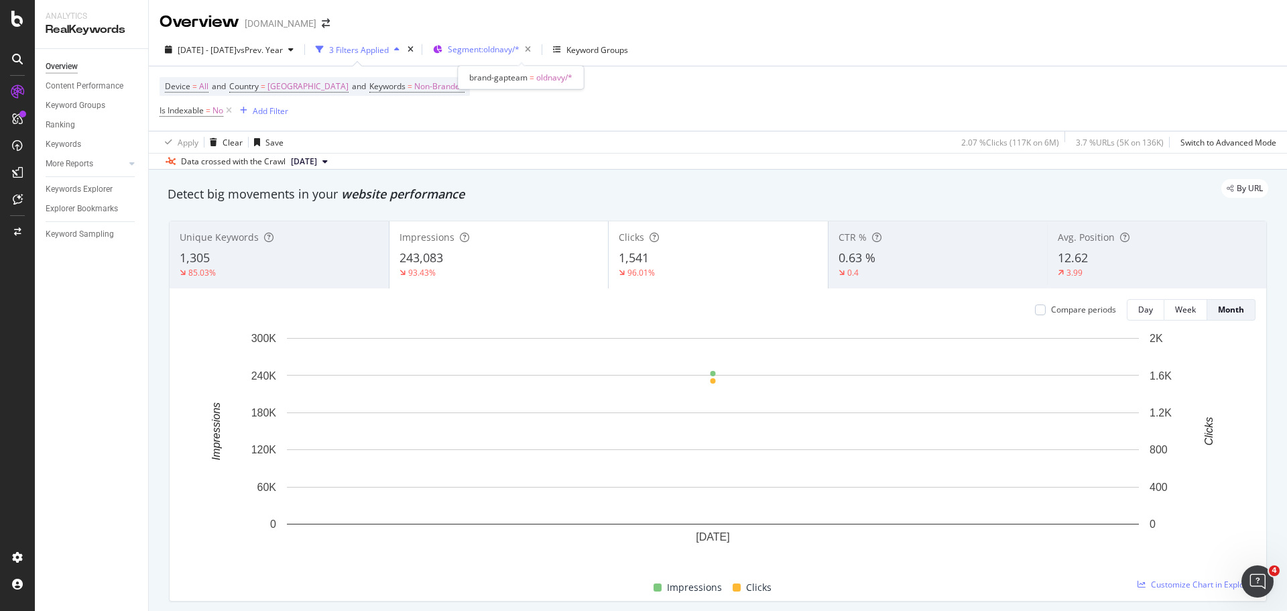
click at [519, 46] on span "Segment: oldnavy/*" at bounding box center [484, 49] width 72 height 11
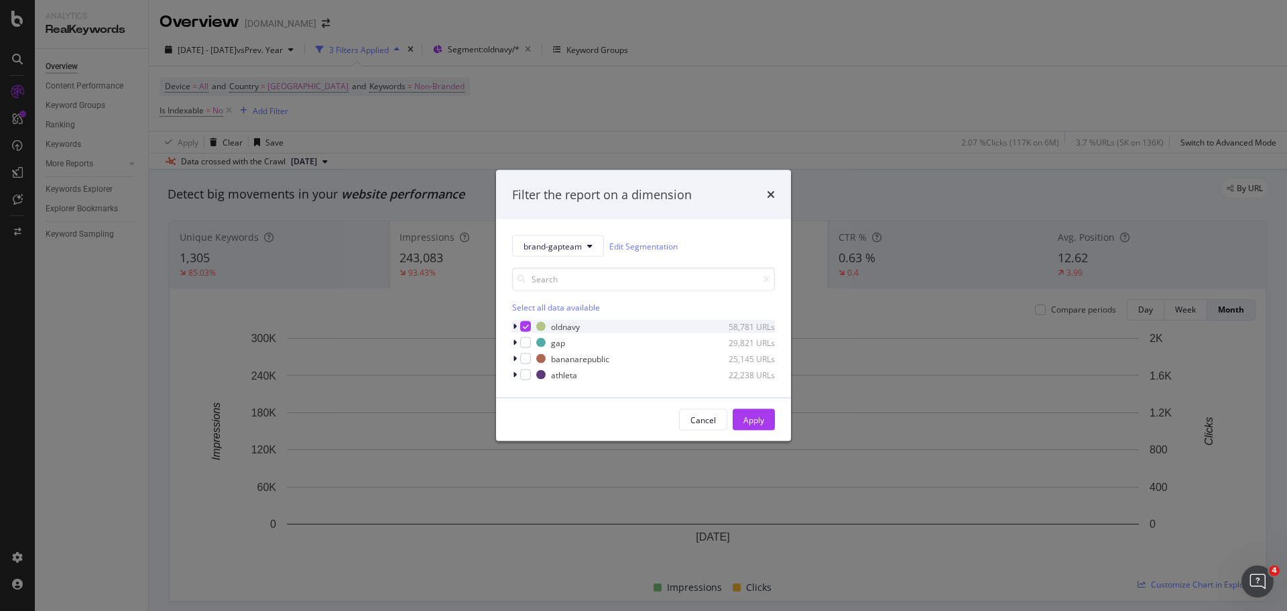
click at [527, 326] on icon "modal" at bounding box center [526, 326] width 6 height 7
click at [526, 361] on div "modal" at bounding box center [525, 358] width 11 height 11
click at [749, 416] on div "Apply" at bounding box center [753, 419] width 21 height 11
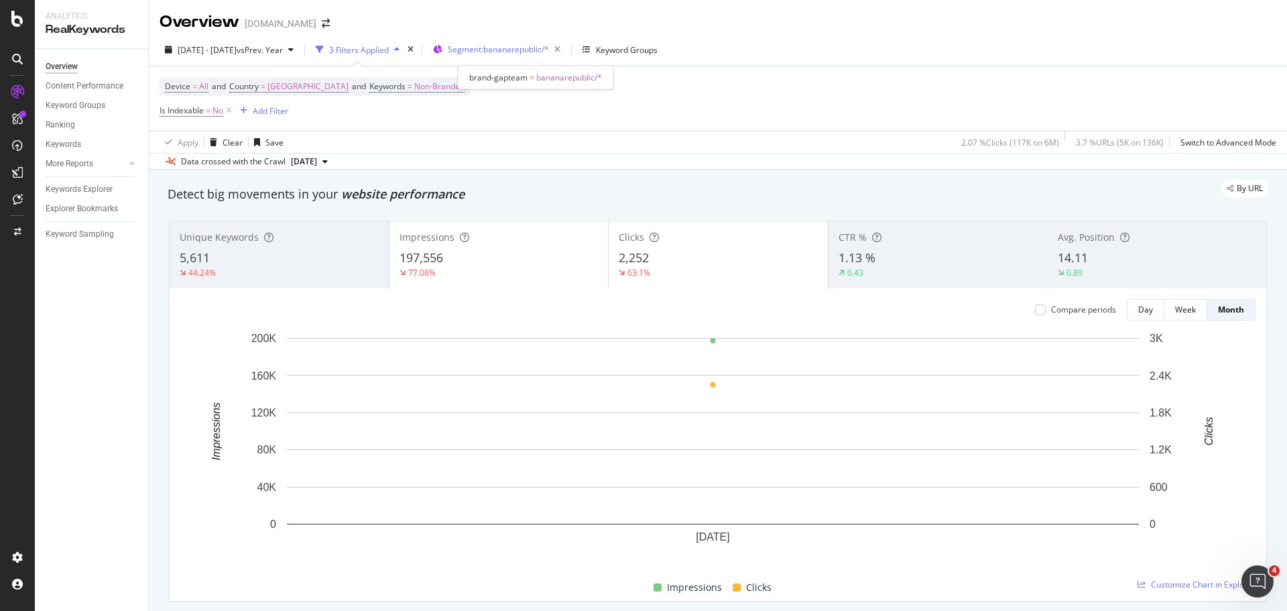
click at [527, 45] on span "Segment: bananarepublic/*" at bounding box center [498, 49] width 101 height 11
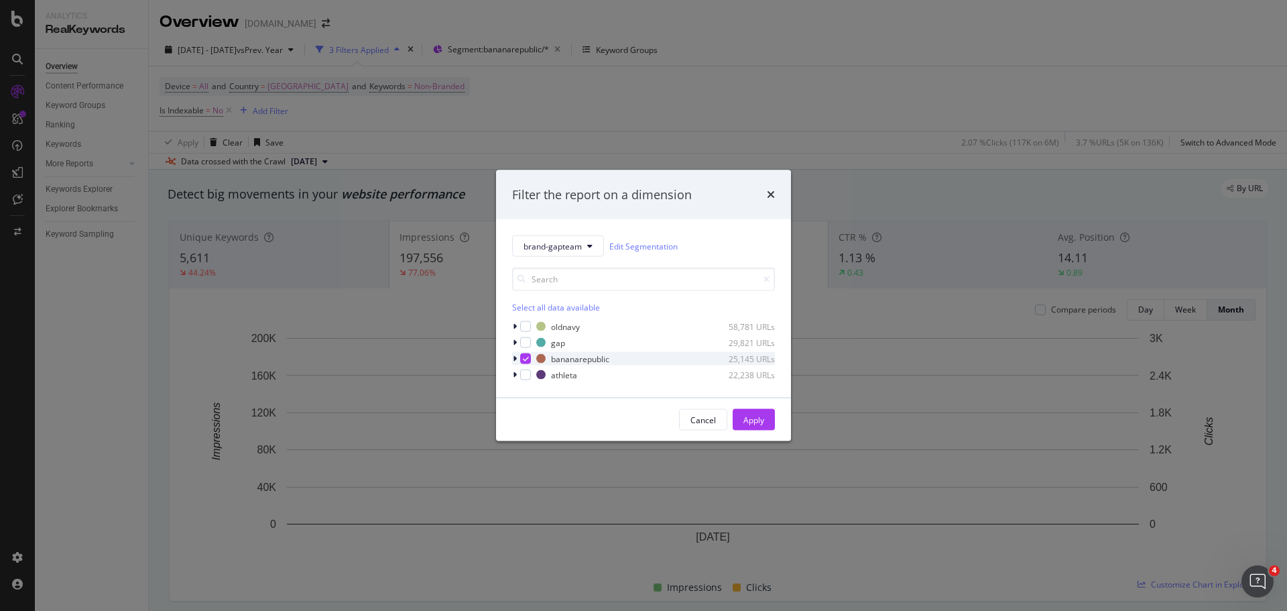
click at [524, 357] on icon "modal" at bounding box center [526, 358] width 6 height 7
click at [771, 195] on icon "times" at bounding box center [771, 194] width 8 height 11
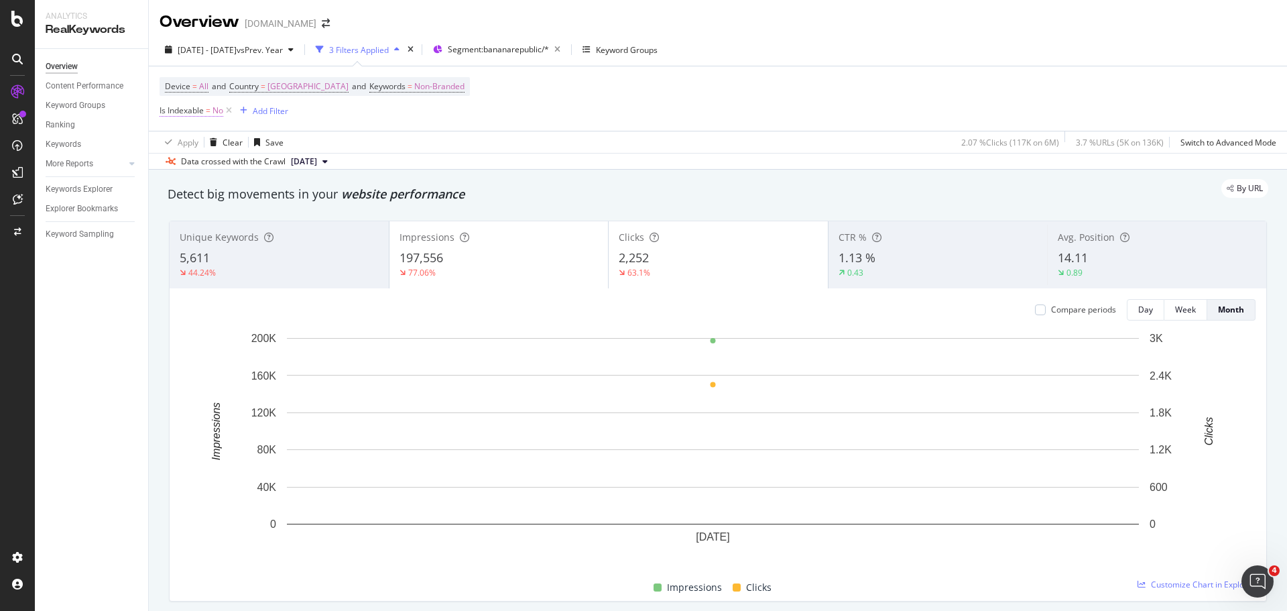
click at [217, 109] on span "No" at bounding box center [217, 110] width 11 height 19
click at [175, 143] on span "No" at bounding box center [177, 141] width 11 height 11
click at [187, 170] on span "Yes" at bounding box center [184, 169] width 13 height 11
click at [311, 175] on div "Apply" at bounding box center [308, 170] width 21 height 11
click at [216, 109] on span "Yes" at bounding box center [218, 110] width 13 height 19
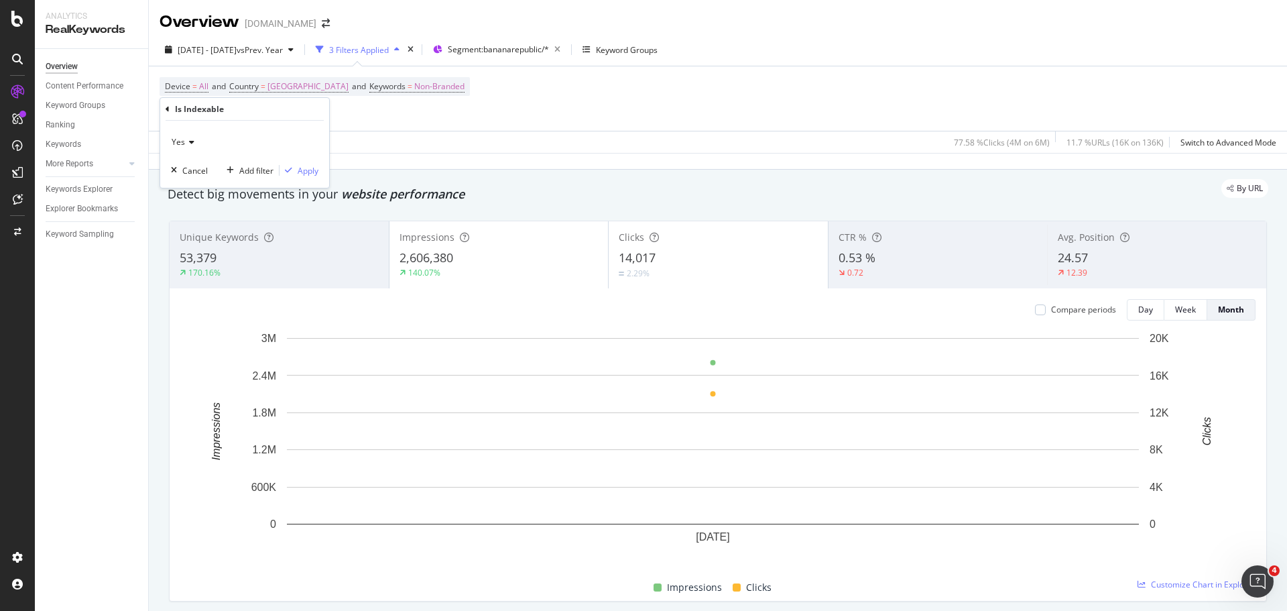
click at [184, 142] on span "Yes" at bounding box center [178, 141] width 13 height 11
click at [279, 125] on div "Yes Cancel Add filter Apply" at bounding box center [244, 154] width 169 height 67
click at [201, 168] on div "Cancel" at bounding box center [194, 170] width 25 height 11
drag, startPoint x: 235, startPoint y: 111, endPoint x: 369, endPoint y: 121, distance: 133.7
click at [235, 111] on icon at bounding box center [231, 110] width 11 height 13
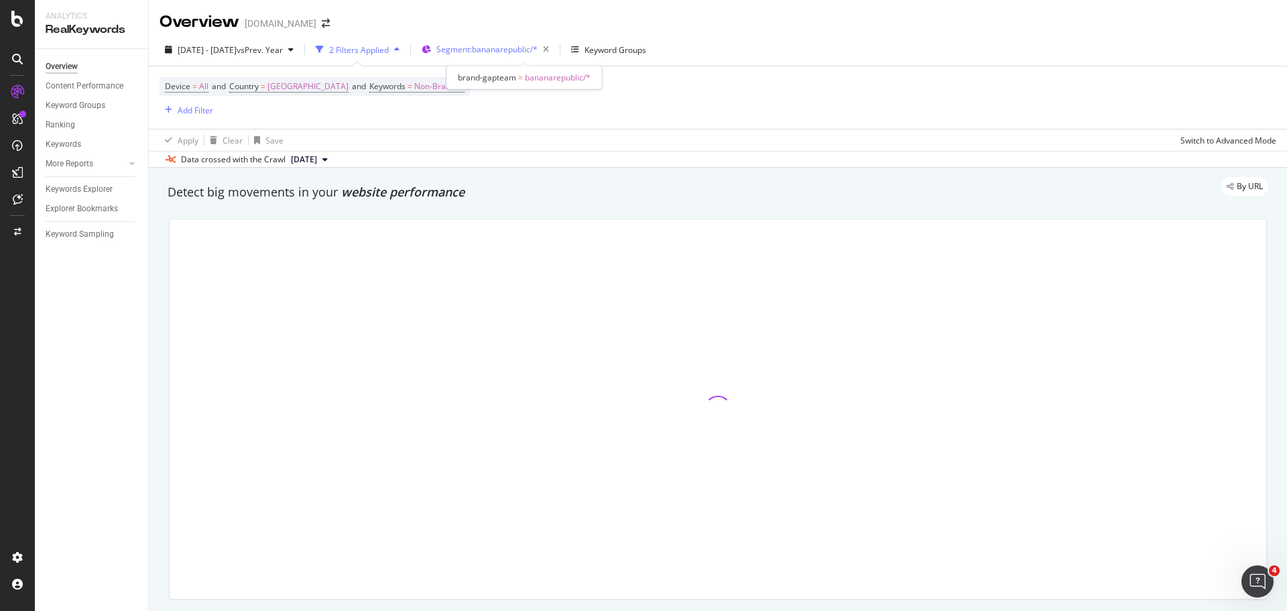
click at [529, 47] on span "Segment: bananarepublic/*" at bounding box center [486, 49] width 101 height 11
